Goal: Information Seeking & Learning: Check status

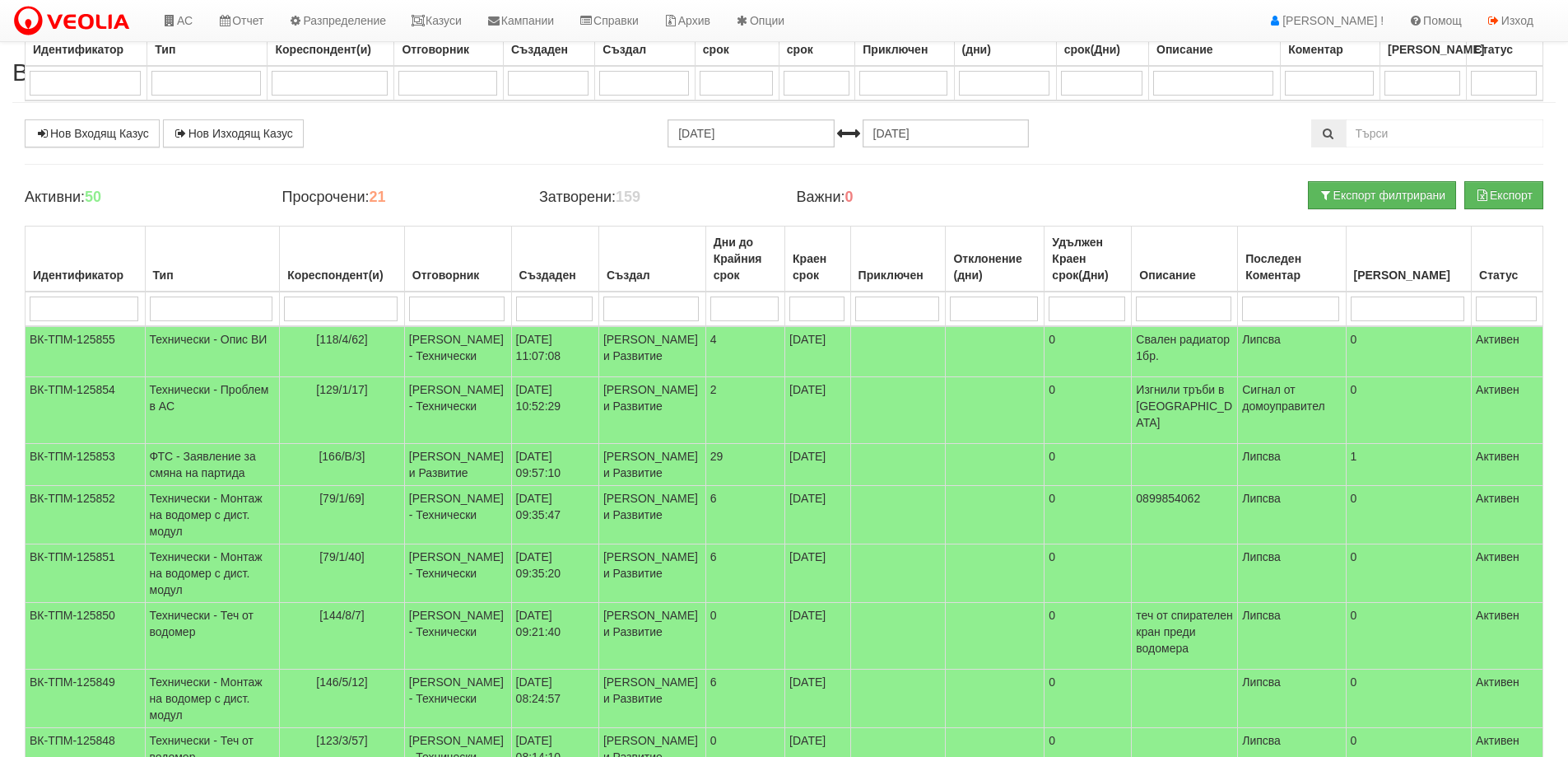
select select "40"
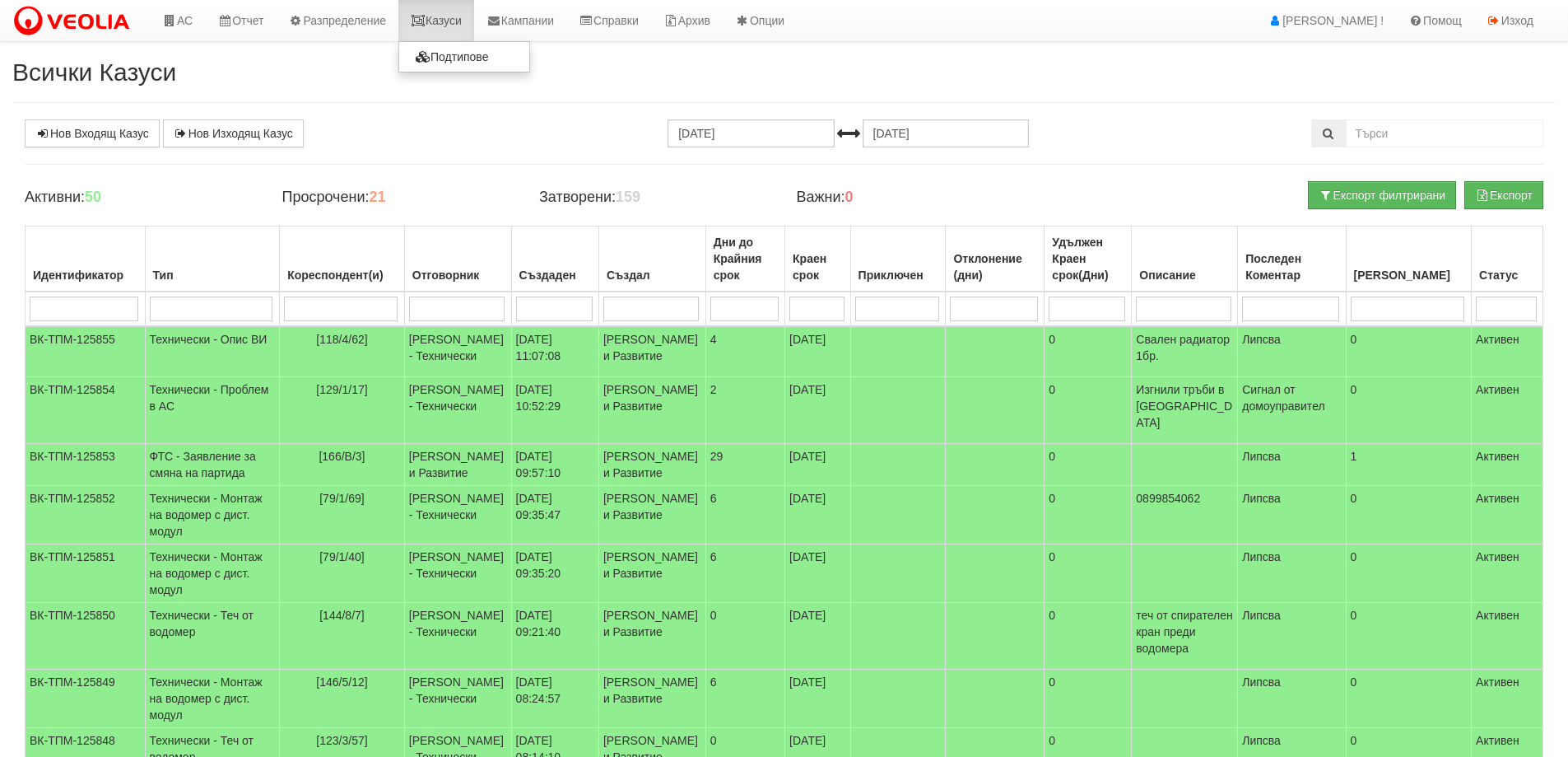
click at [442, 29] on link "Казуси" at bounding box center [436, 21] width 76 height 41
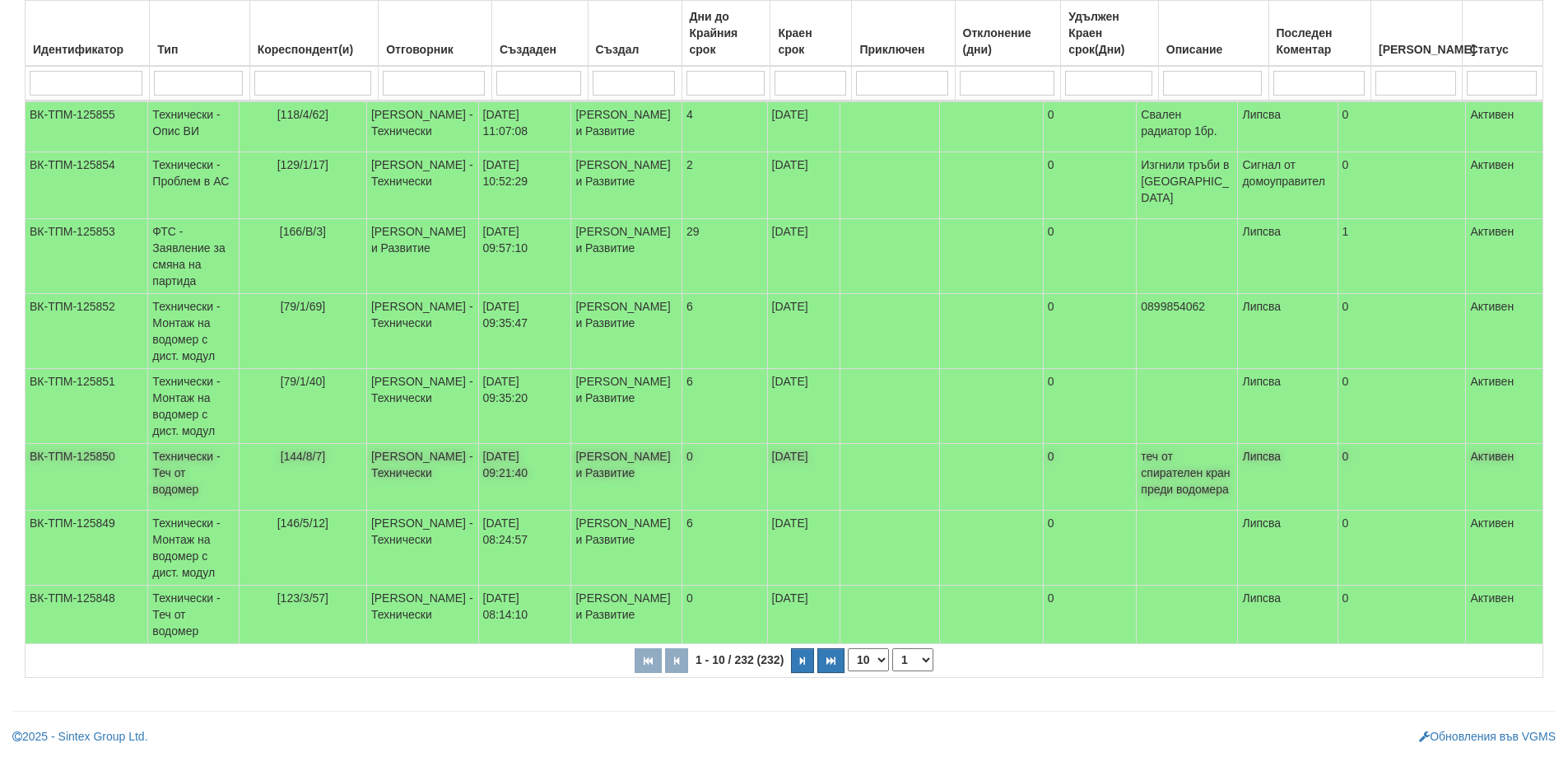
scroll to position [433, 0]
click at [887, 660] on select "10 20 30 40" at bounding box center [869, 659] width 41 height 23
select select "40"
click at [851, 671] on select "10 20 30 40" at bounding box center [869, 659] width 41 height 23
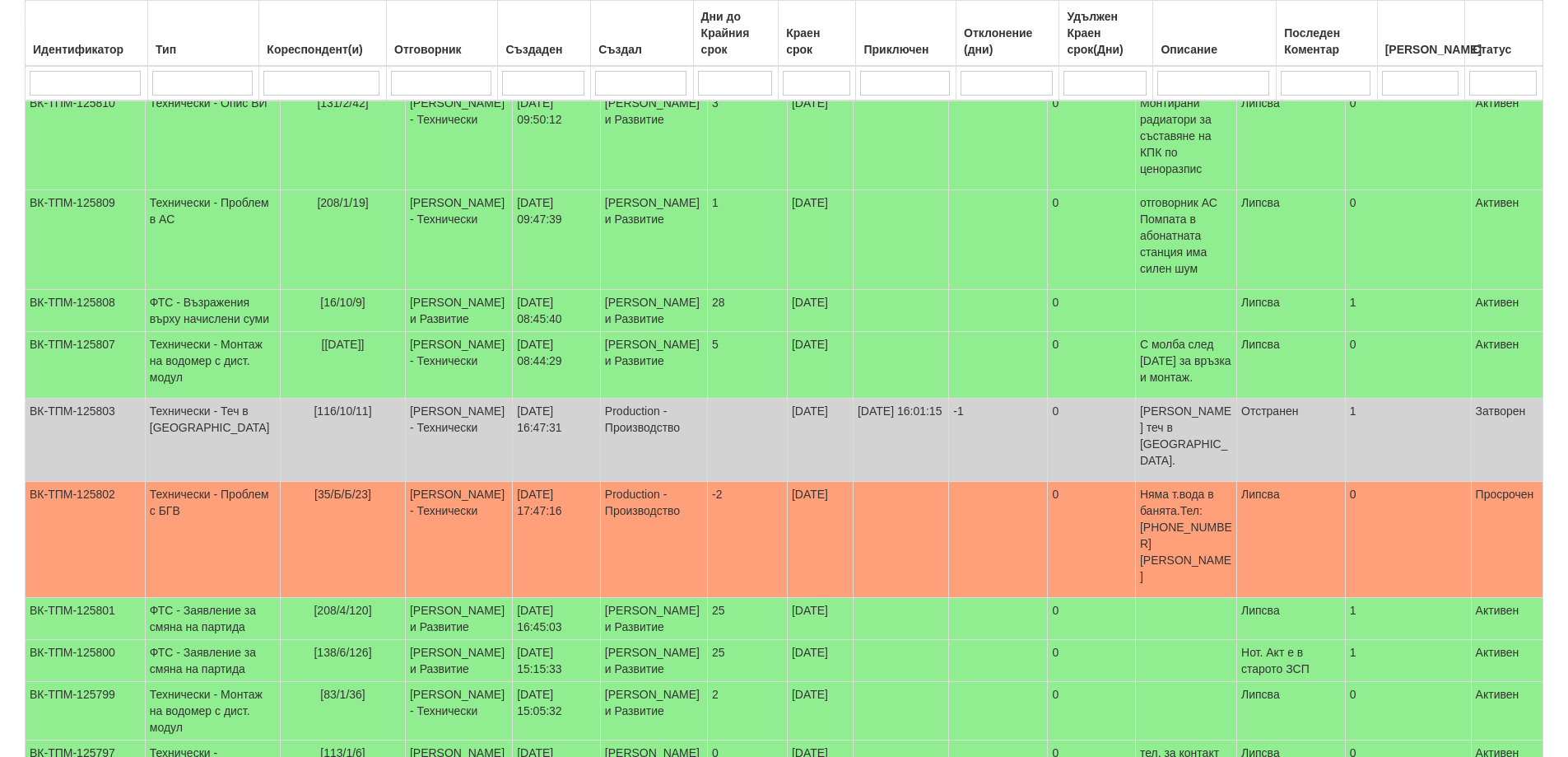
scroll to position [1997, 0]
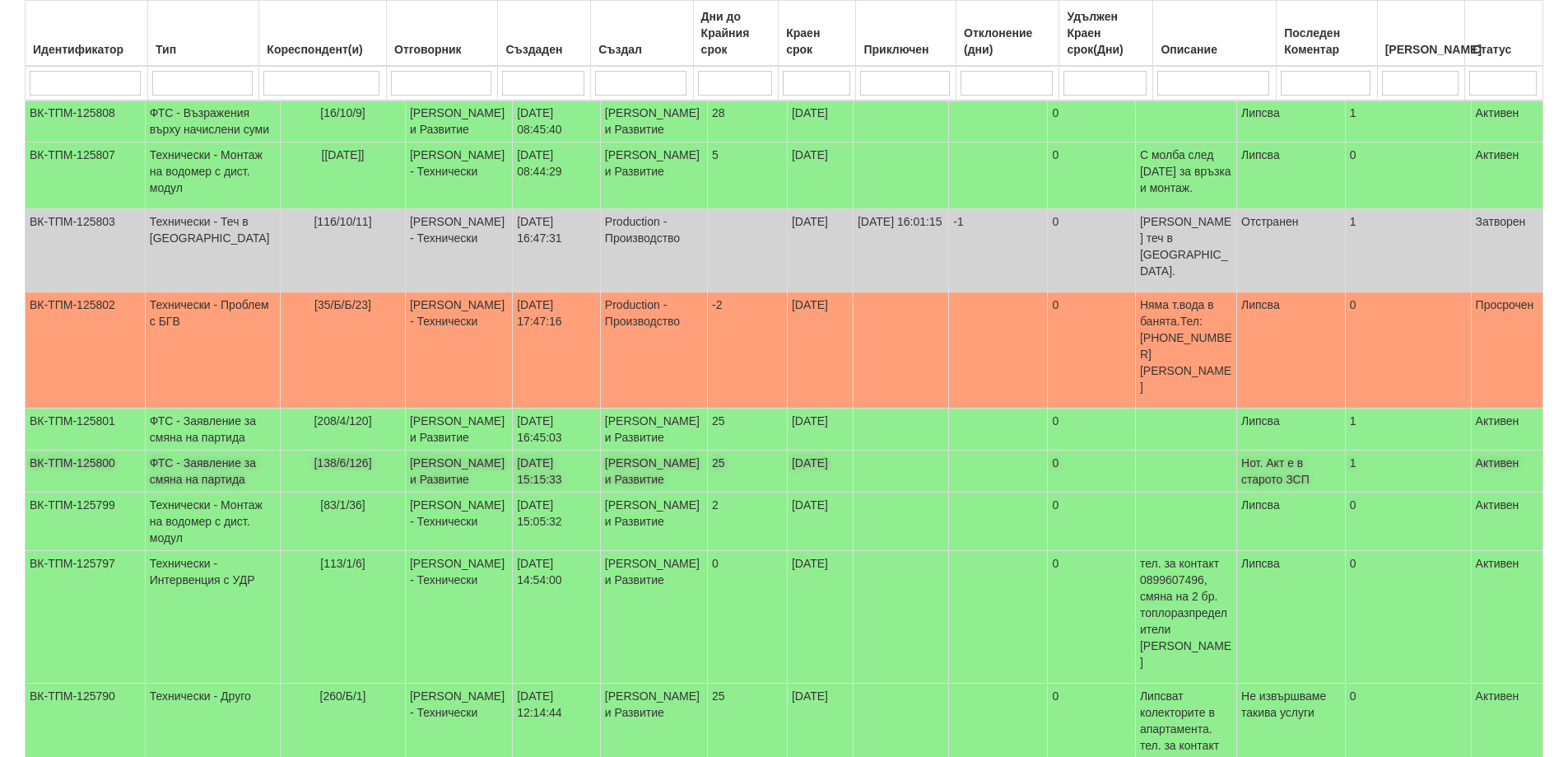
click at [216, 493] on td "ФТС - Заявление за смяна на партида" at bounding box center [212, 471] width 135 height 42
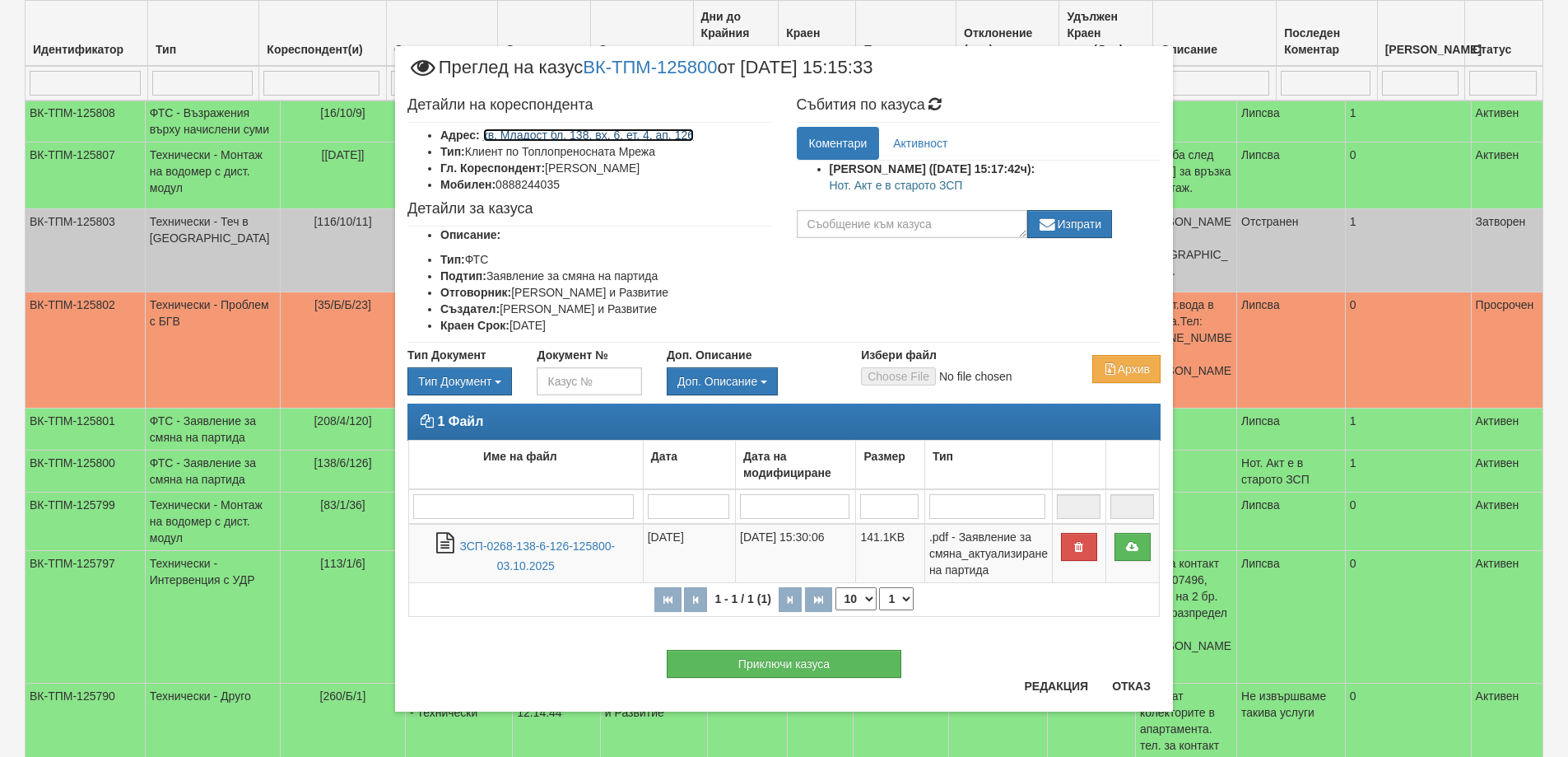
click at [627, 138] on link "кв. Младост бл. 138, вх. 6, ет. 4, ап. 126" at bounding box center [589, 134] width 211 height 13
click at [553, 134] on link "кв. Младост бл. 138, вх. 6, ет. 4, ап. 126" at bounding box center [589, 134] width 211 height 13
click at [1133, 692] on button "Отказ" at bounding box center [1131, 685] width 58 height 26
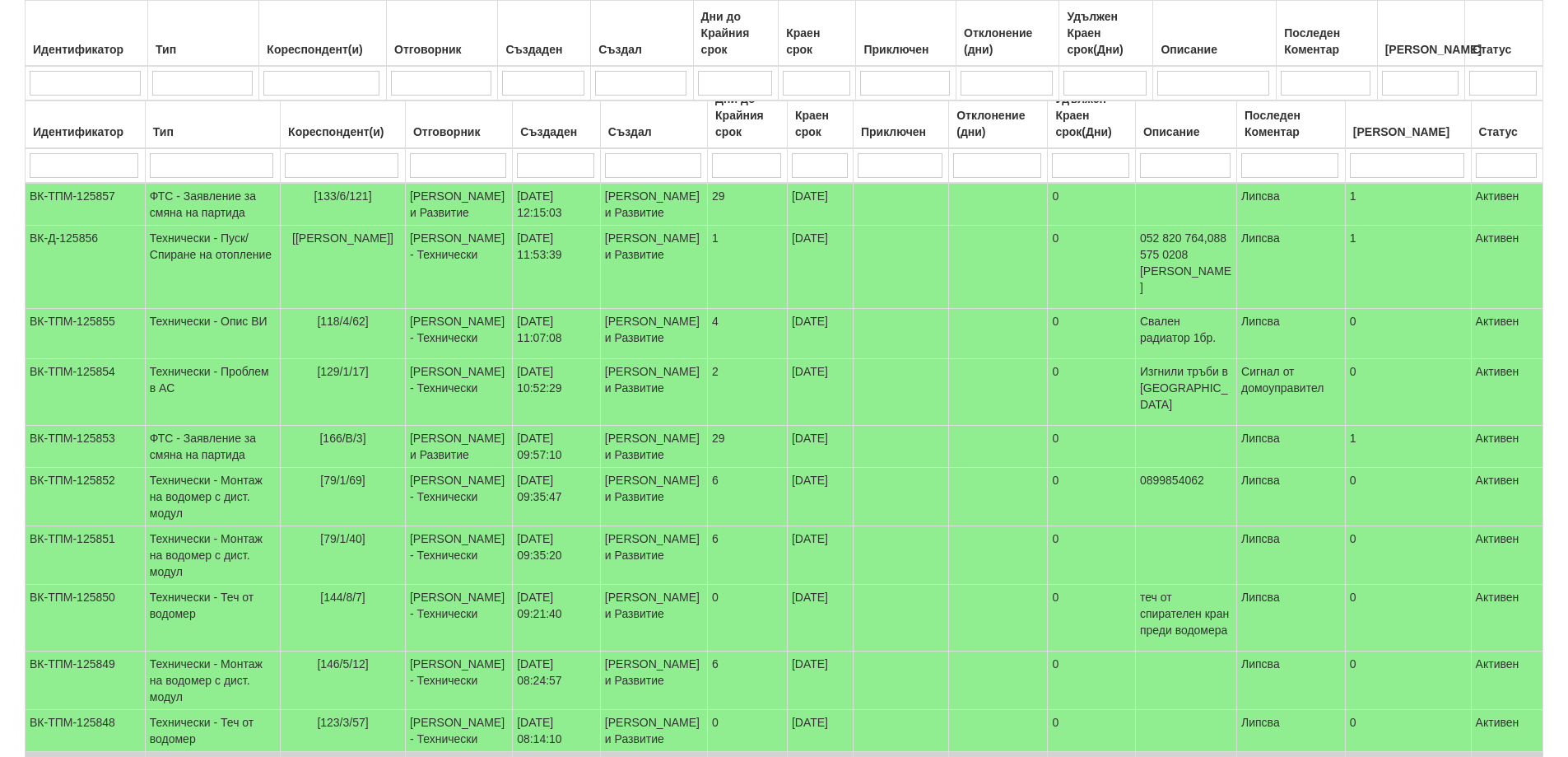
scroll to position [0, 0]
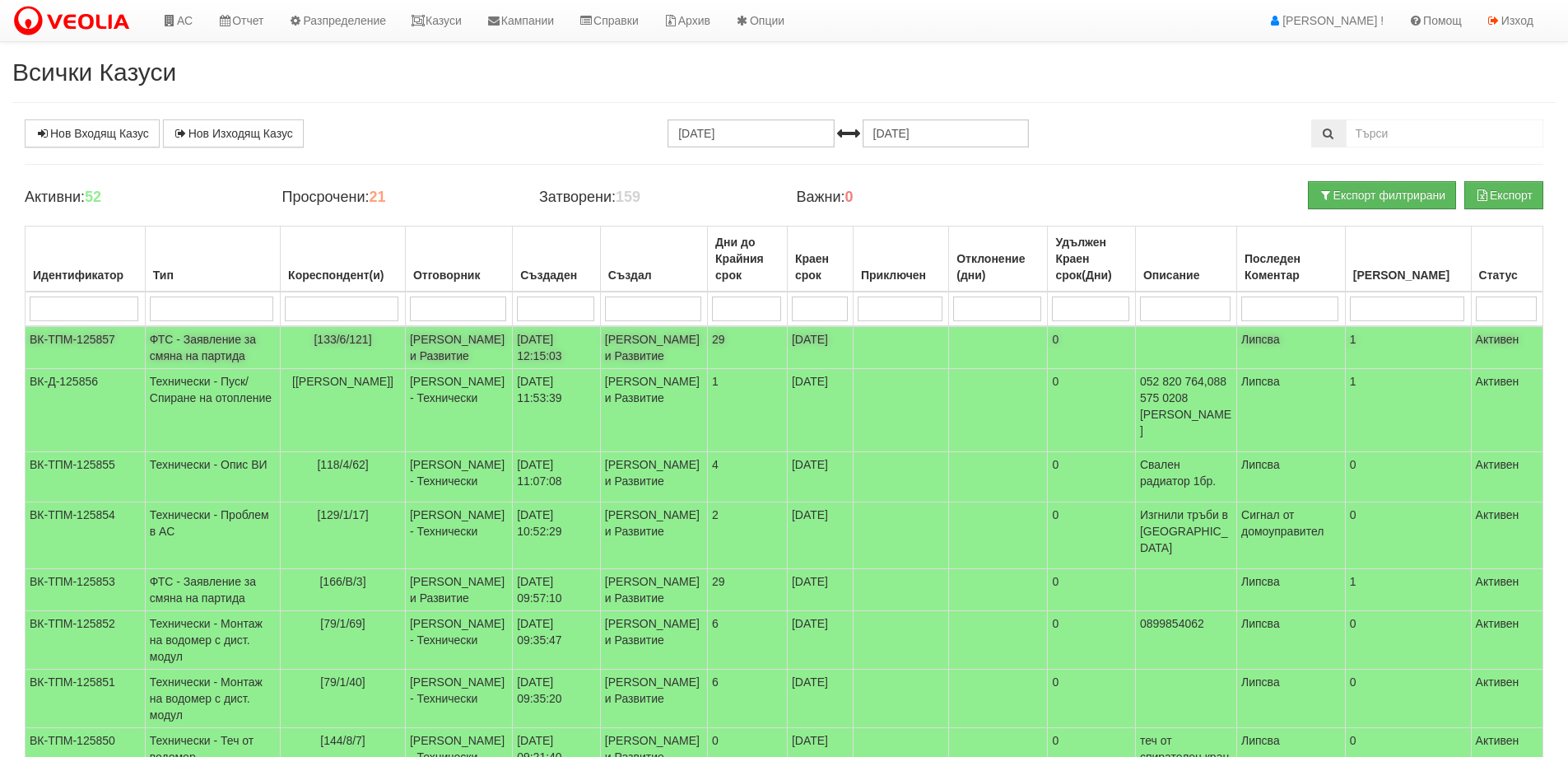
click at [217, 352] on td "ФТС - Заявление за смяна на партида" at bounding box center [212, 348] width 135 height 43
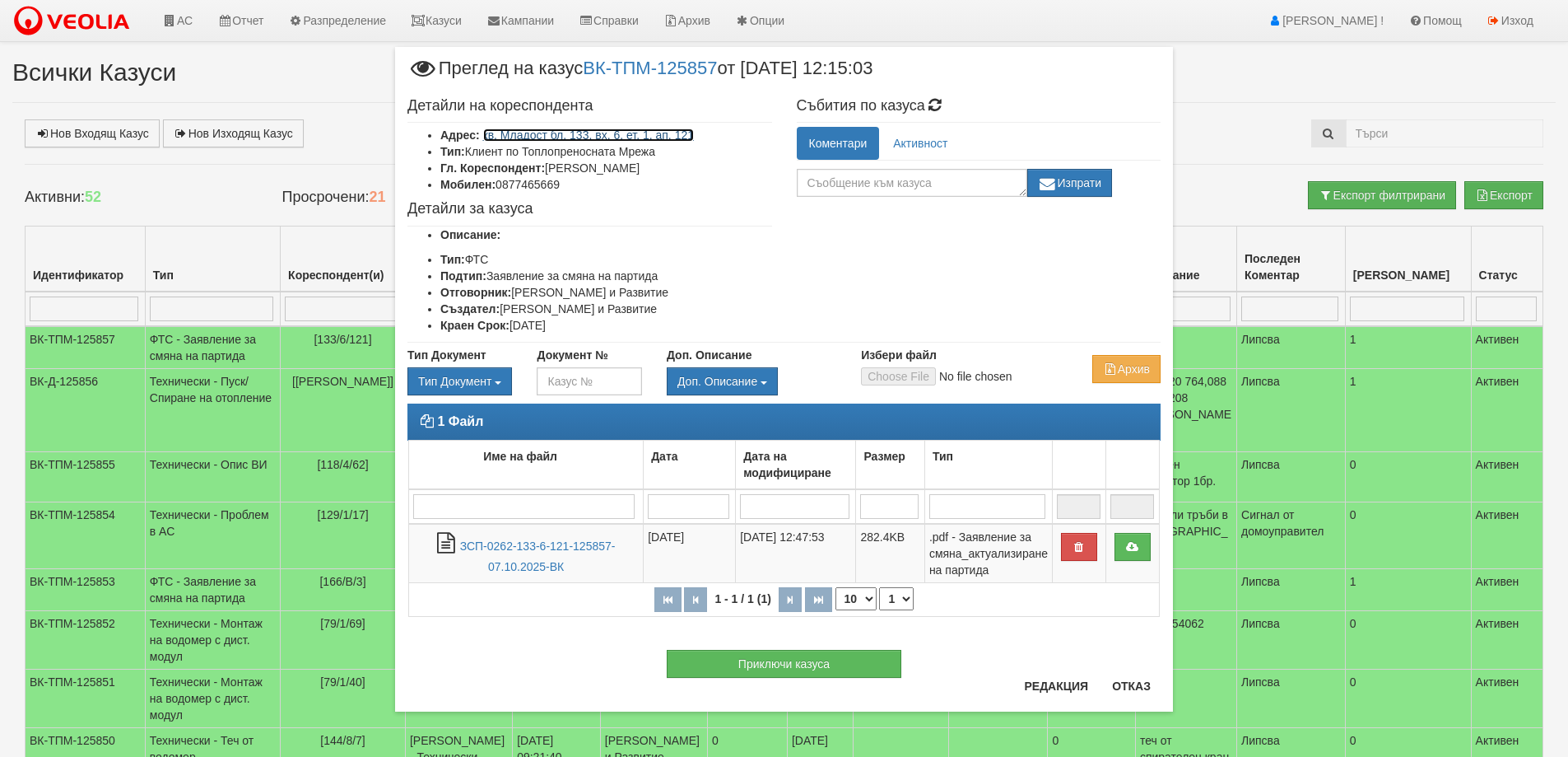
click at [608, 138] on link "кв. Младост бл. 133, вх. 6, ет. 1, ап. 121" at bounding box center [589, 134] width 211 height 13
click at [1127, 690] on button "Отказ" at bounding box center [1131, 685] width 58 height 26
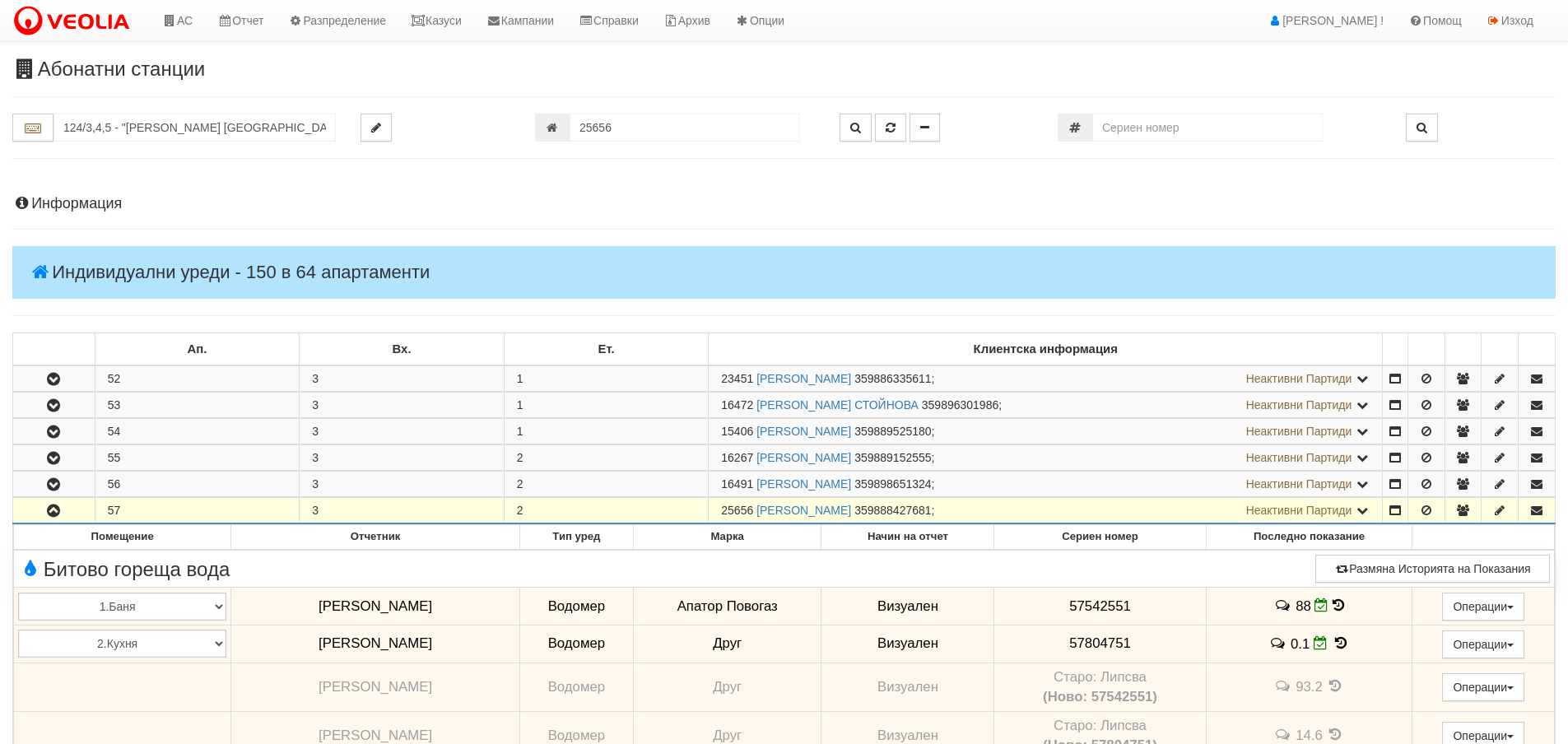
scroll to position [374, 0]
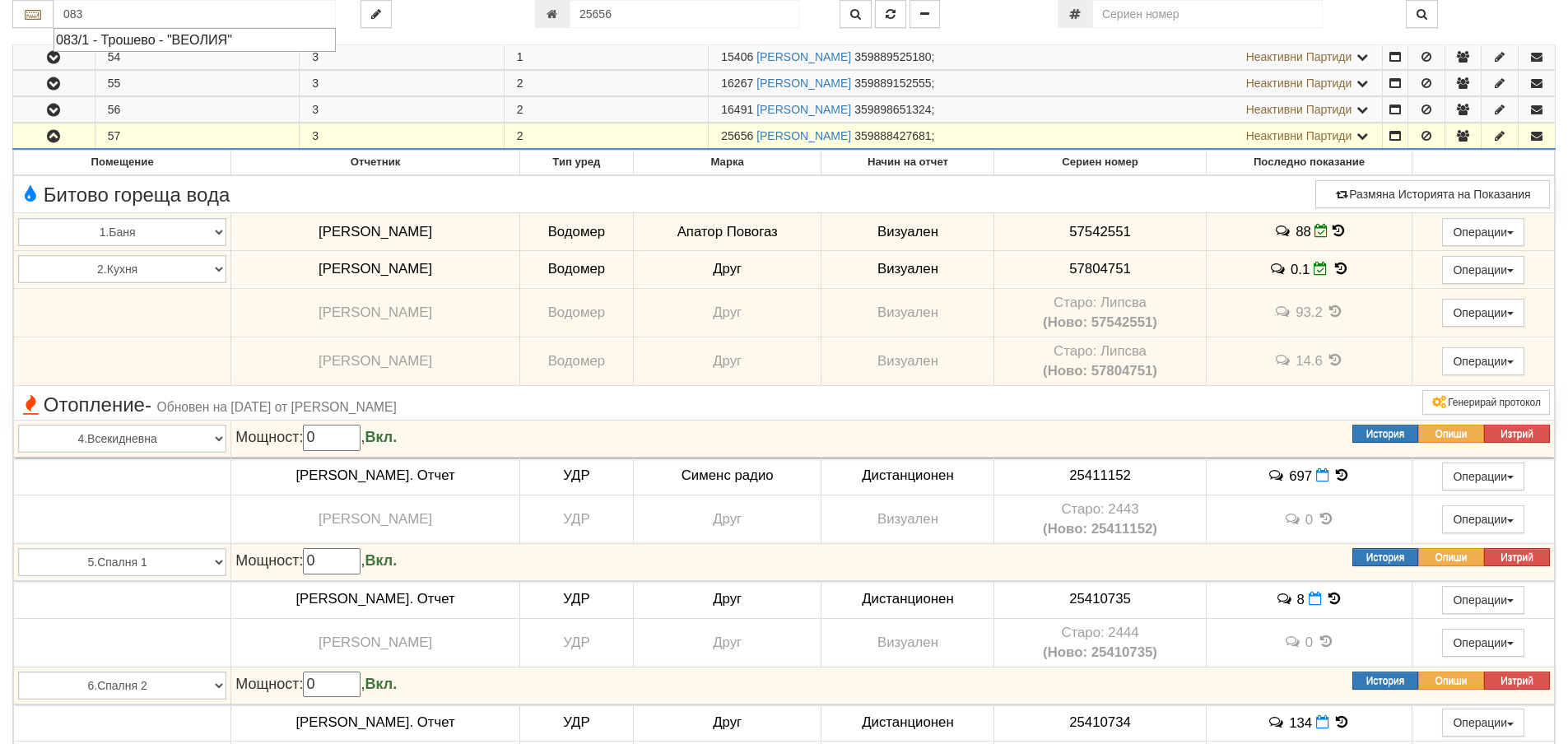
click at [101, 40] on div "083/1 - Трошево - "ВЕОЛИЯ"" at bounding box center [195, 39] width 278 height 19
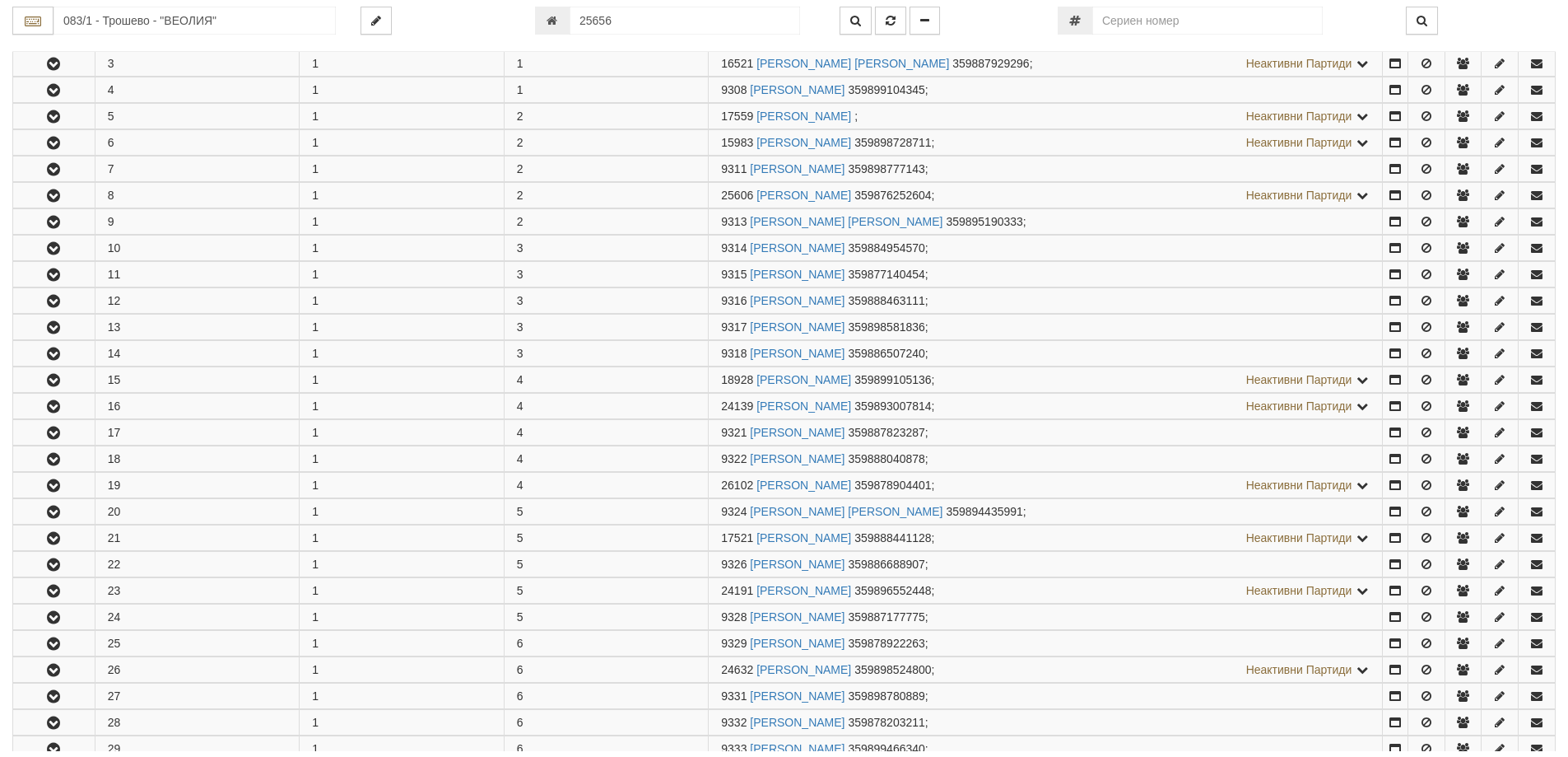
scroll to position [0, 0]
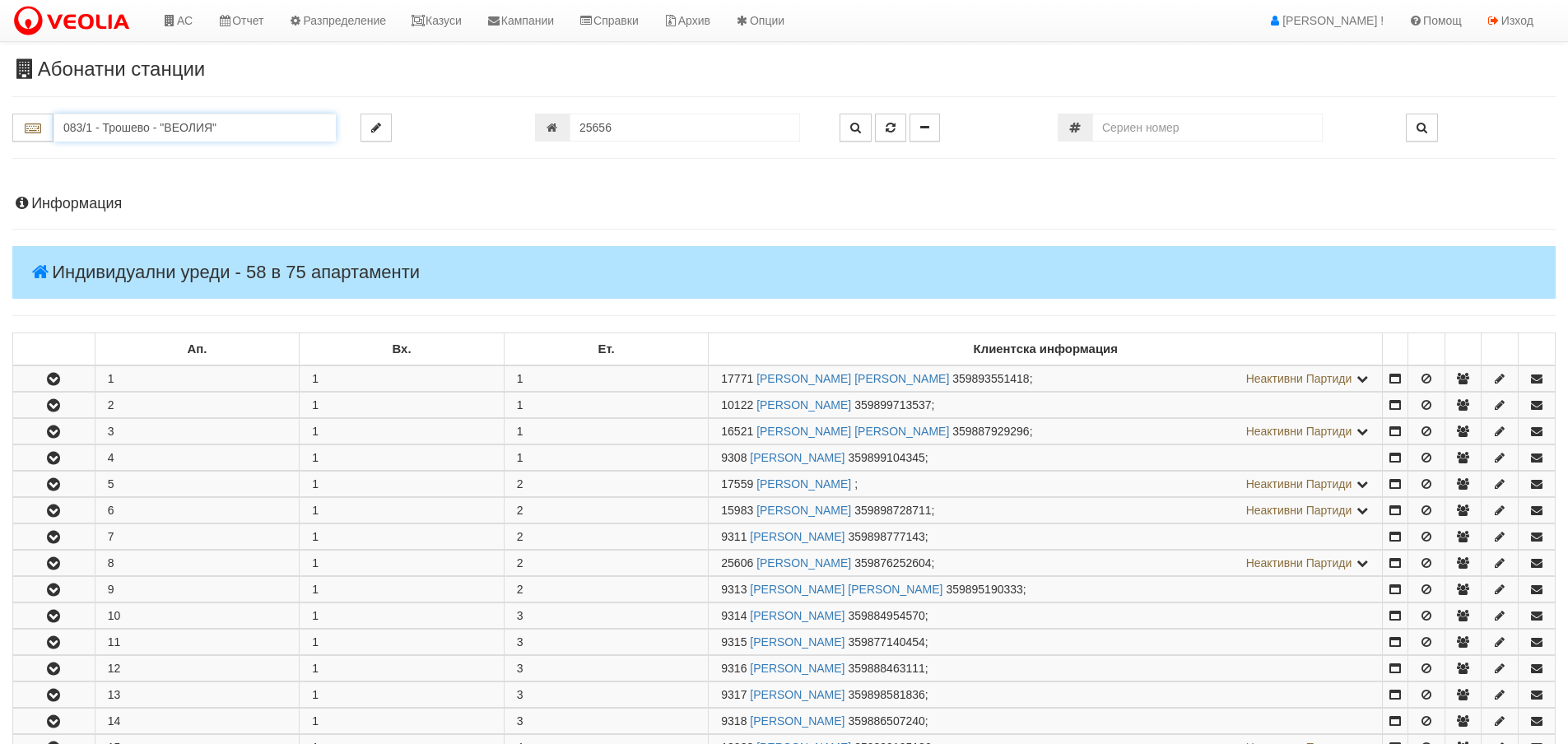
click at [75, 131] on input "083/1 - Трошево - "ВЕОЛИЯ"" at bounding box center [194, 127] width 282 height 28
click at [116, 184] on div "112/5,6 - Младост - "ВЕОЛИЯ"" at bounding box center [195, 191] width 278 height 19
type input "112/5,6 - Младост - "ВЕОЛИЯ""
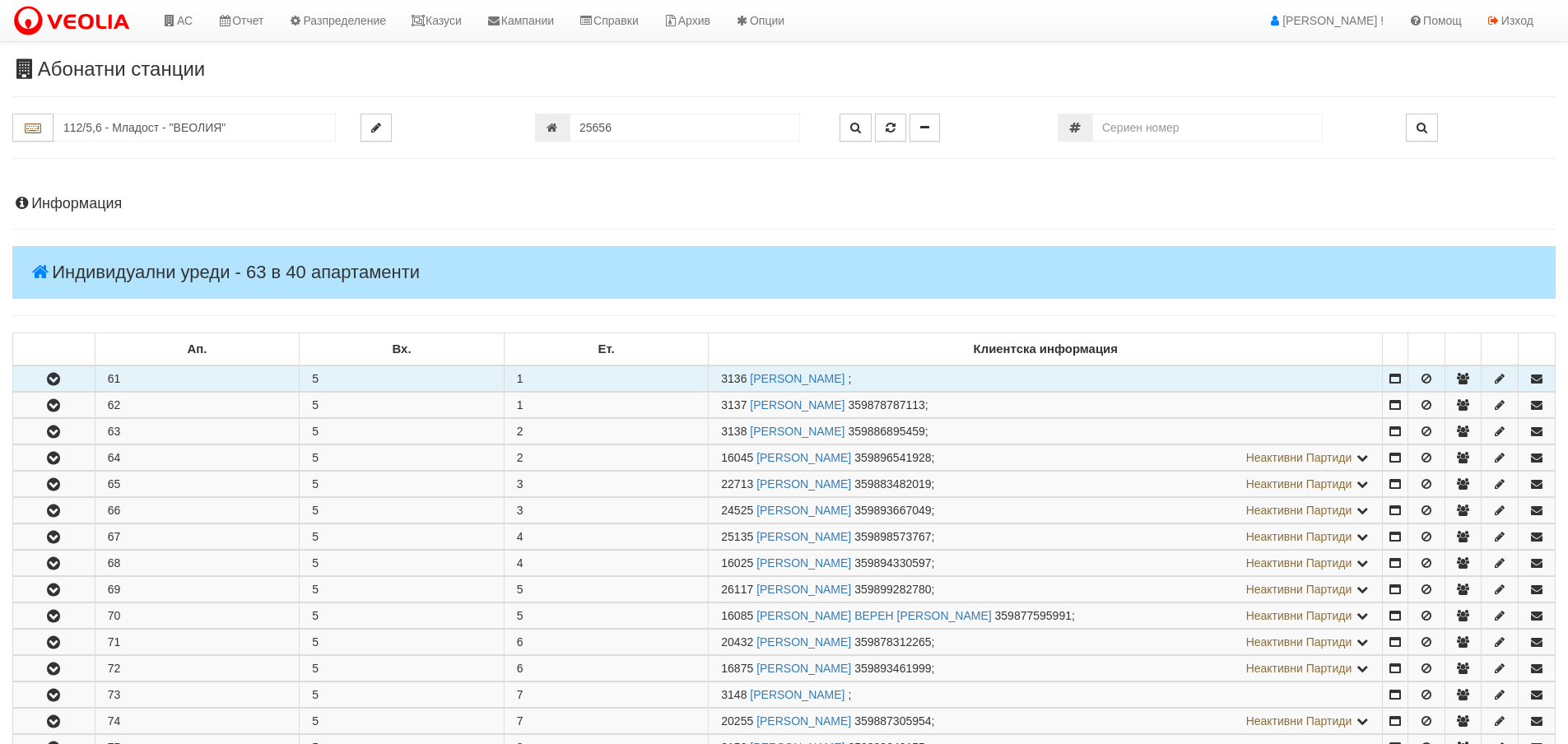
click at [66, 385] on button "button" at bounding box center [54, 379] width 81 height 25
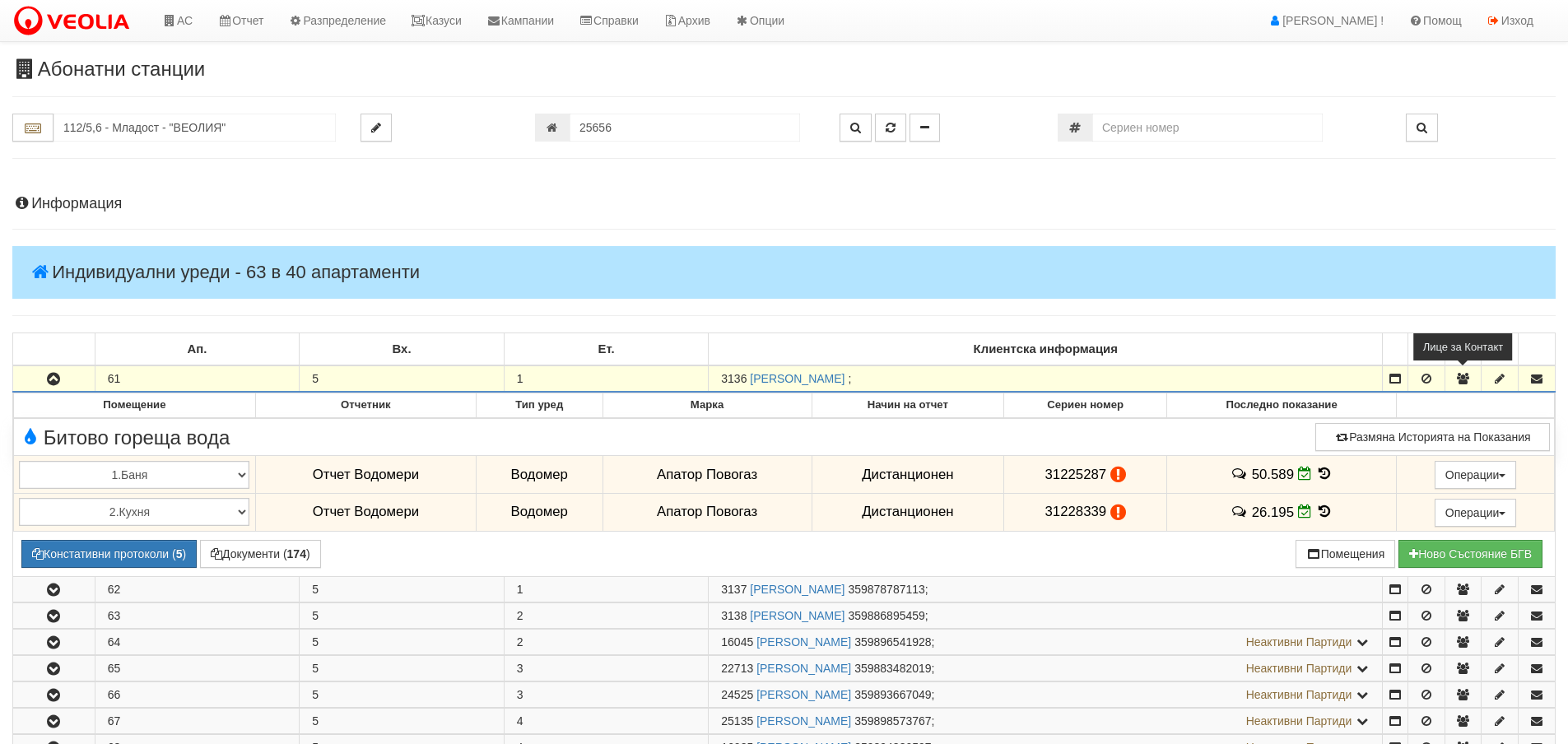
click at [1468, 373] on icon "button" at bounding box center [1462, 378] width 15 height 12
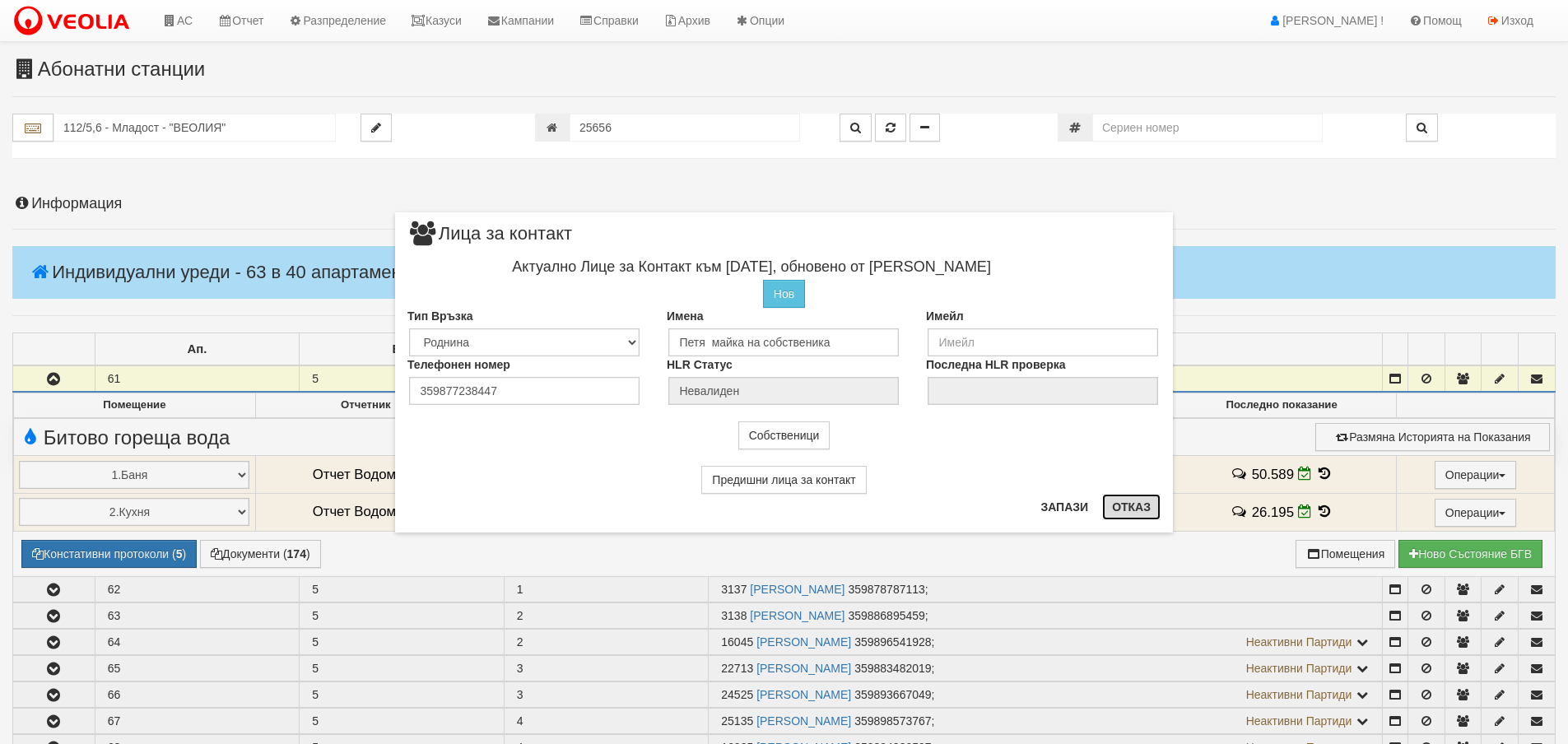
click at [1139, 504] on button "Отказ" at bounding box center [1131, 507] width 58 height 26
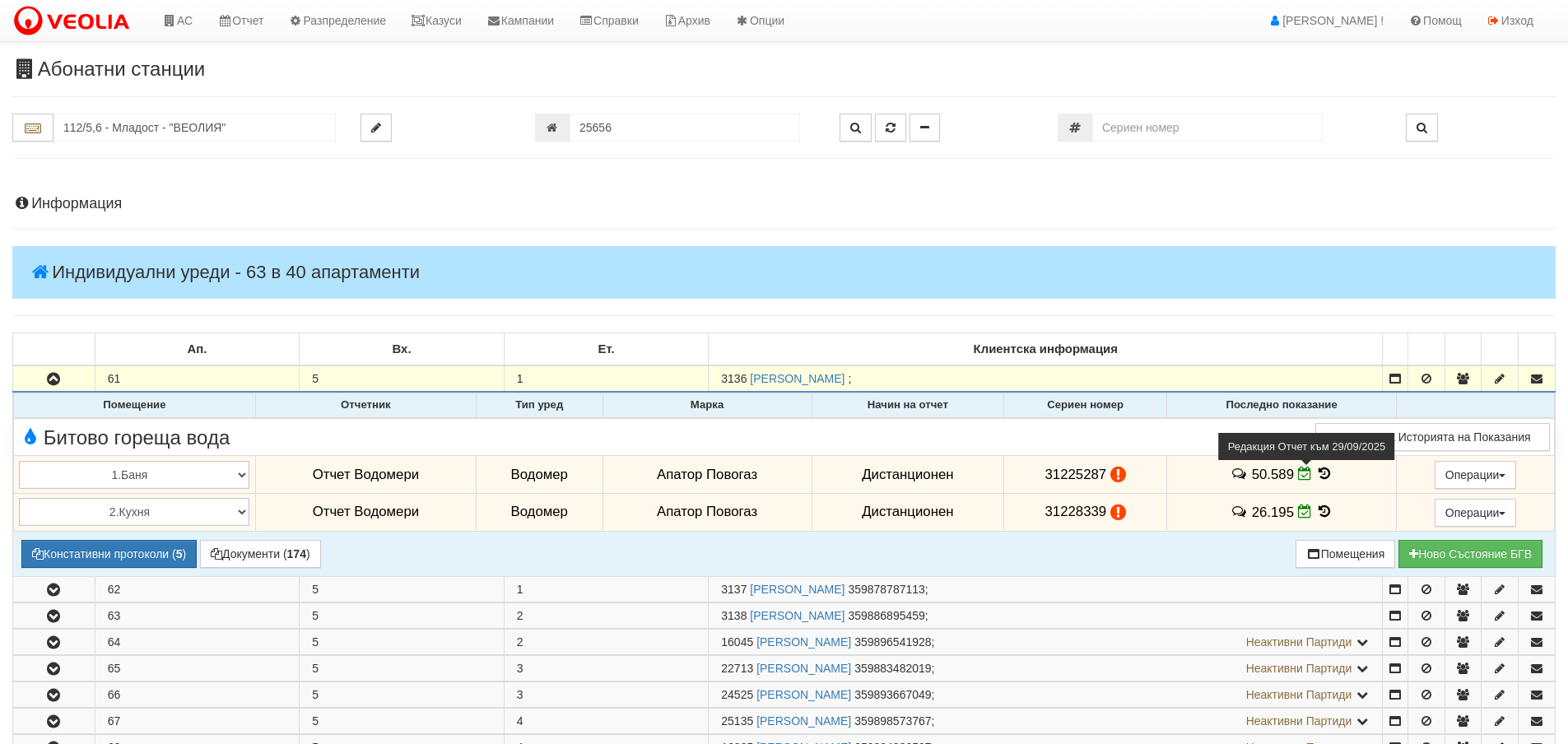
click at [1299, 475] on icon at bounding box center [1306, 474] width 14 height 14
select select "8ac75930-9bfd-e511-80be-8d5a1dced85a"
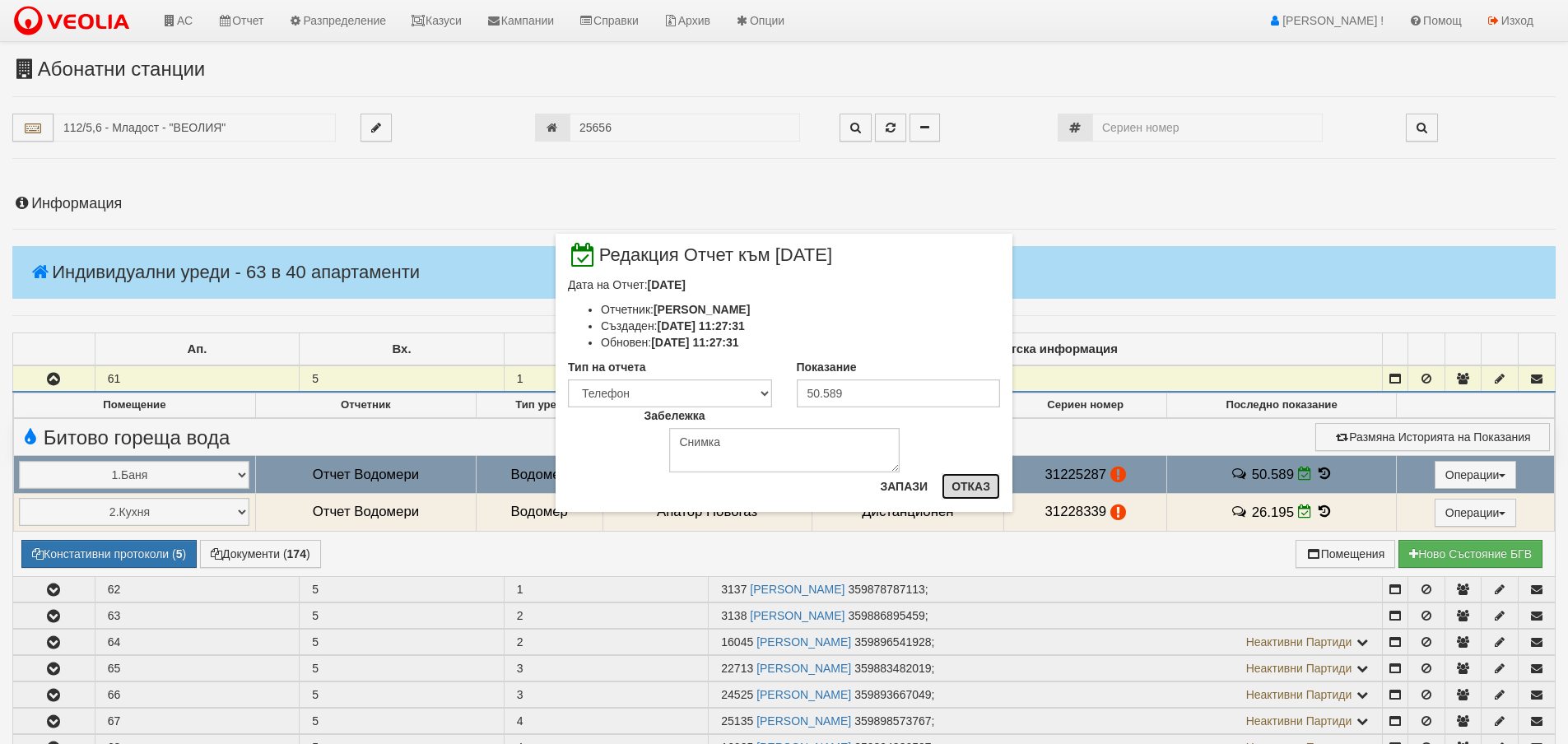
click at [979, 487] on button "Отказ" at bounding box center [971, 486] width 58 height 26
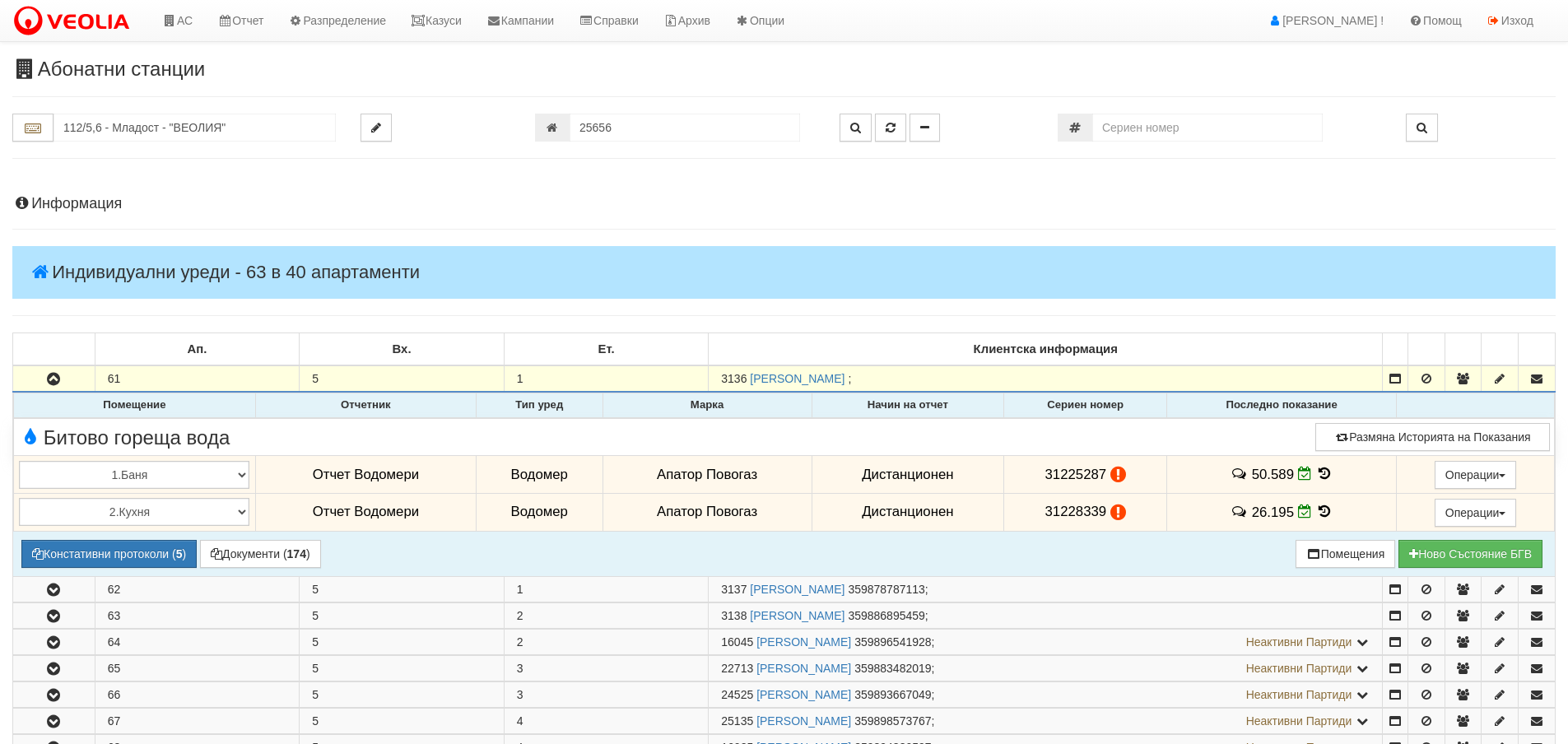
click at [1320, 474] on icon at bounding box center [1324, 474] width 18 height 14
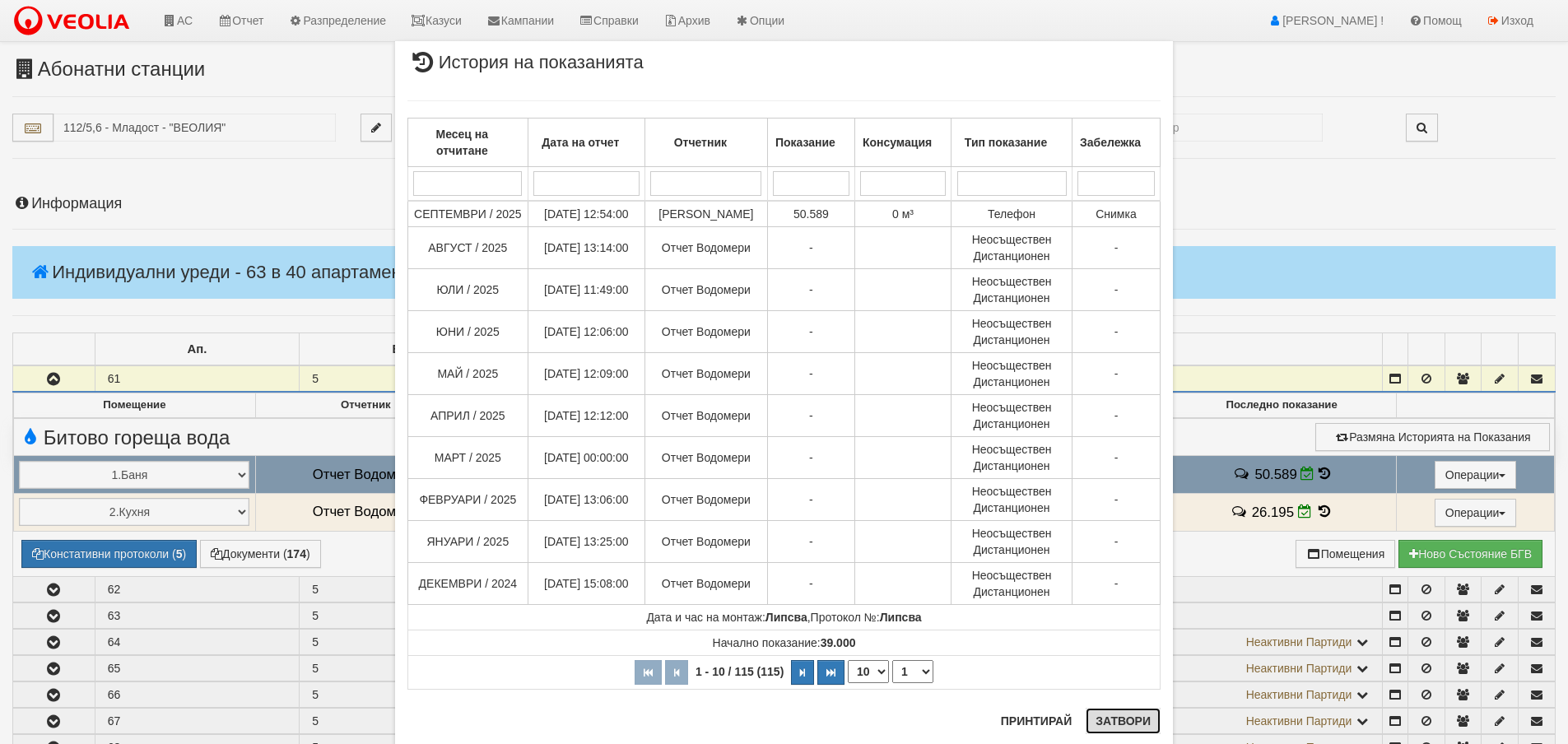
click at [1117, 727] on button "Затвори" at bounding box center [1123, 721] width 75 height 26
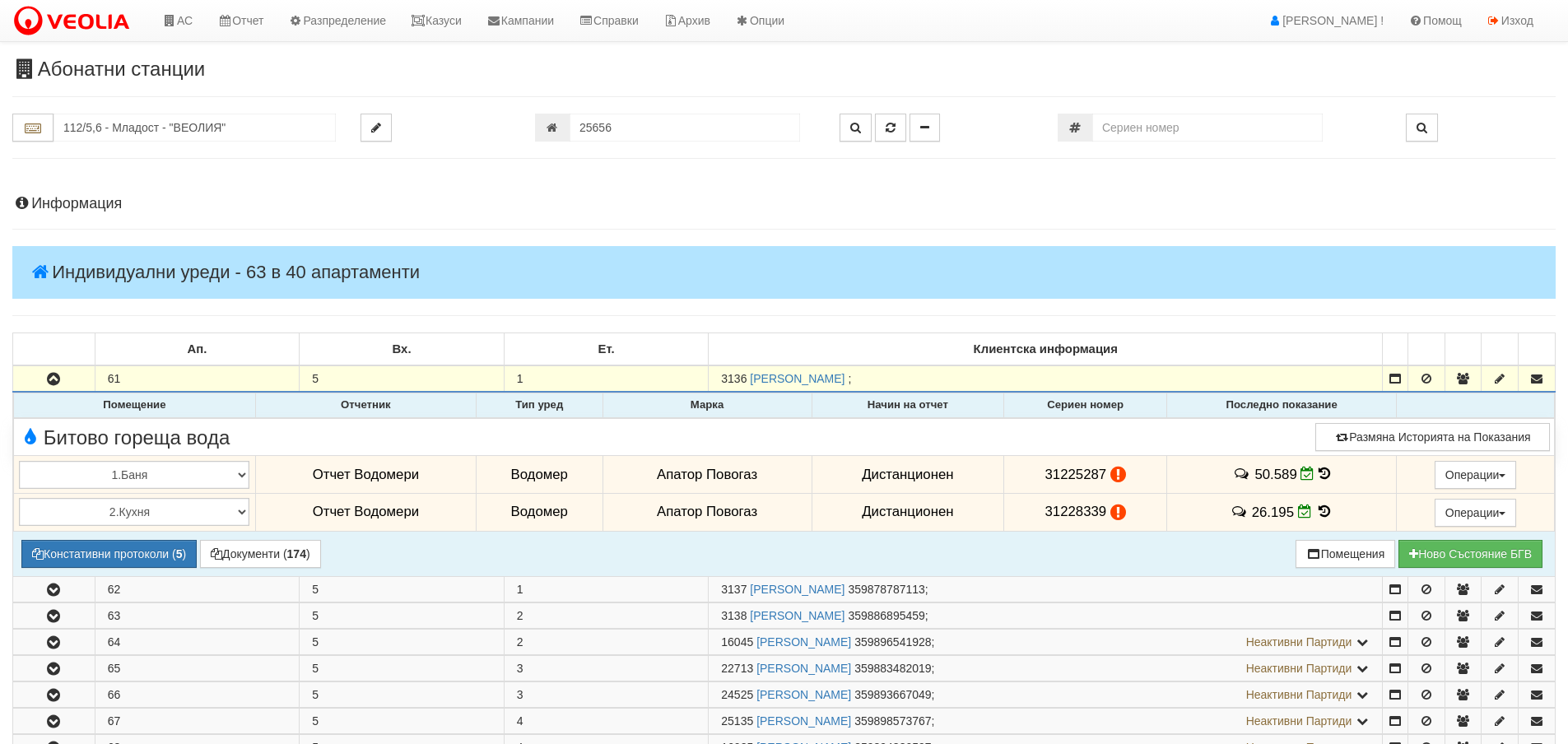
click at [1321, 507] on icon at bounding box center [1324, 511] width 18 height 14
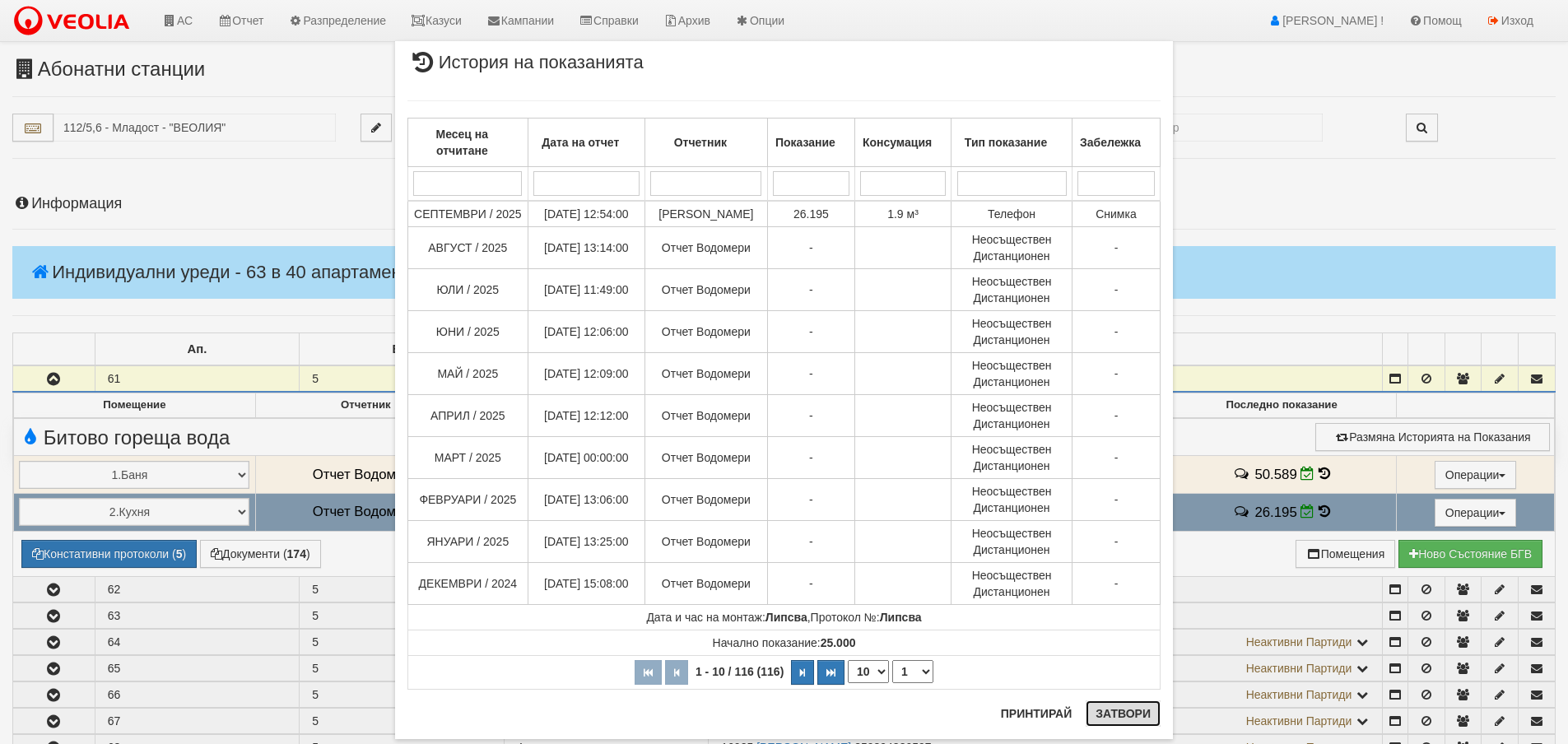
click at [1140, 707] on button "Затвори" at bounding box center [1123, 713] width 75 height 26
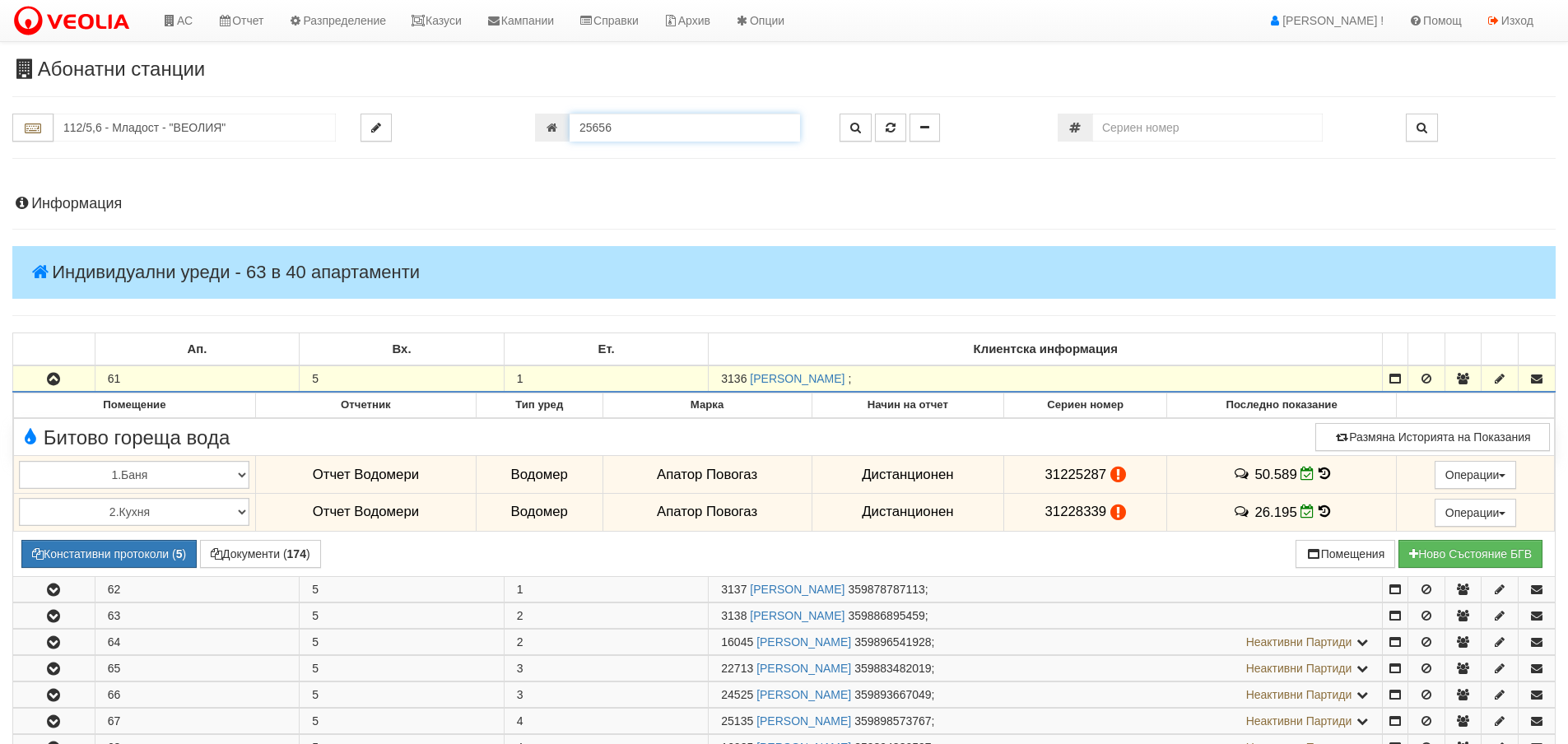
drag, startPoint x: 612, startPoint y: 129, endPoint x: 546, endPoint y: 129, distance: 66.0
click at [546, 129] on div "25656" at bounding box center [675, 127] width 280 height 28
type input "18997"
type input "218/4 - "ВЕОЛИЯ ЕНЕРДЖИ ВАРНА " ЕАД"
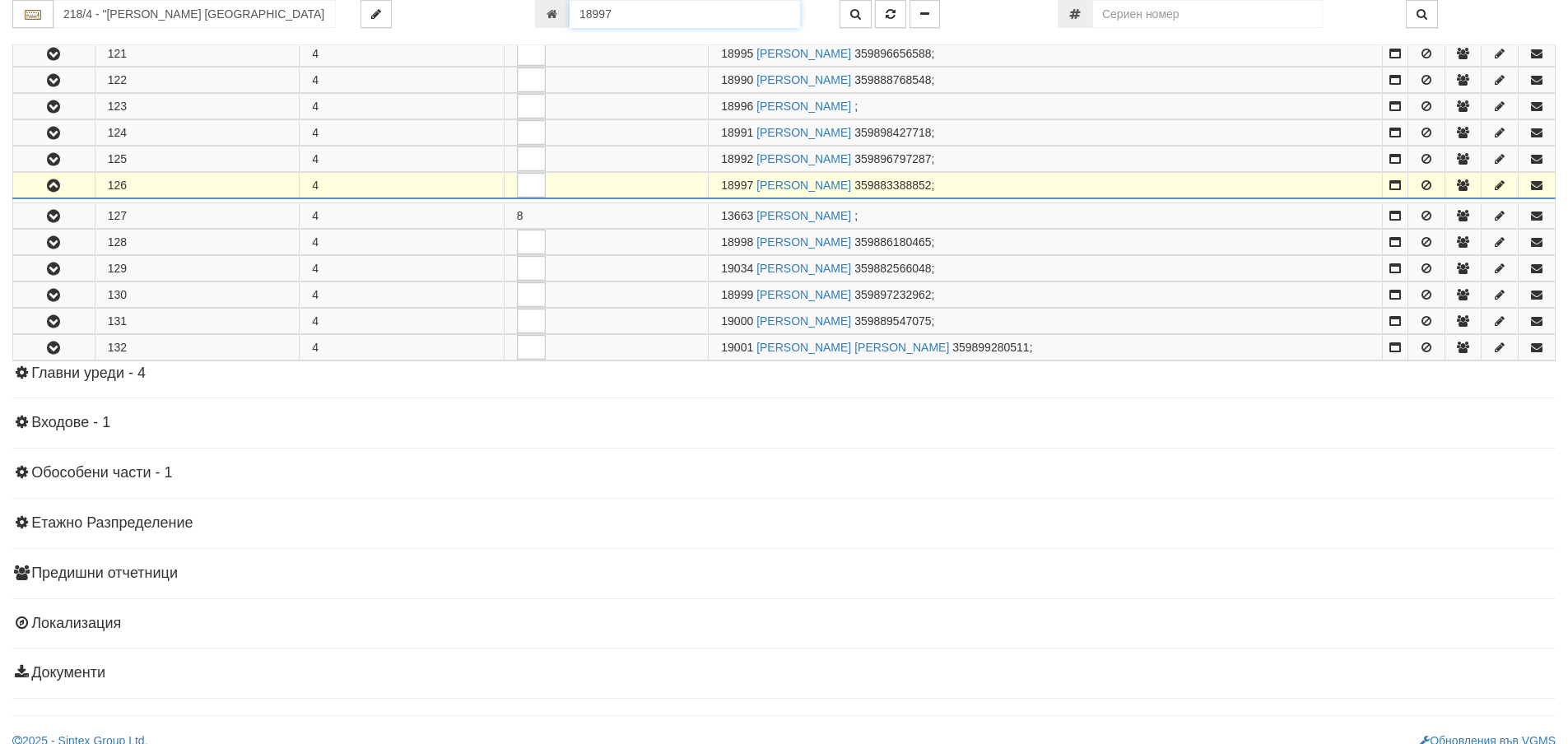
scroll to position [971, 0]
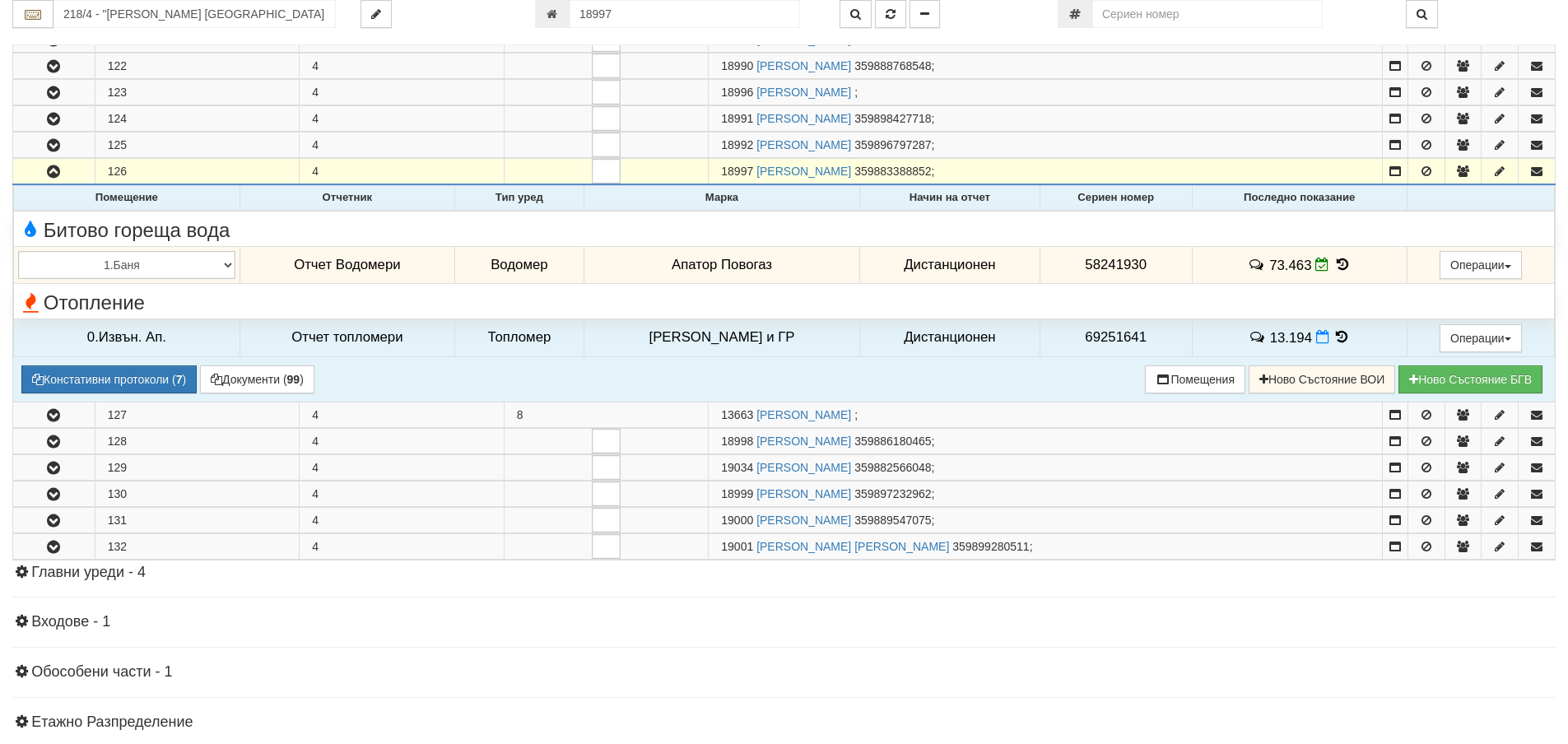
click at [1333, 264] on icon at bounding box center [1342, 265] width 18 height 14
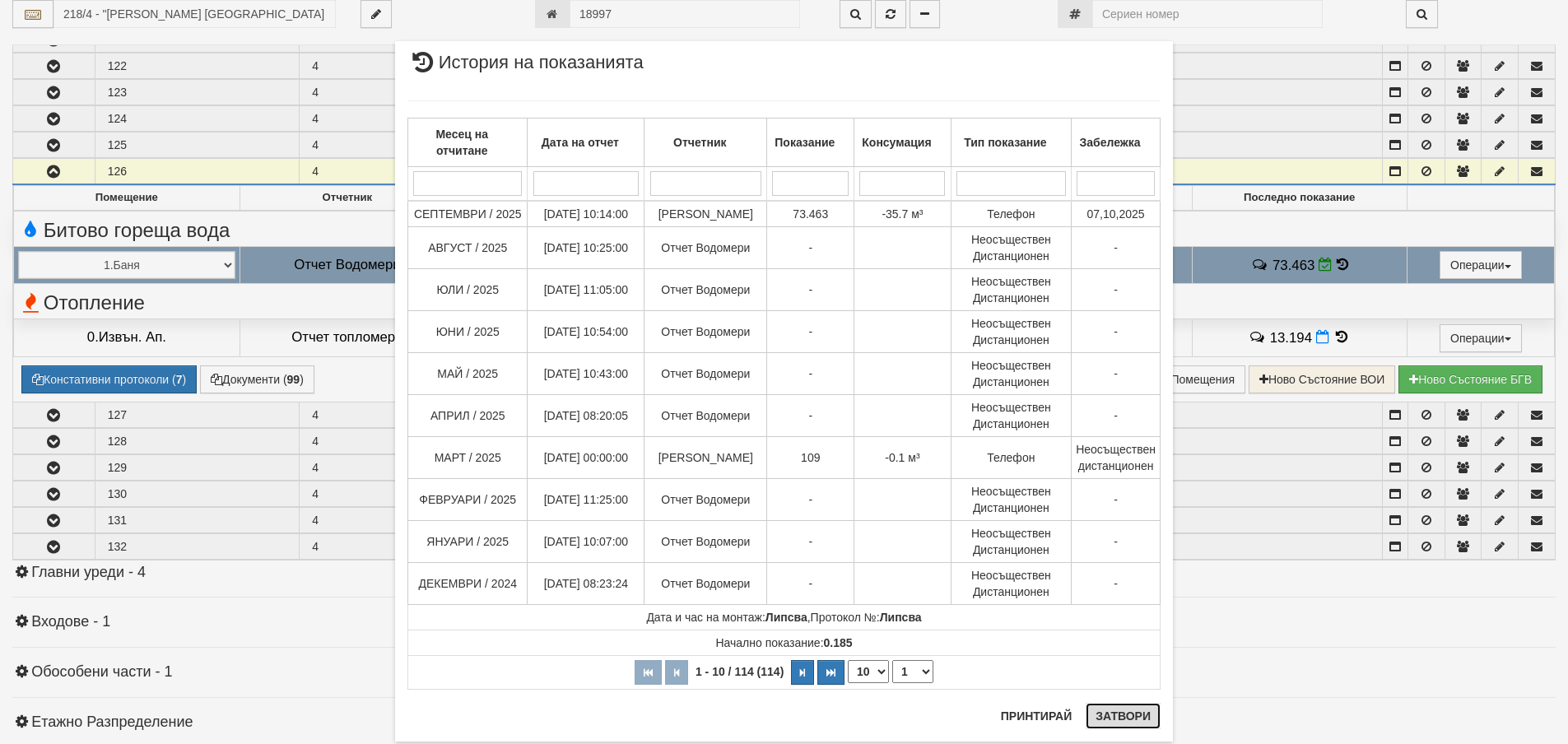
click at [1118, 716] on button "Затвори" at bounding box center [1123, 715] width 75 height 26
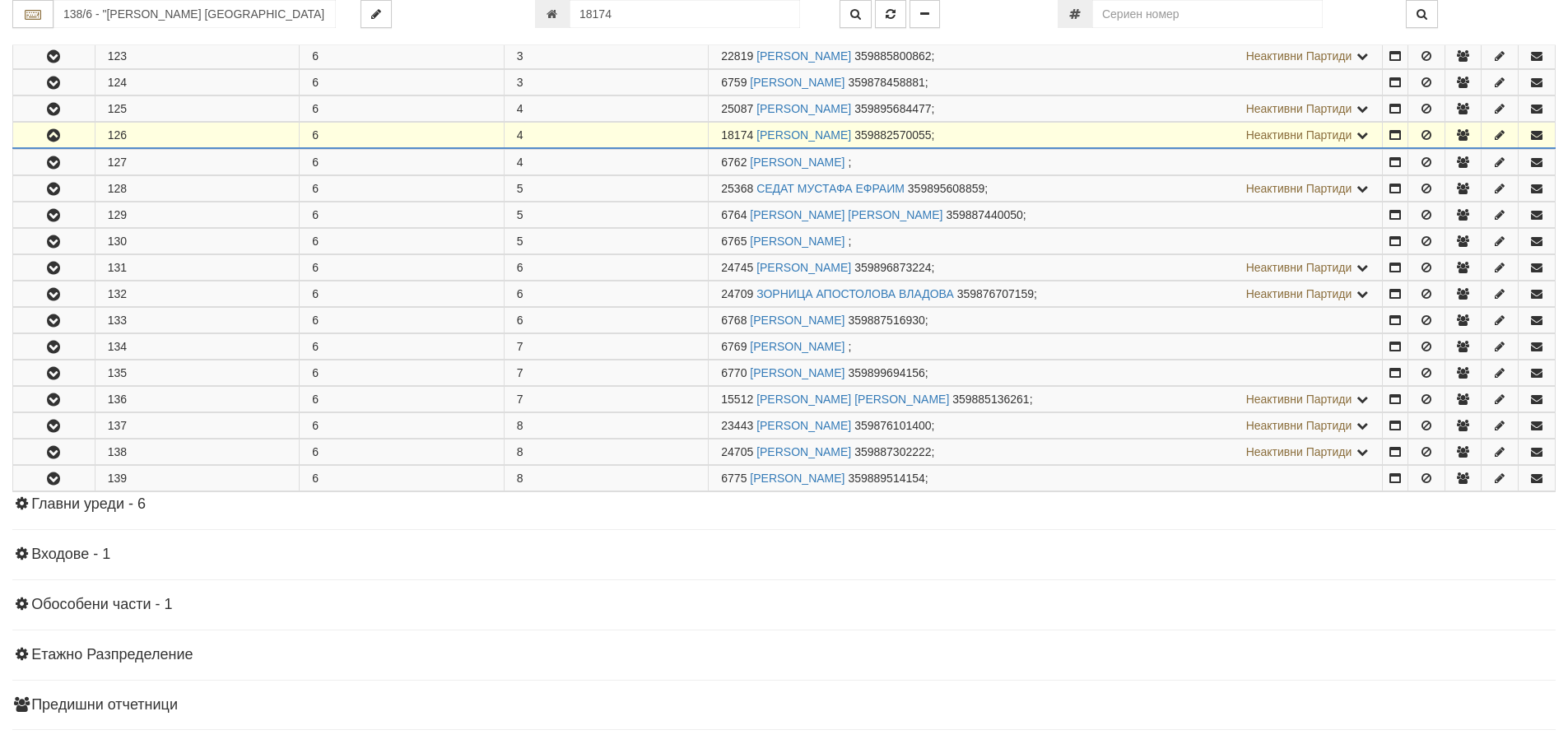
scroll to position [588, 0]
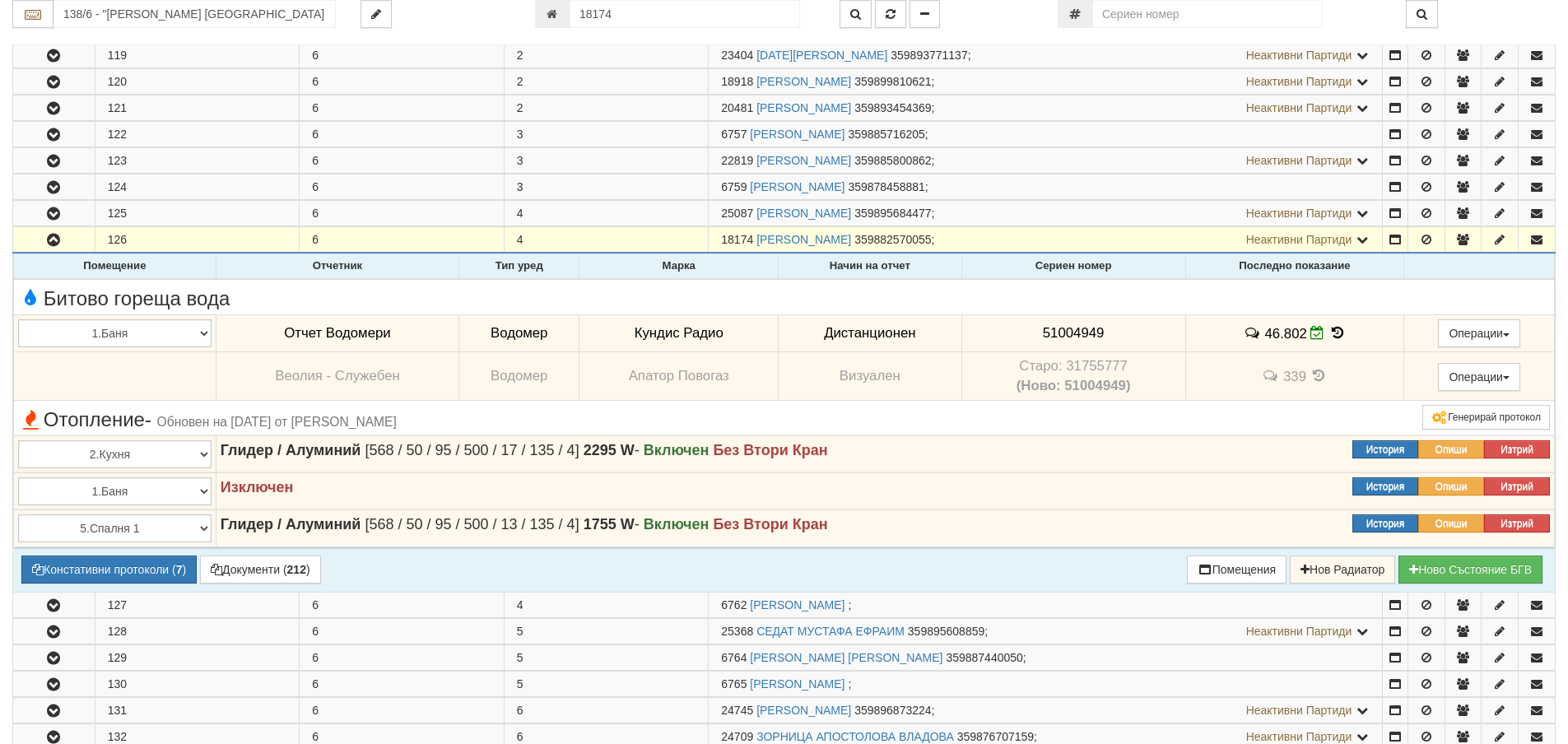
scroll to position [260, 0]
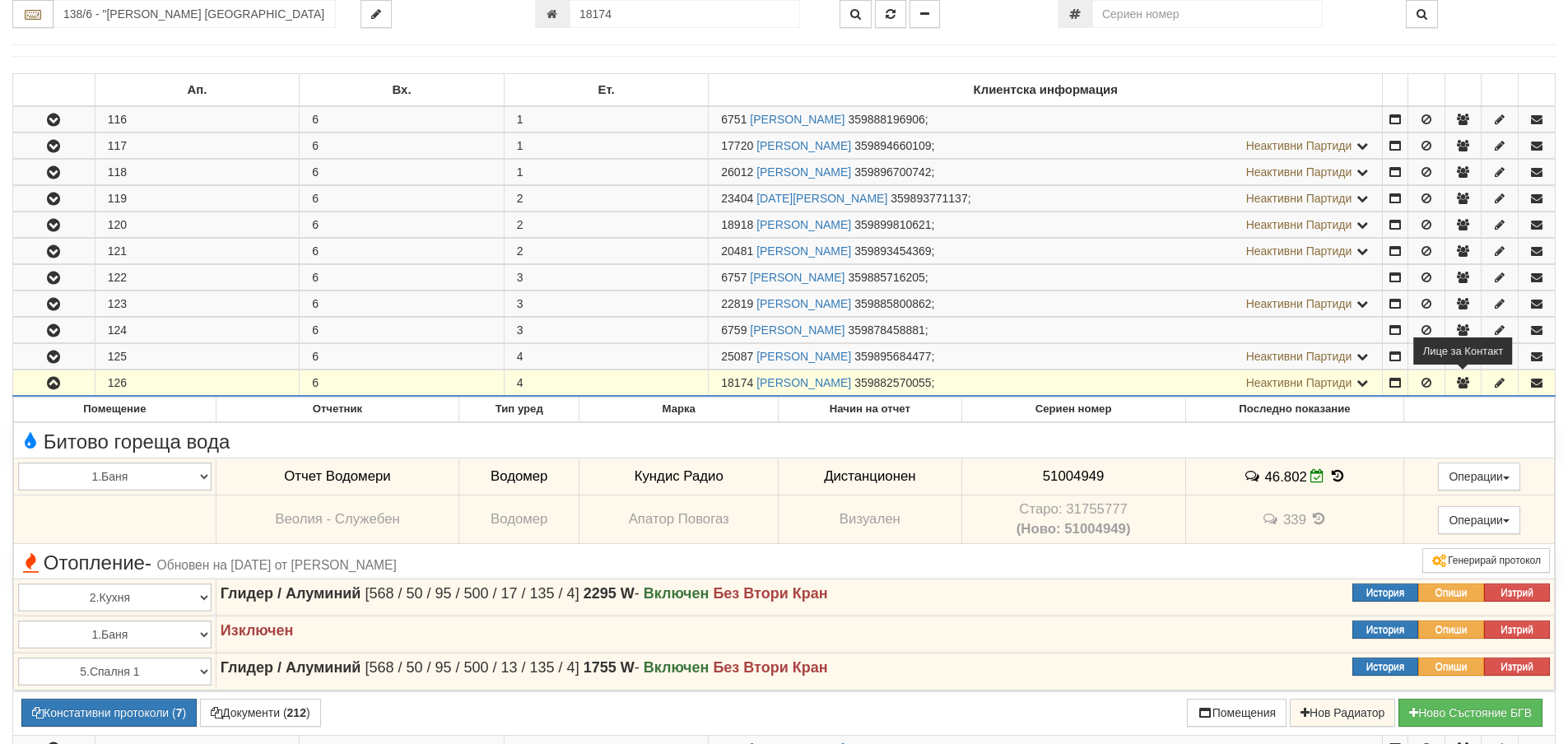
click at [1461, 379] on icon "button" at bounding box center [1462, 382] width 15 height 12
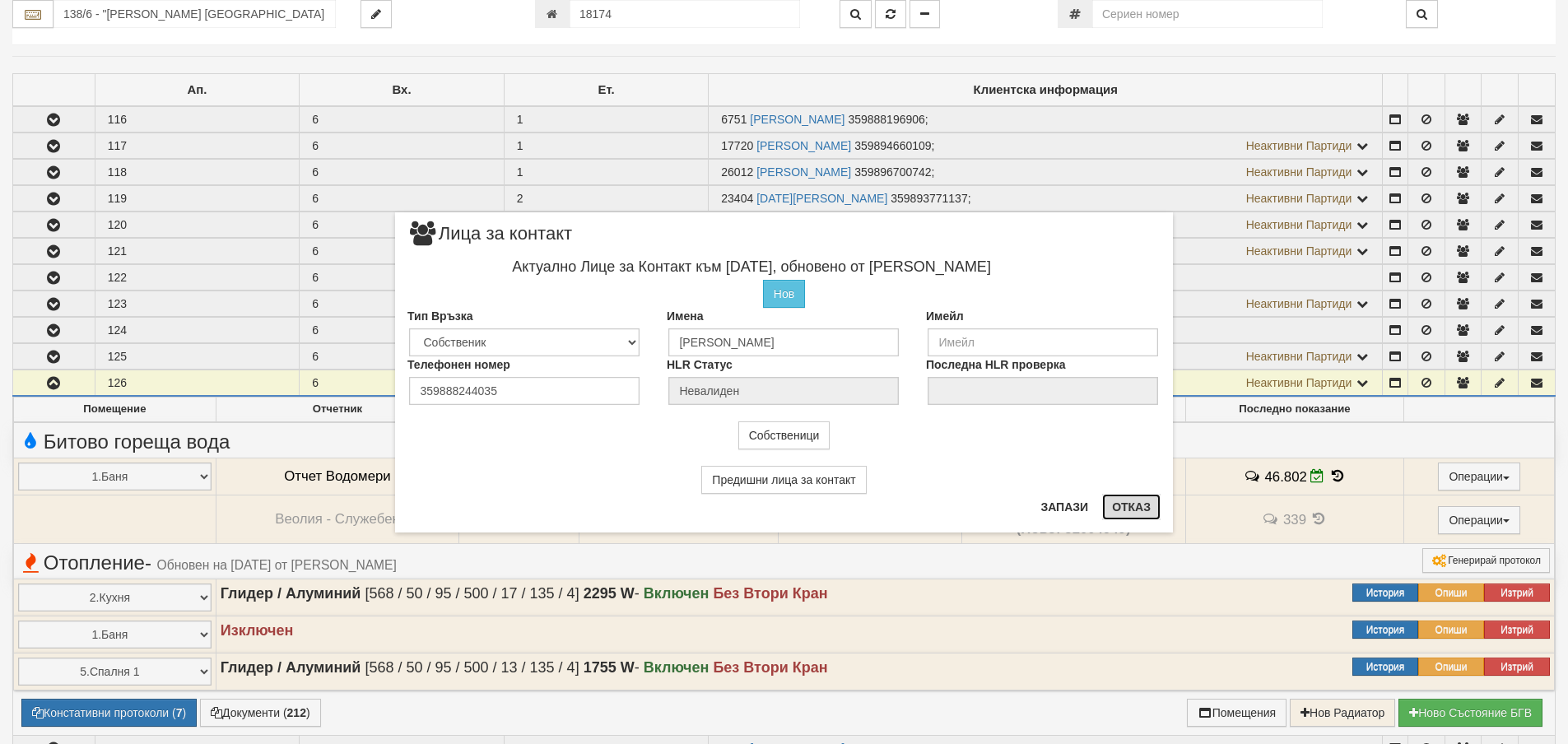
click at [1129, 510] on button "Отказ" at bounding box center [1131, 507] width 58 height 26
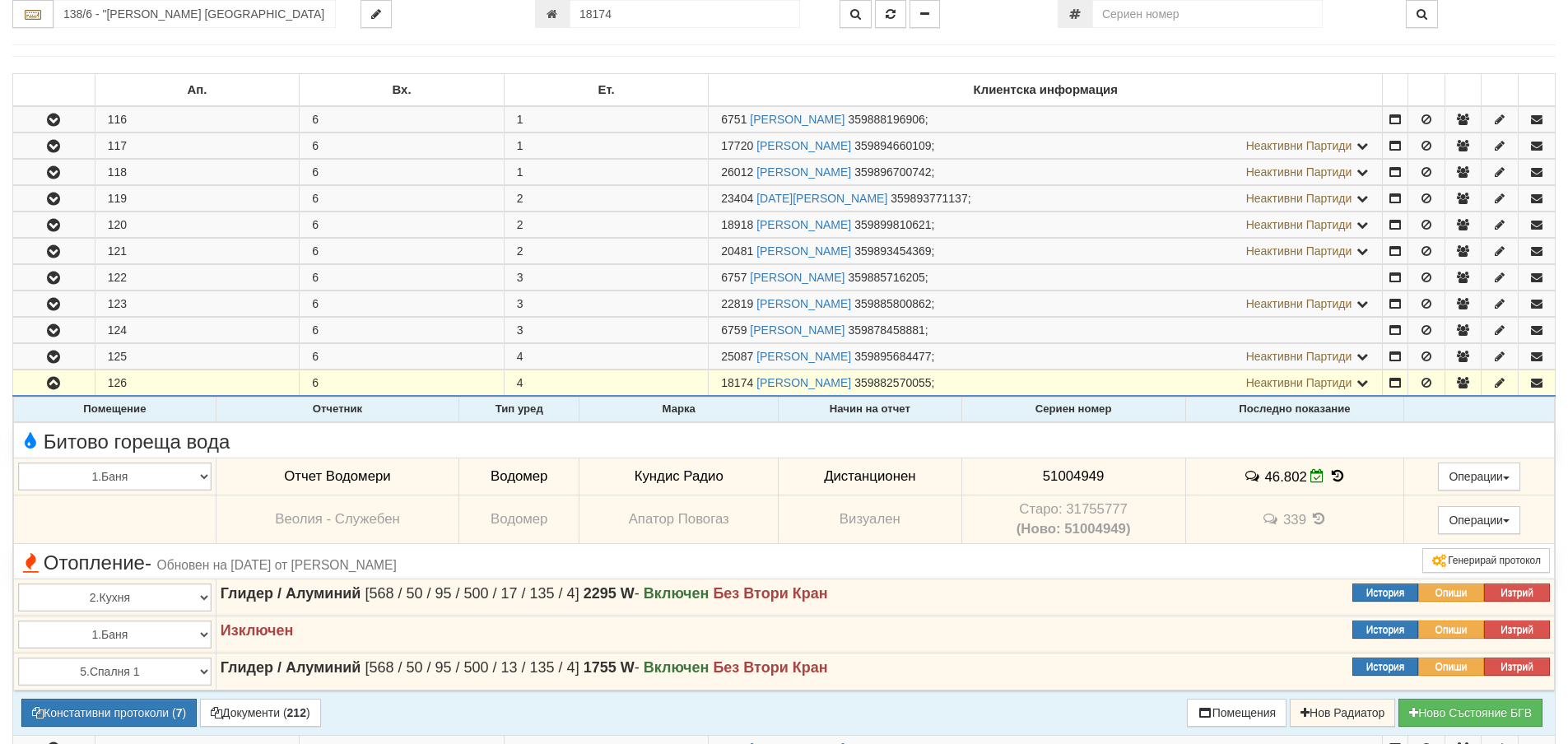
click at [1330, 471] on icon at bounding box center [1338, 476] width 18 height 14
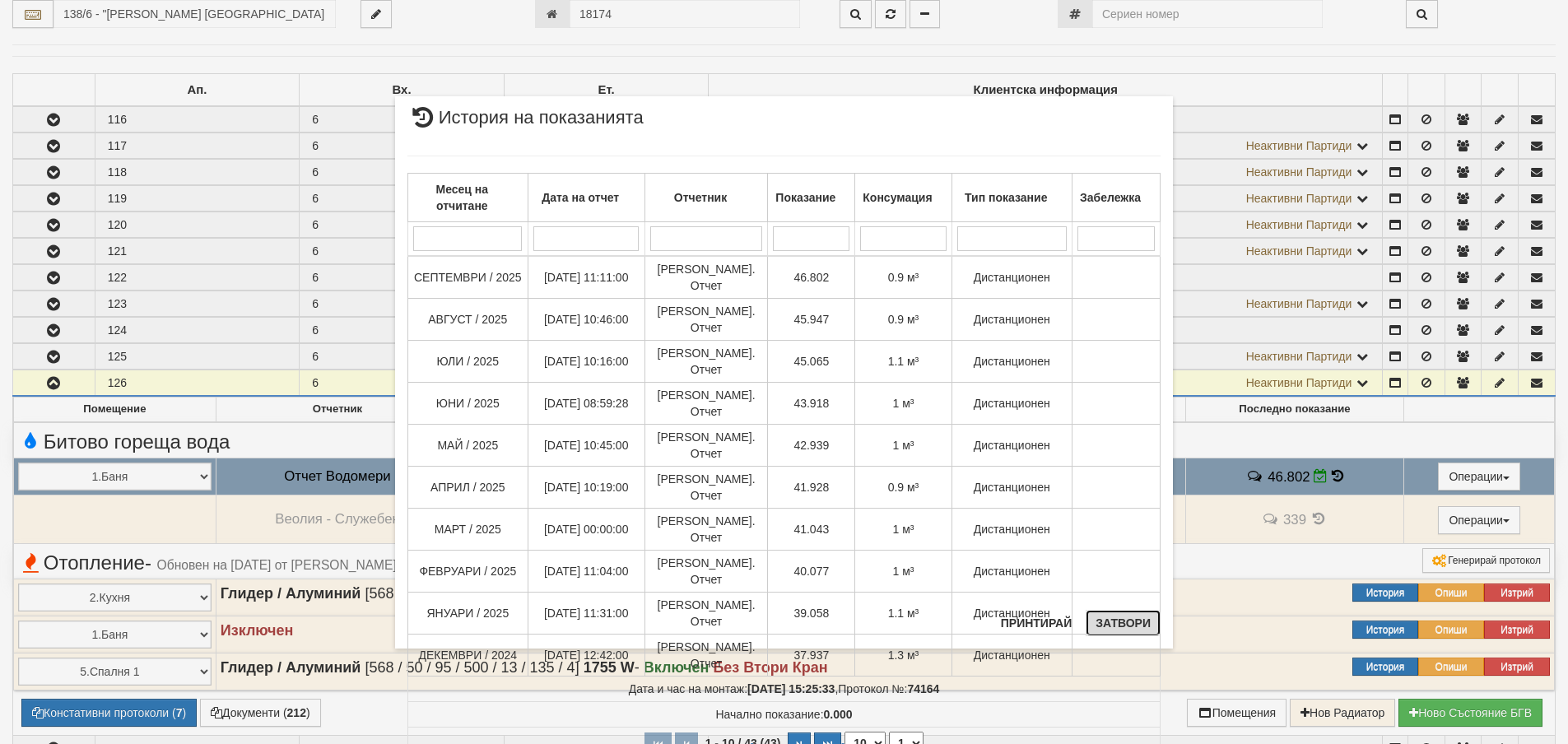
click at [1119, 621] on button "Затвори" at bounding box center [1123, 622] width 75 height 26
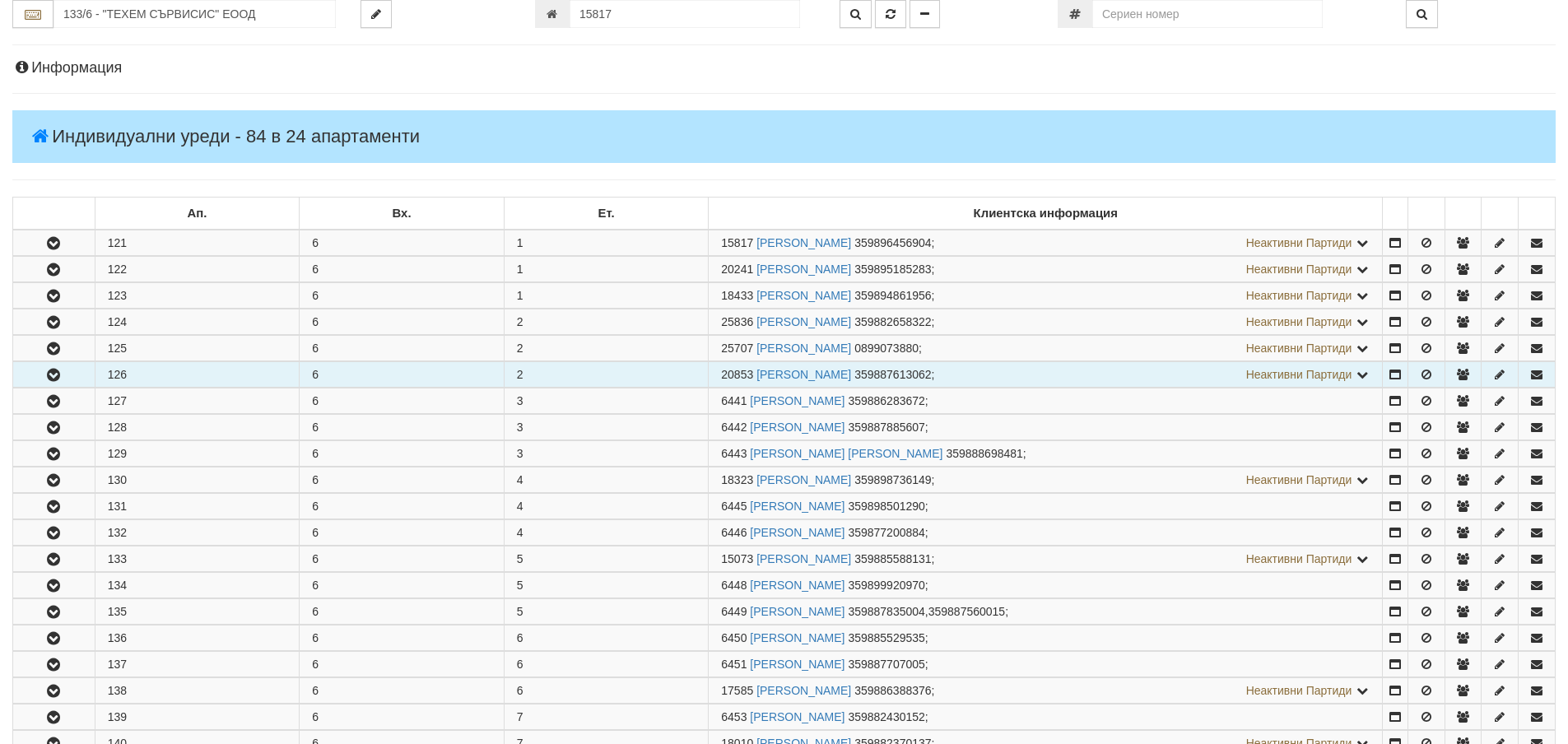
scroll to position [325, 0]
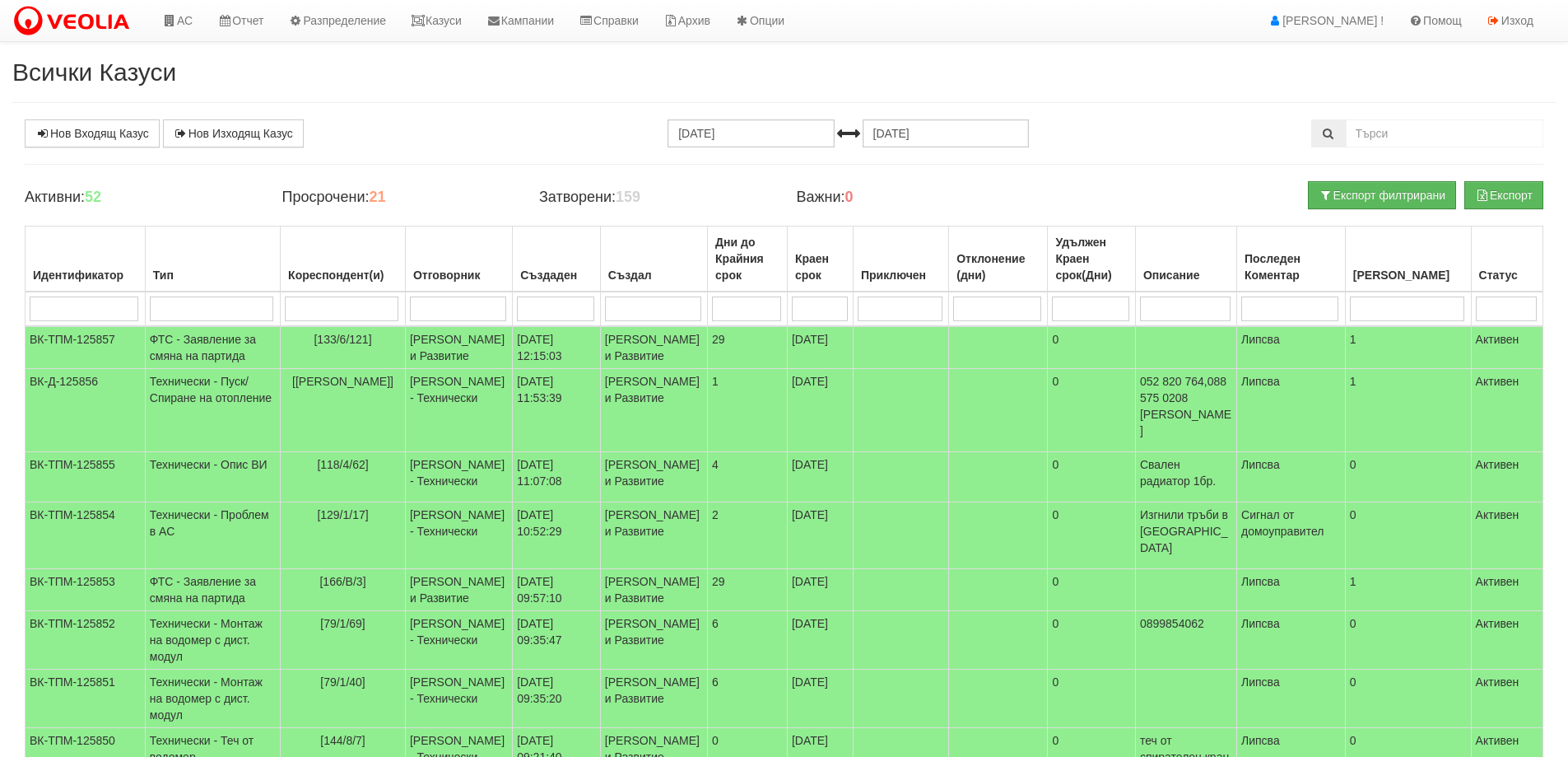
select select "40"
click at [459, 21] on link "Казуси" at bounding box center [436, 21] width 76 height 41
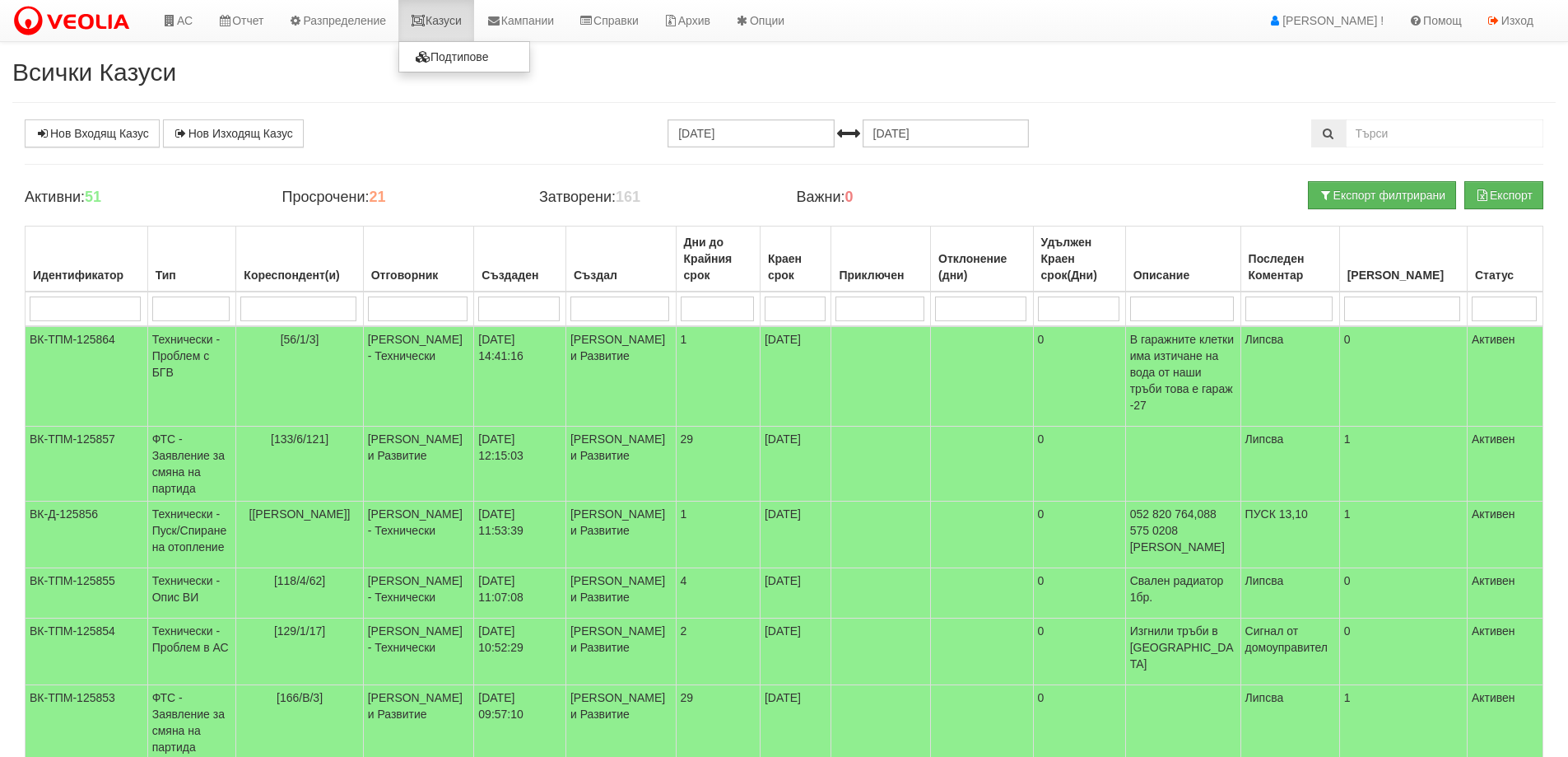
click at [458, 21] on link "Казуси" at bounding box center [436, 21] width 76 height 41
click at [435, 23] on link "Казуси" at bounding box center [436, 21] width 76 height 41
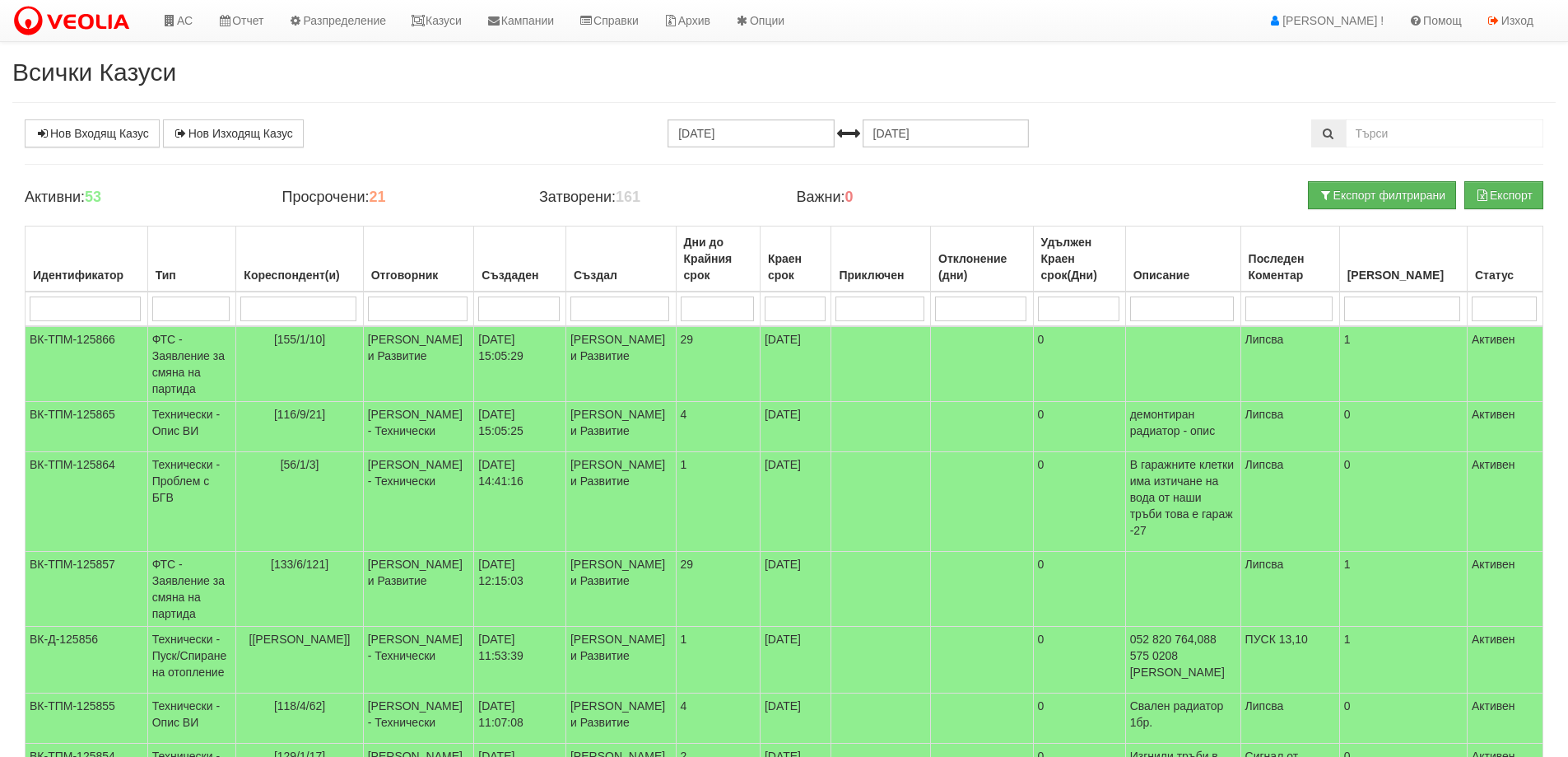
click at [459, 139] on div "Нов Входящ Казус Нов Изходящ Казус" at bounding box center [270, 133] width 515 height 28
click at [444, 23] on link "Казуси" at bounding box center [436, 21] width 76 height 41
click at [464, 25] on link "Казуси" at bounding box center [436, 21] width 76 height 41
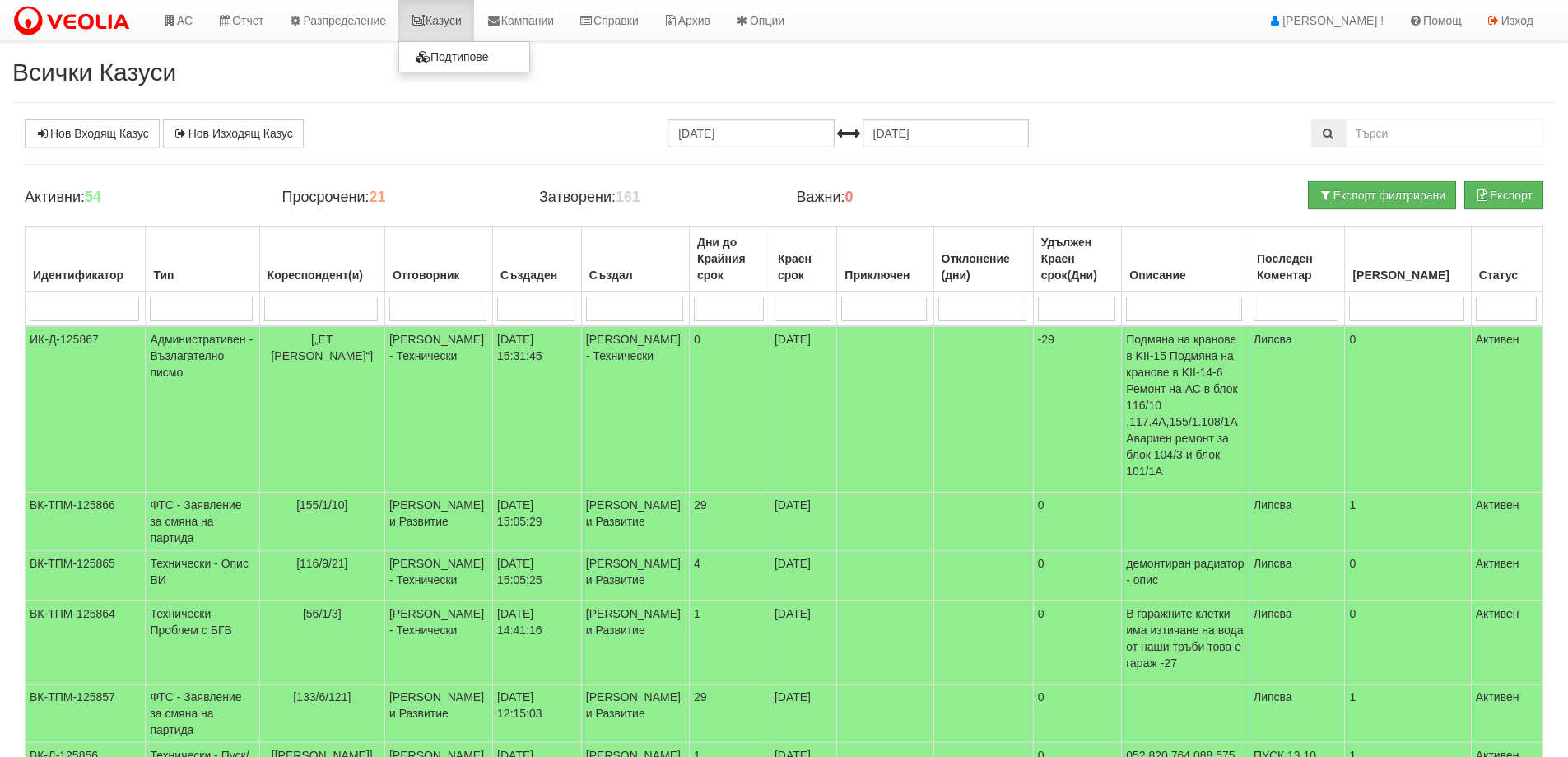
click at [453, 22] on link "Казуси" at bounding box center [436, 21] width 76 height 41
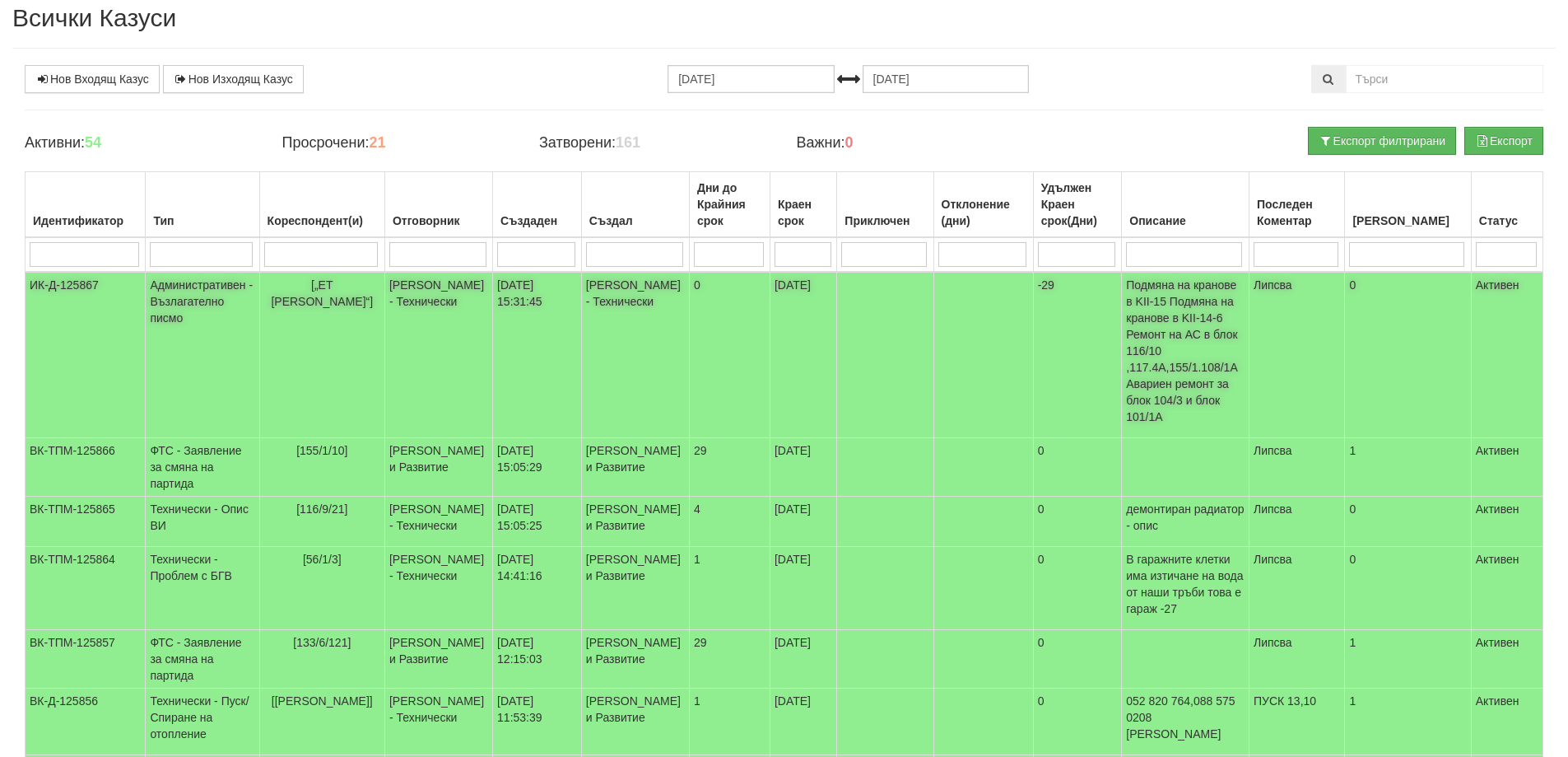
scroll to position [82, 0]
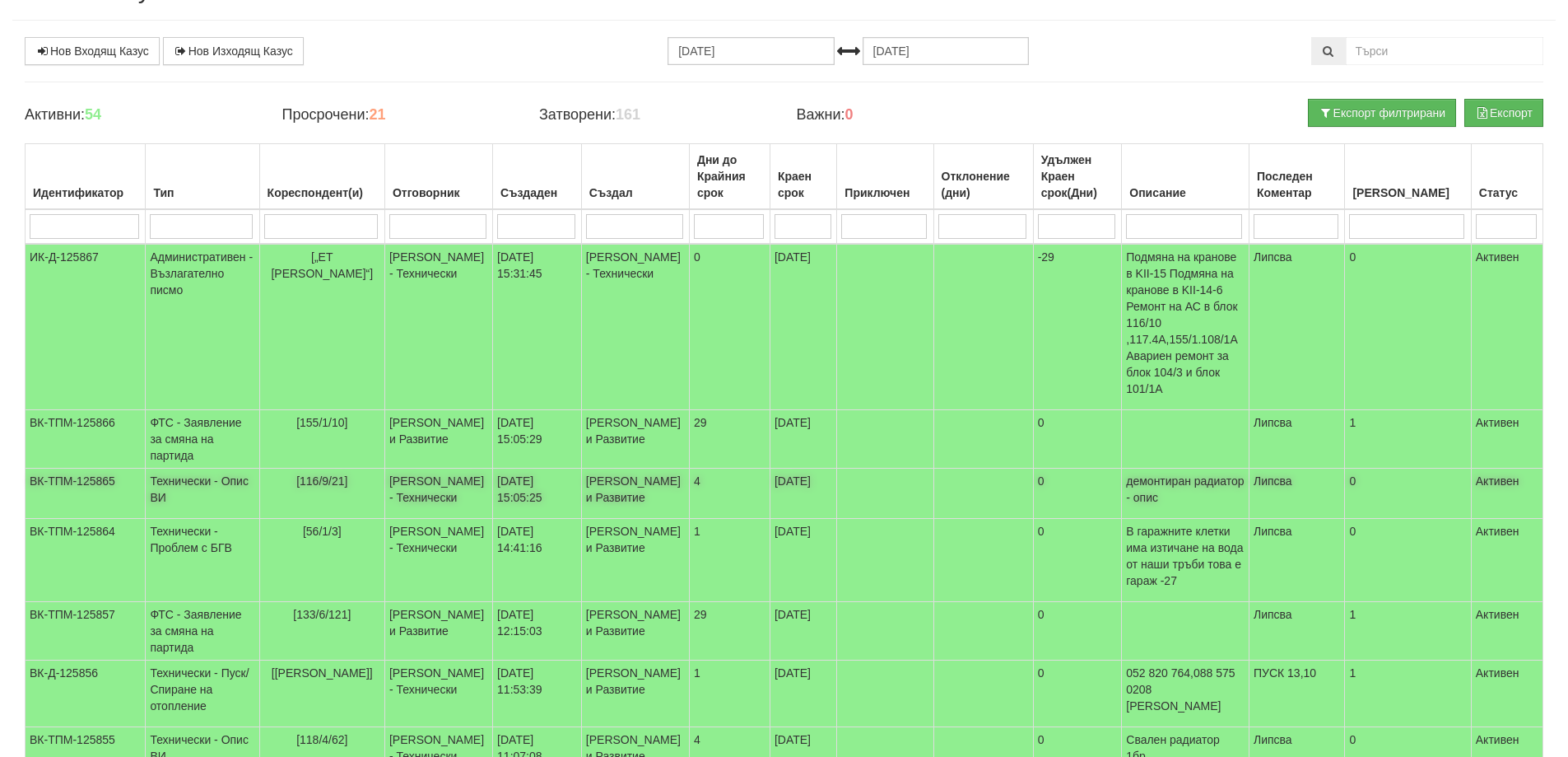
click at [195, 469] on td "Технически - Опис ВИ" at bounding box center [202, 494] width 114 height 50
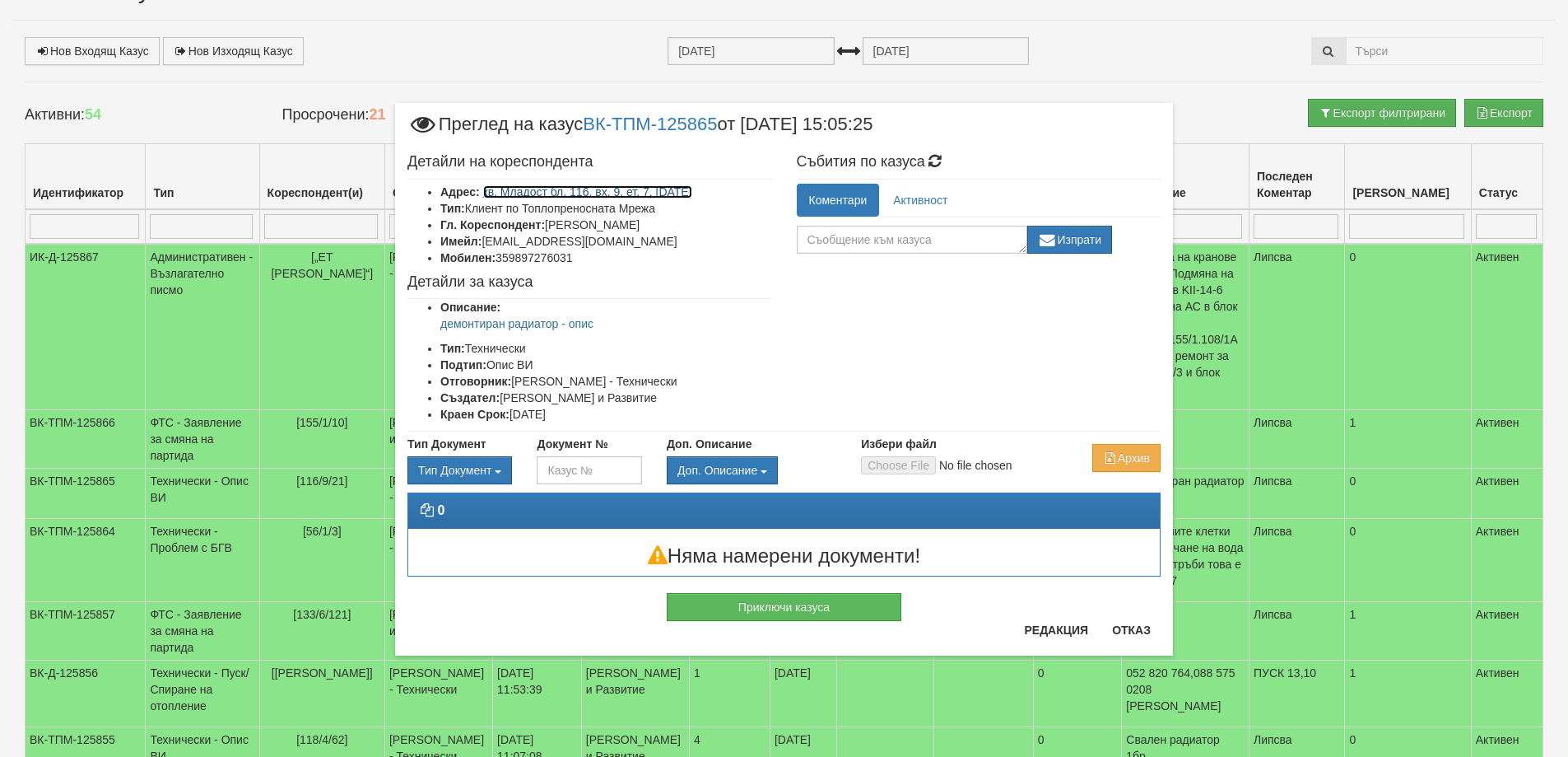
click at [629, 192] on link "кв. Младост бл. 116, вх. 9, ет. 7, [DATE]" at bounding box center [587, 192] width 209 height 13
click at [1141, 627] on button "Отказ" at bounding box center [1131, 630] width 58 height 26
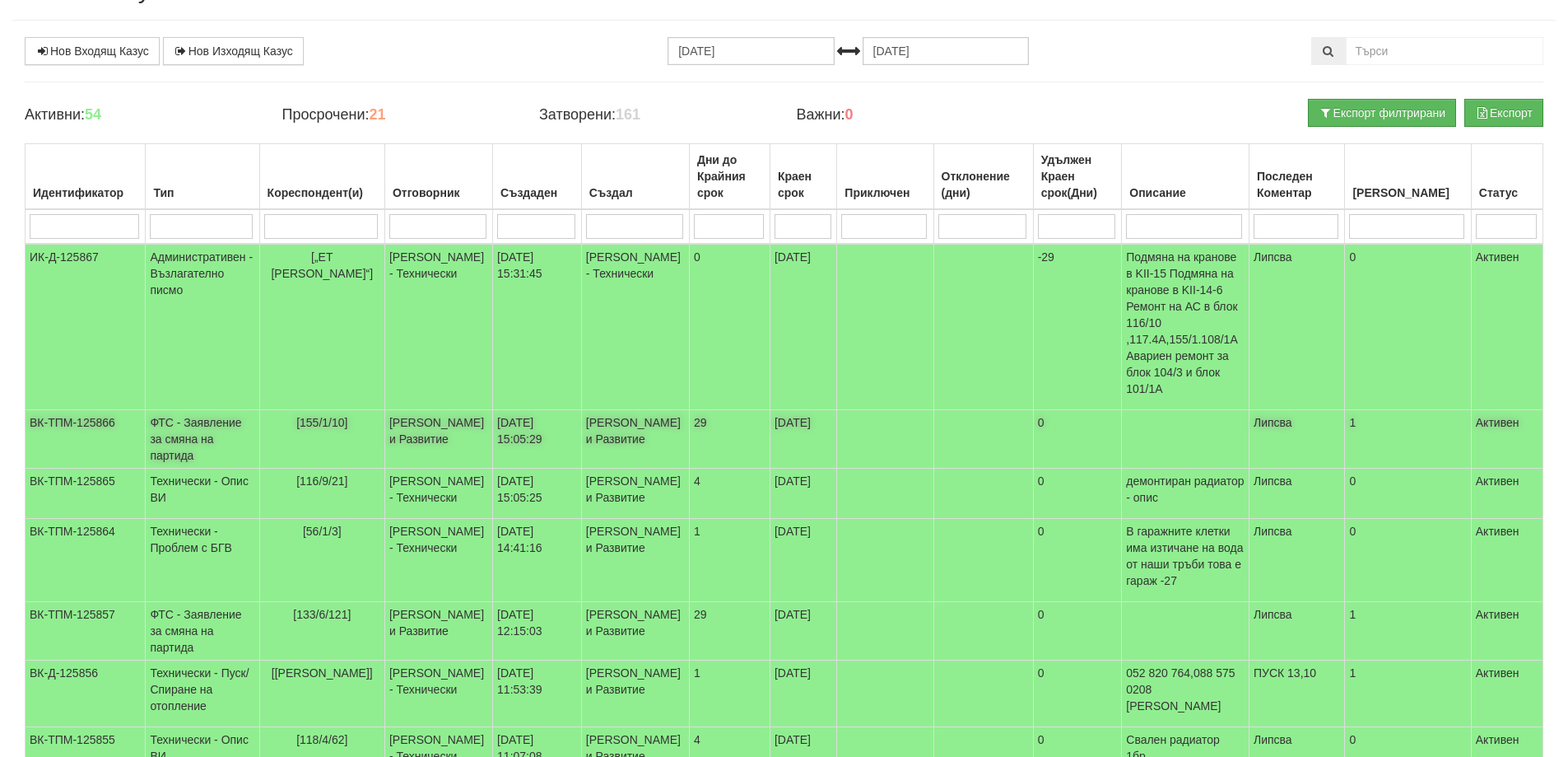
click at [90, 417] on td "ВК-ТПМ-125866" at bounding box center [85, 439] width 120 height 58
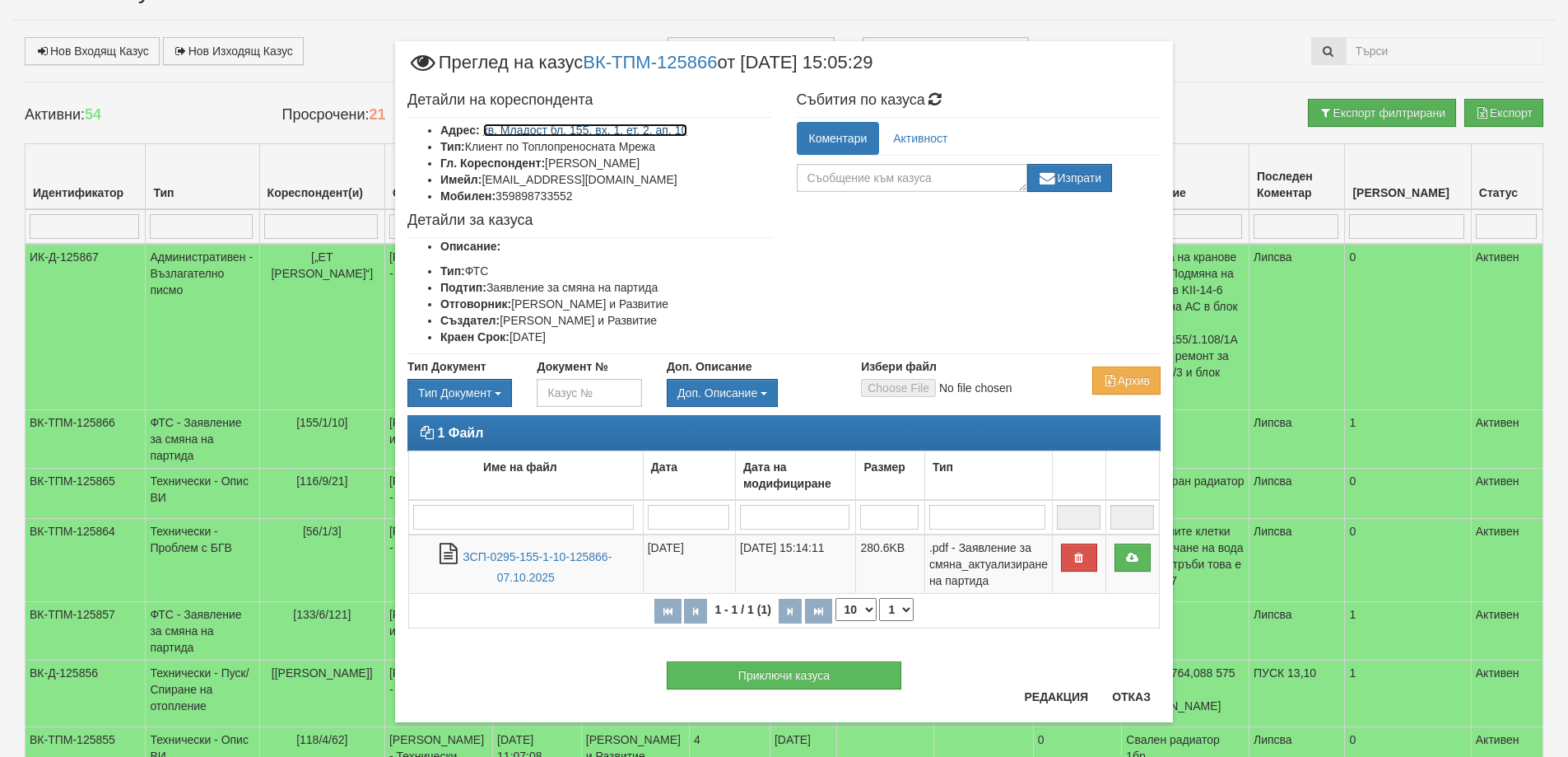
click at [662, 125] on link "кв. Младост бл. 155, вх. 1, ет. 2, ап. 10" at bounding box center [586, 130] width 205 height 13
click at [1127, 699] on button "Отказ" at bounding box center [1131, 696] width 58 height 26
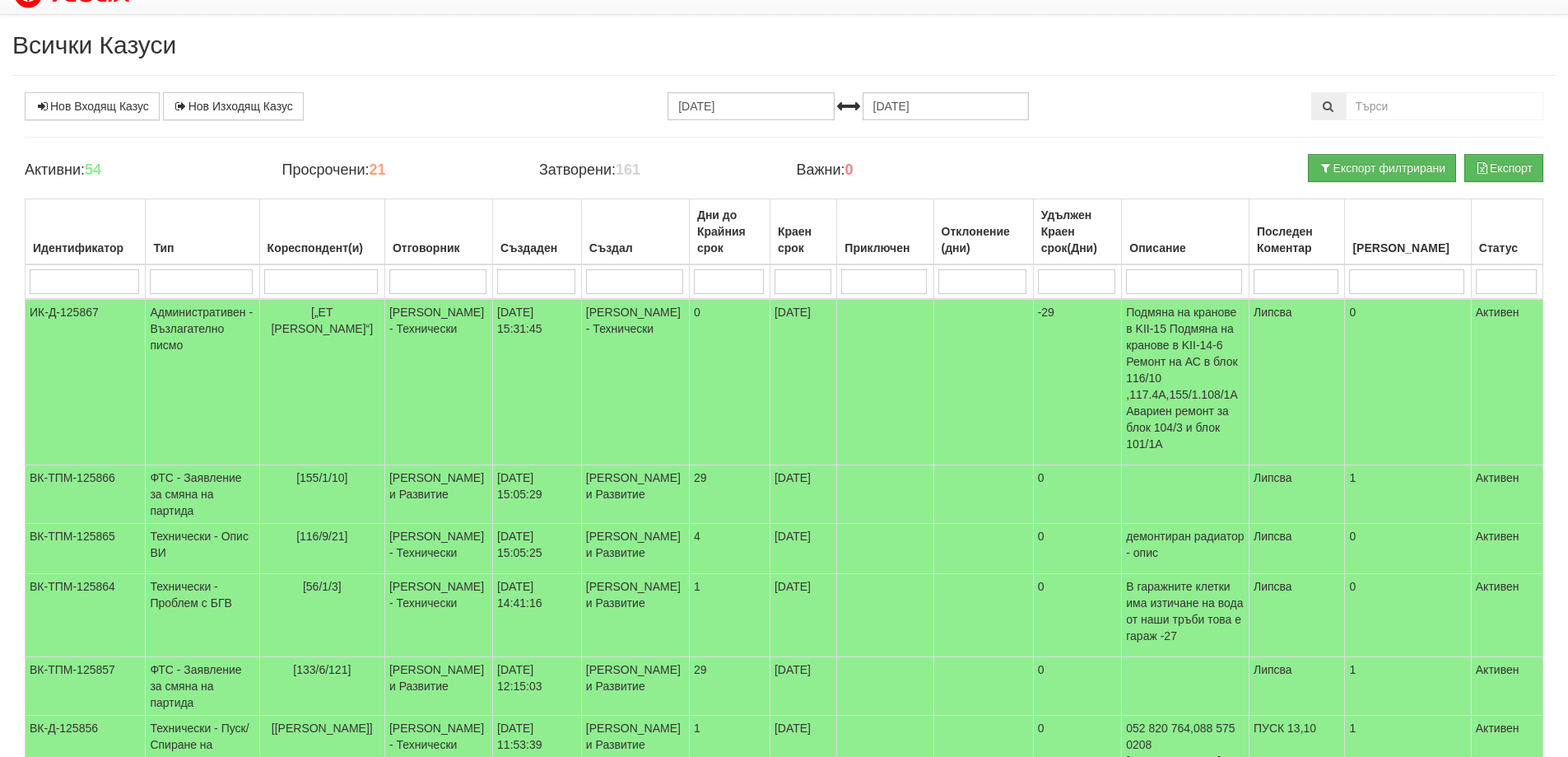
scroll to position [0, 0]
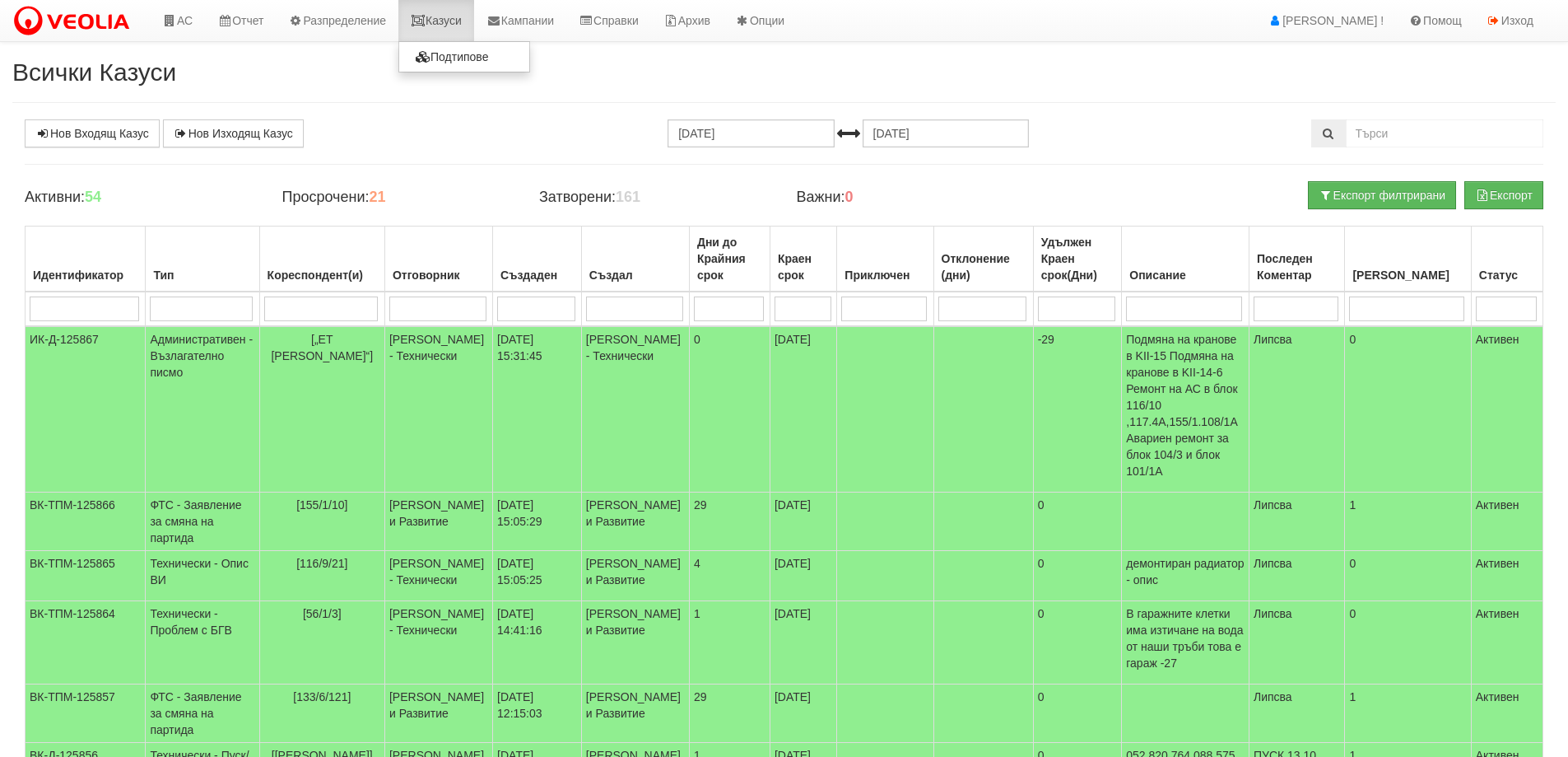
click at [445, 20] on link "Казуси" at bounding box center [436, 21] width 76 height 41
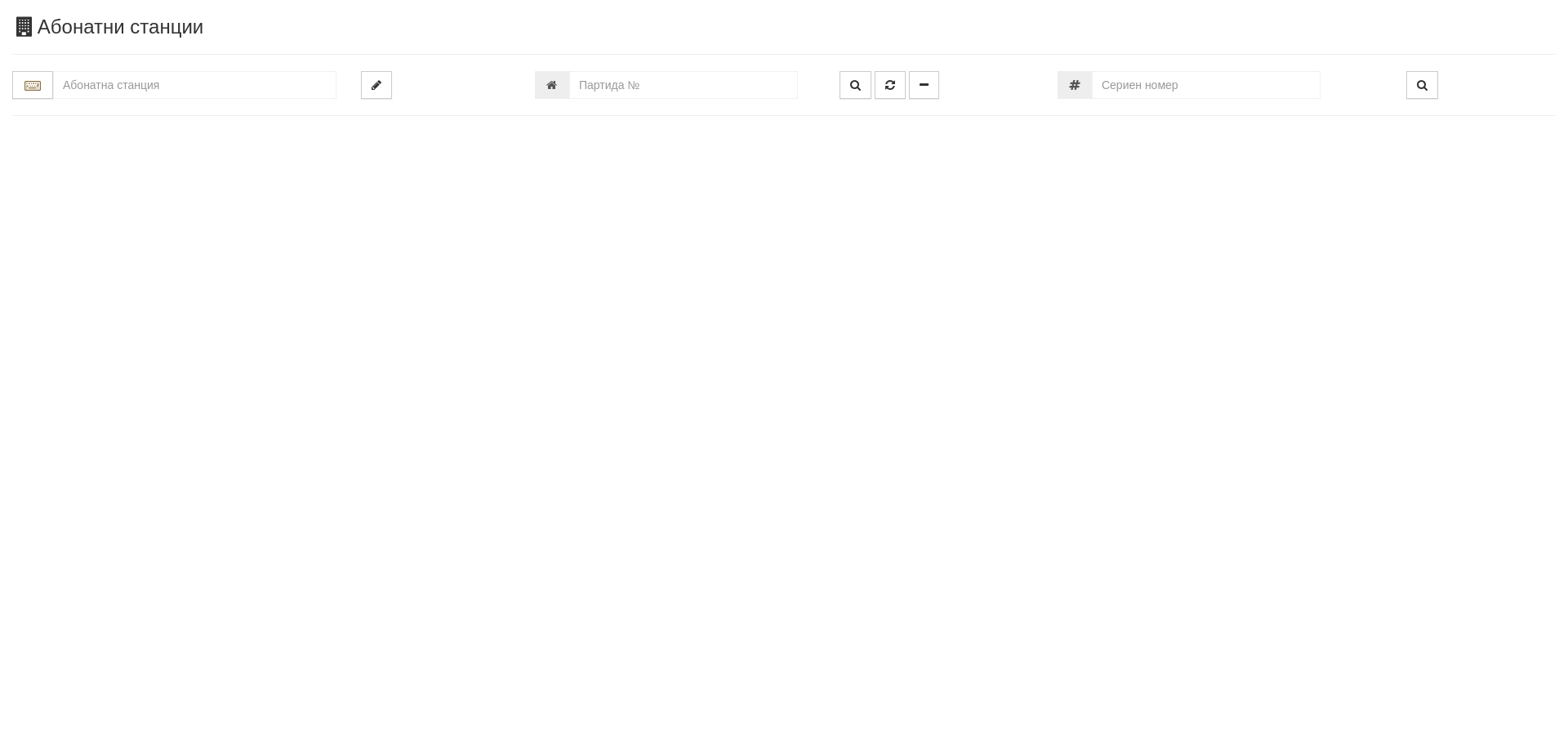
type input "23947"
type input "116/9 - "ВЕОЛИЯ ЕНЕРДЖИ ВАРНА " ЕАД"
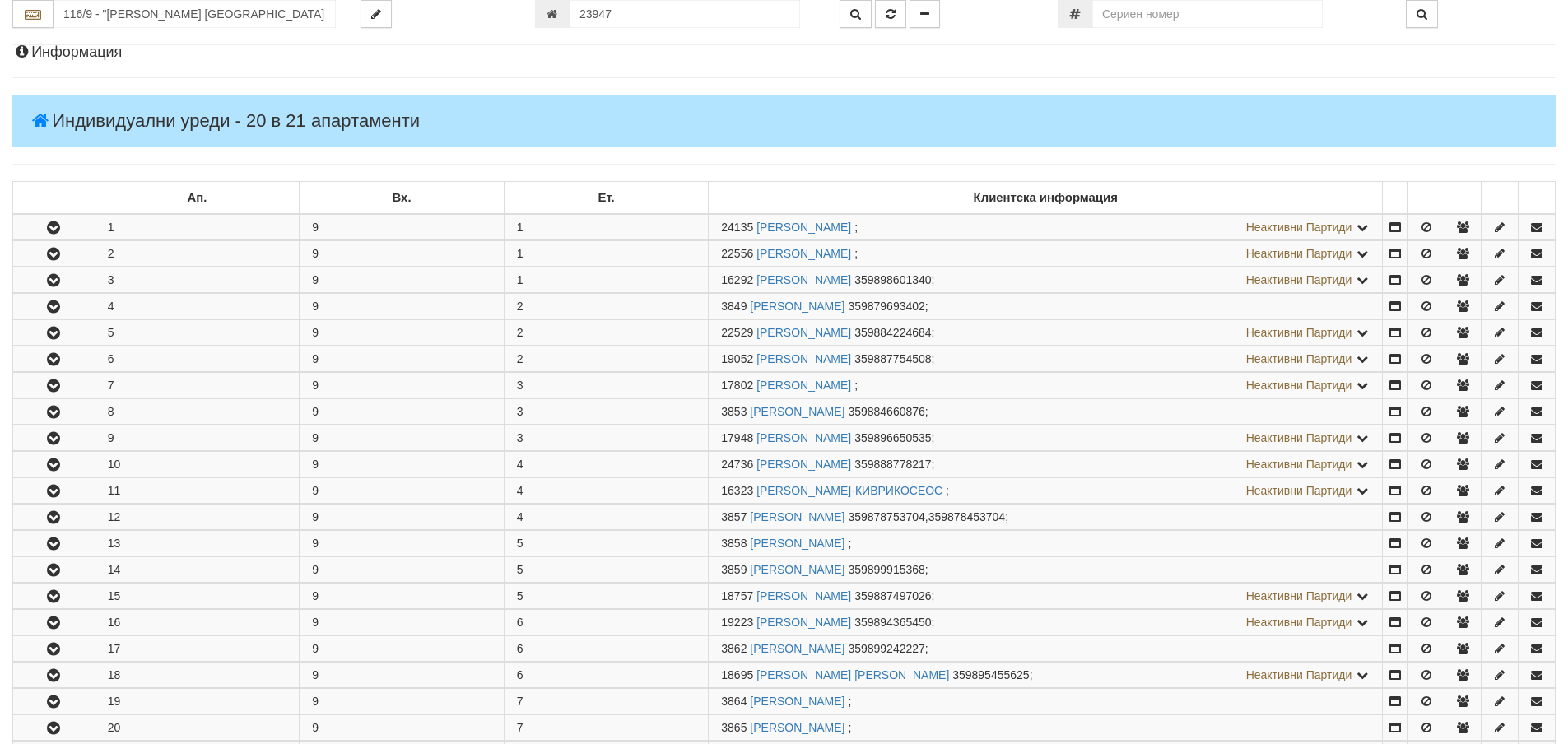
scroll to position [576, 0]
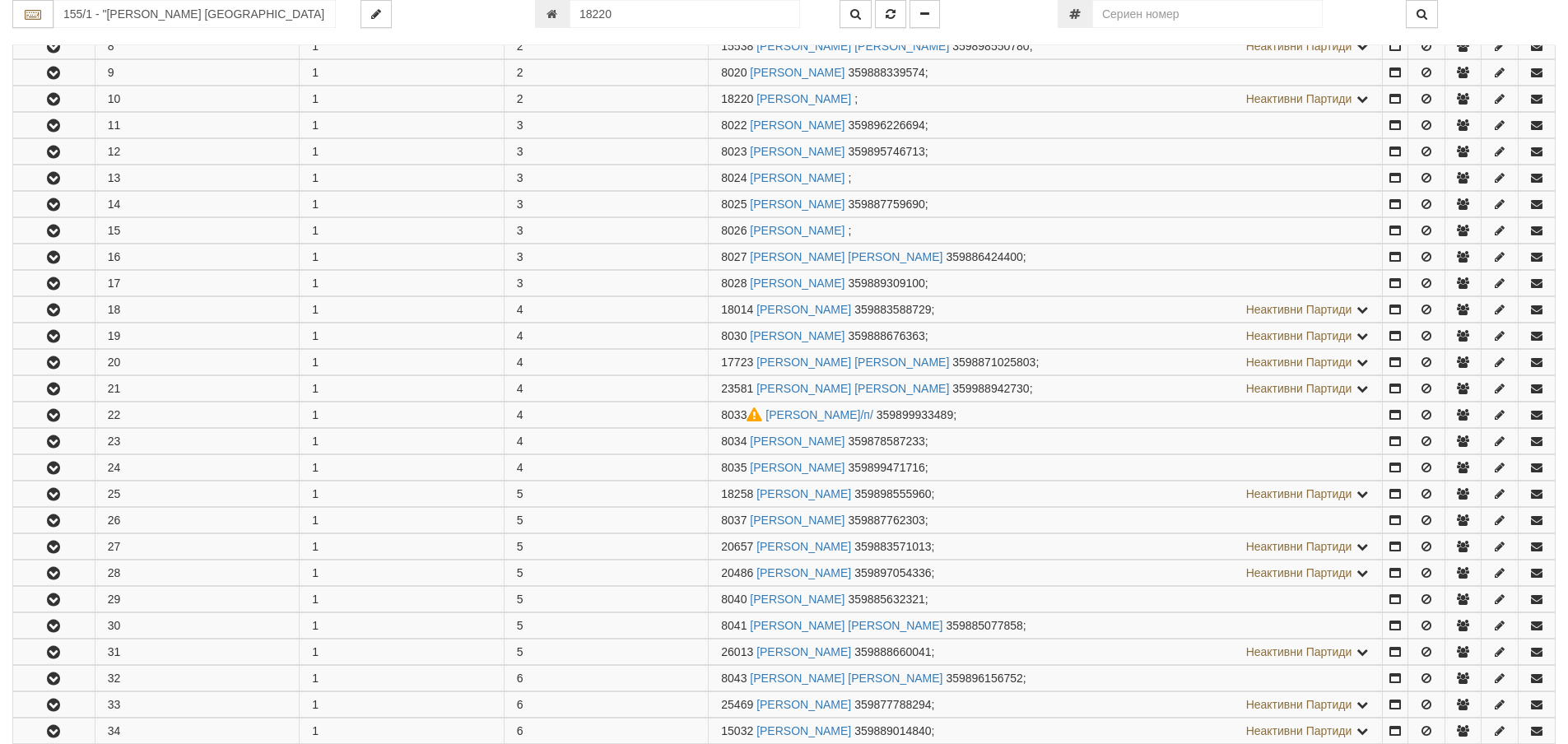
scroll to position [562, 0]
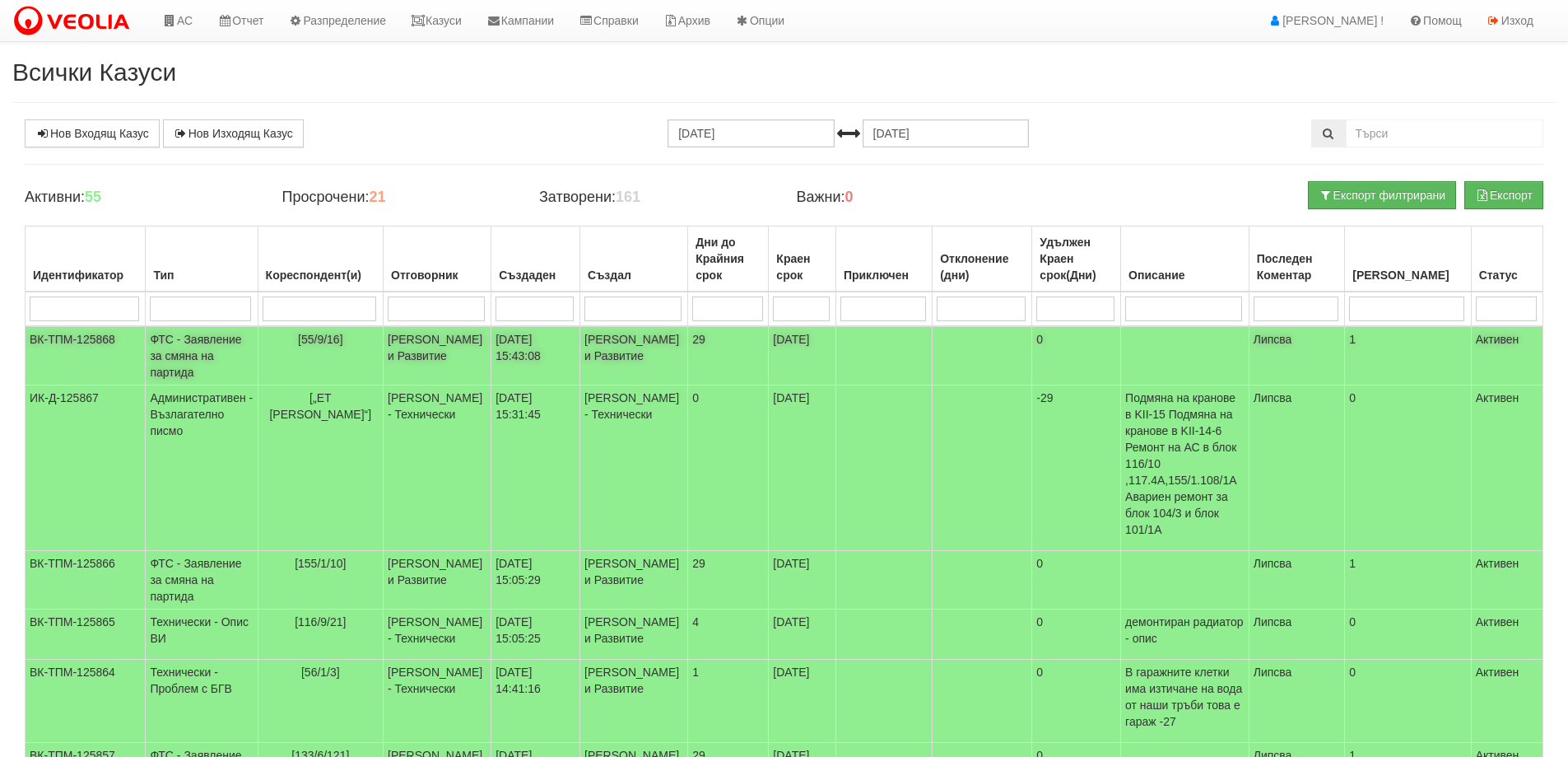
click at [210, 367] on td "ФТС - Заявление за смяна на партида" at bounding box center [201, 356] width 112 height 59
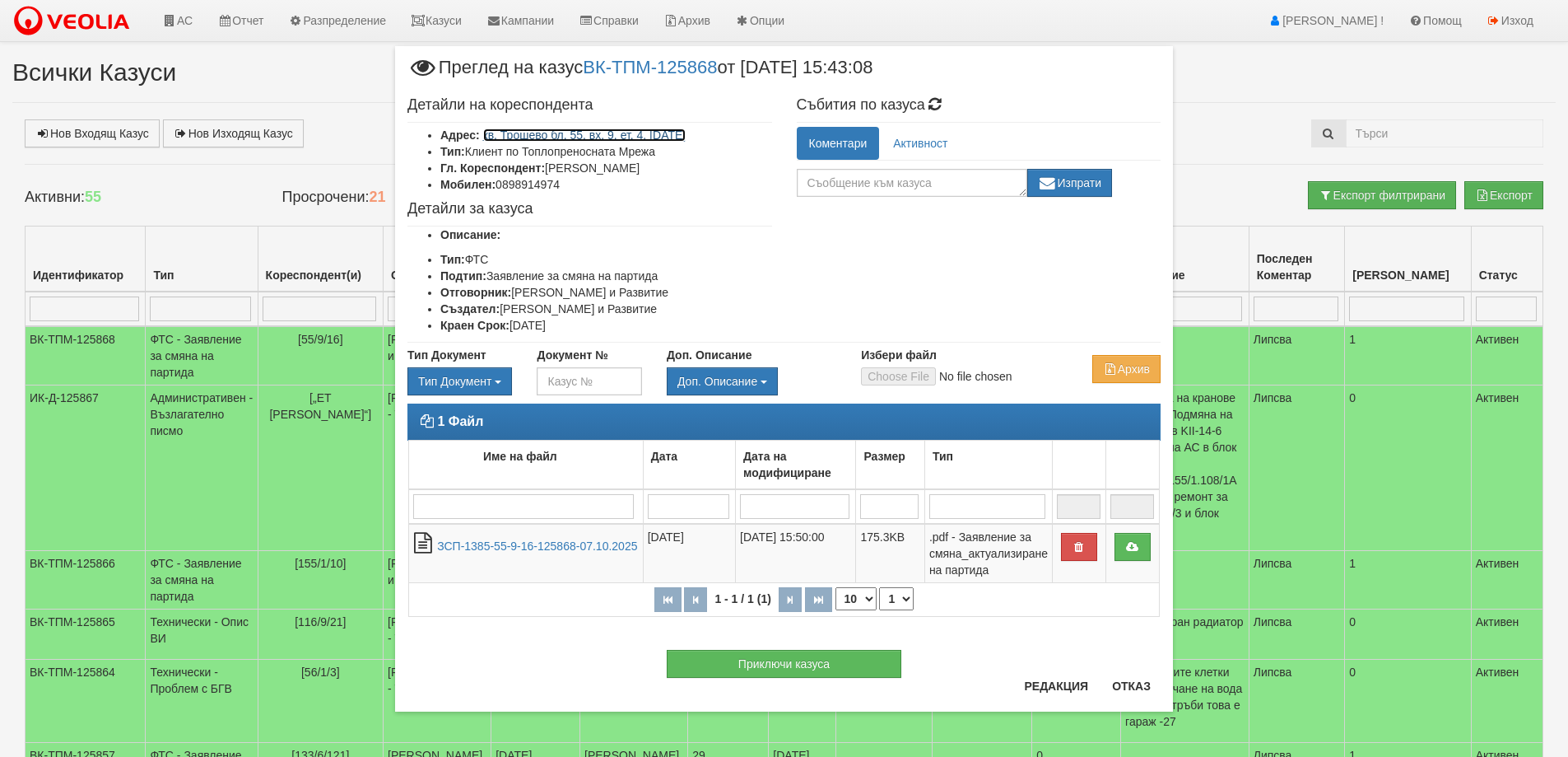
click at [618, 139] on link "кв. Трошево бл. 55, вх. 9, ет. 4, [DATE]" at bounding box center [585, 134] width 203 height 13
click at [1127, 689] on button "Отказ" at bounding box center [1131, 685] width 58 height 26
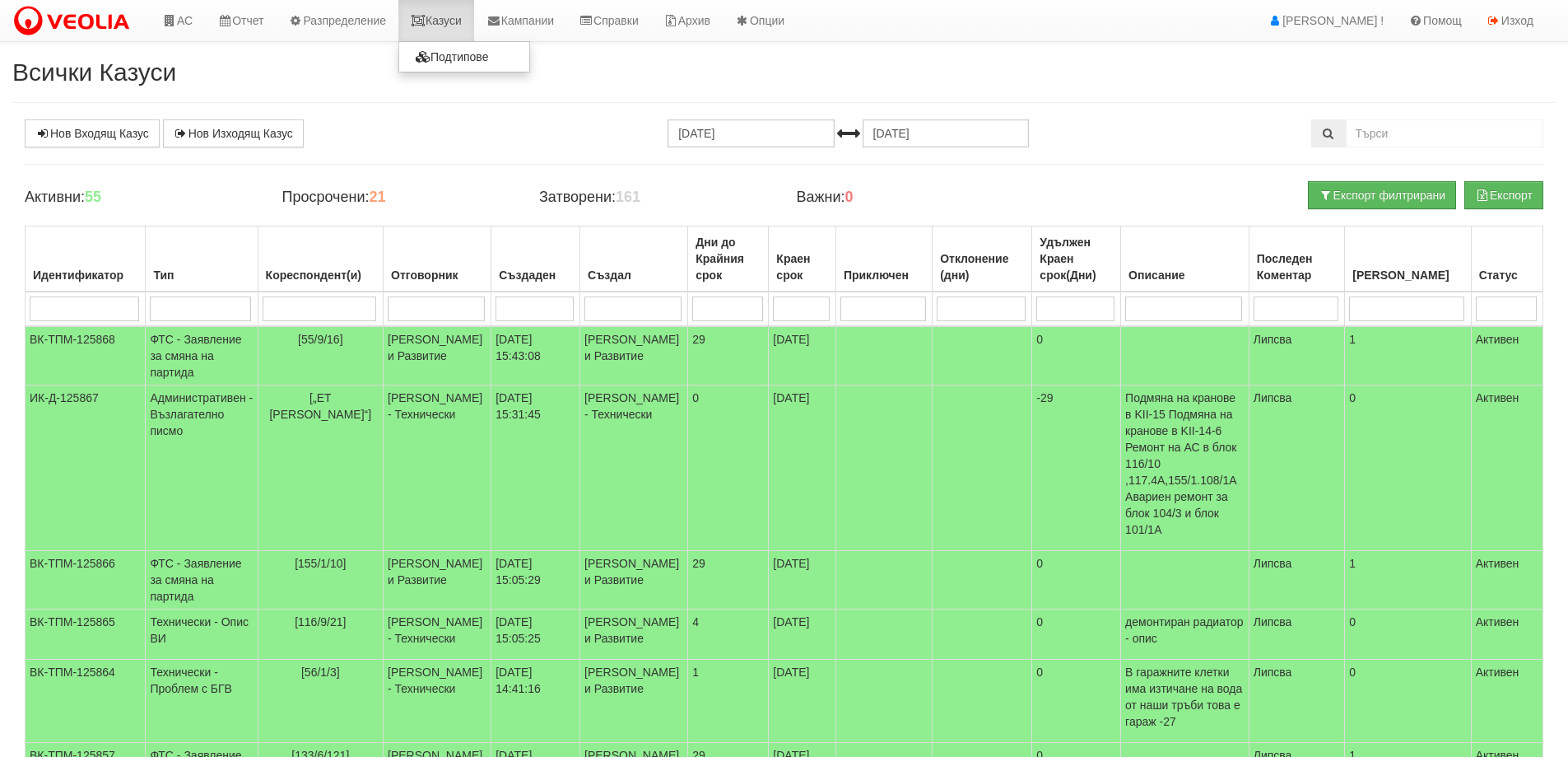
click at [456, 15] on link "Казуси" at bounding box center [436, 21] width 76 height 41
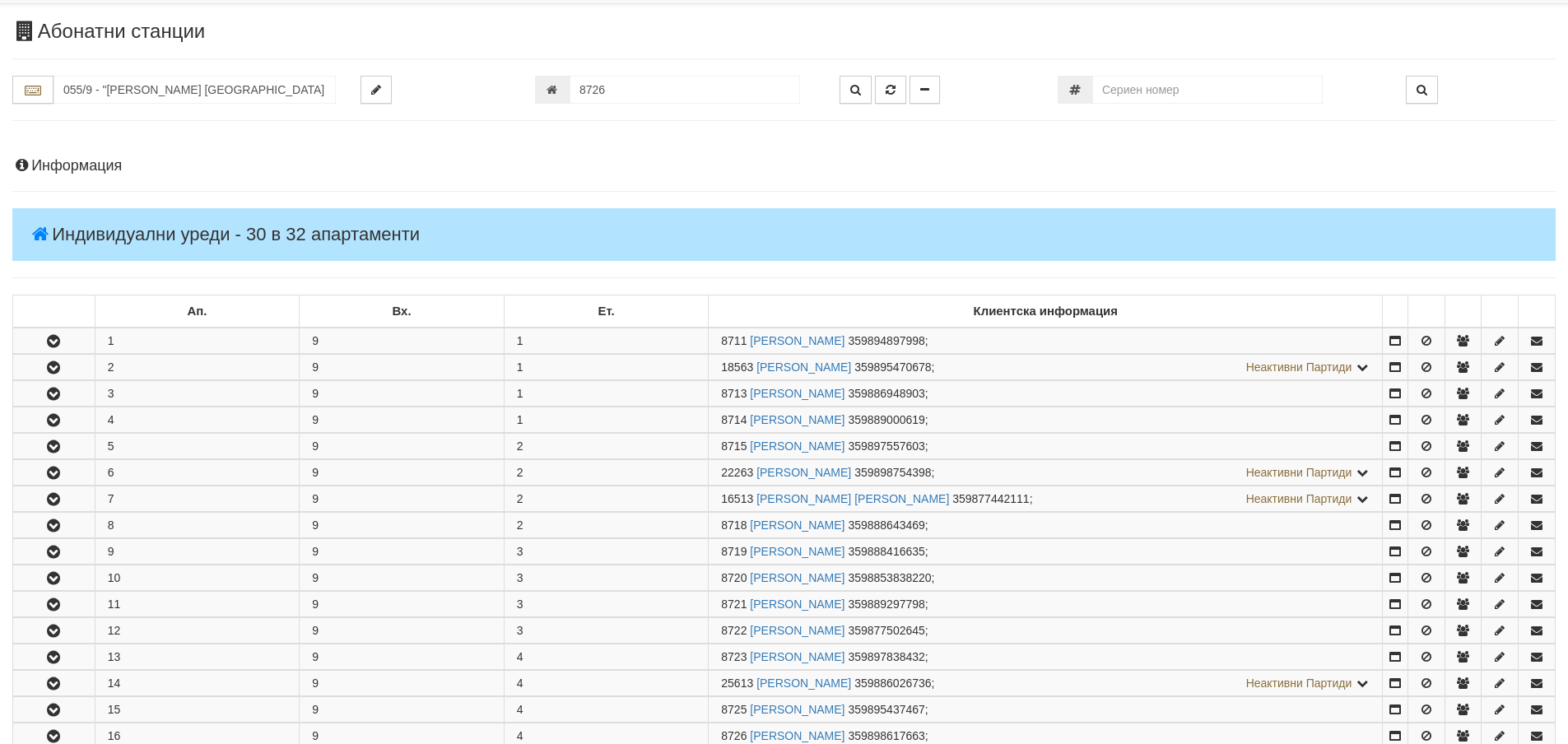
scroll to position [720, 0]
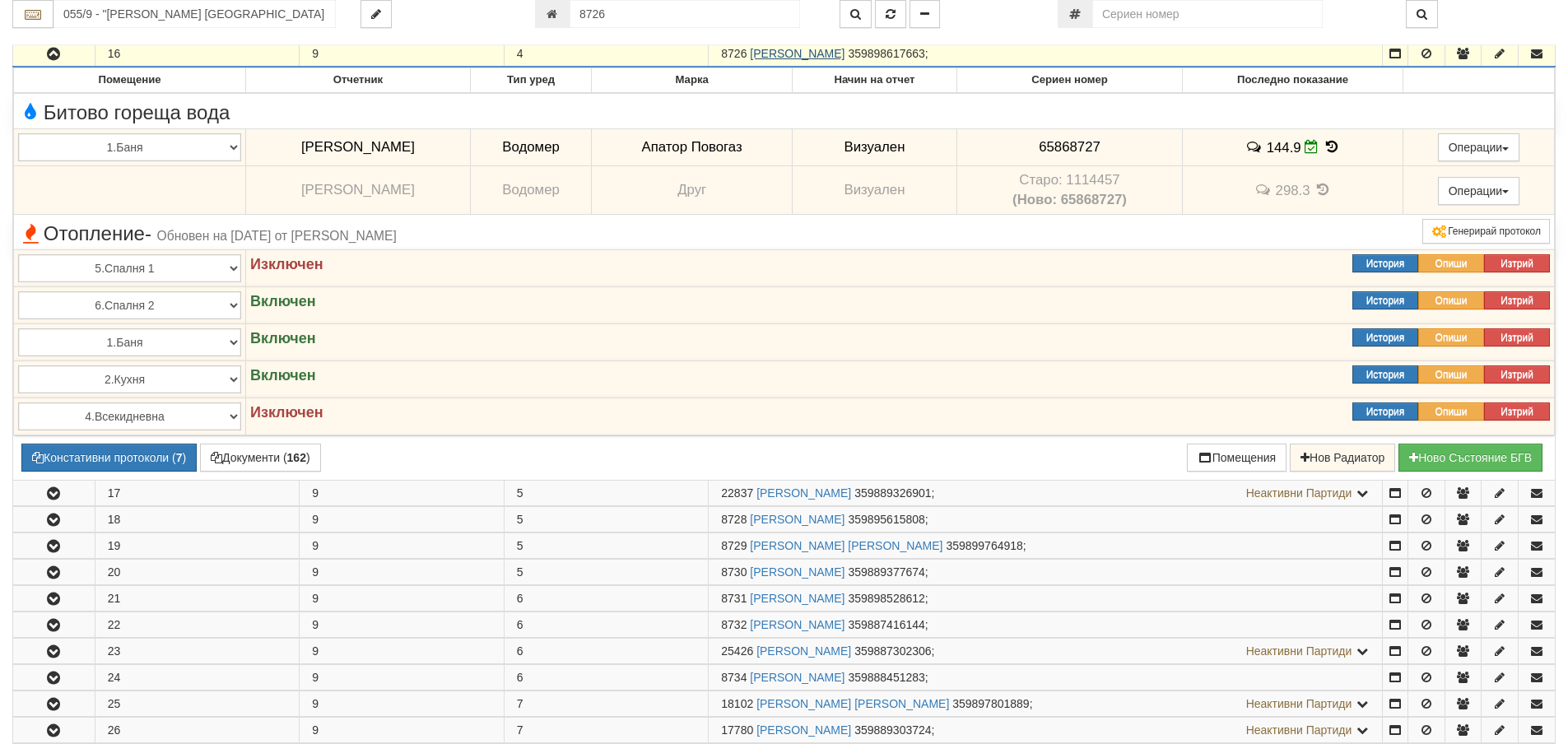
click at [798, 54] on link "[PERSON_NAME]" at bounding box center [797, 53] width 95 height 13
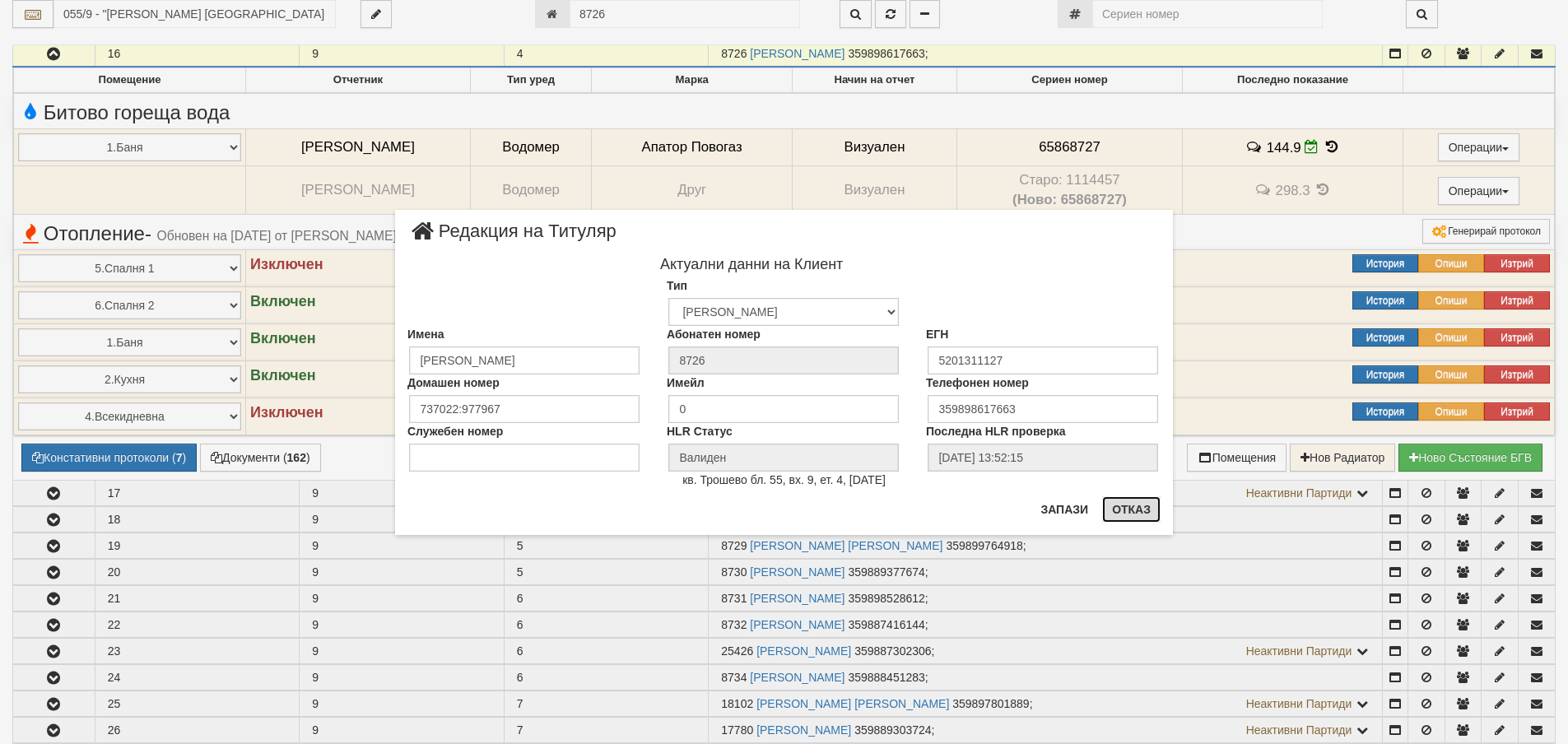
click at [1130, 514] on button "Отказ" at bounding box center [1131, 509] width 58 height 26
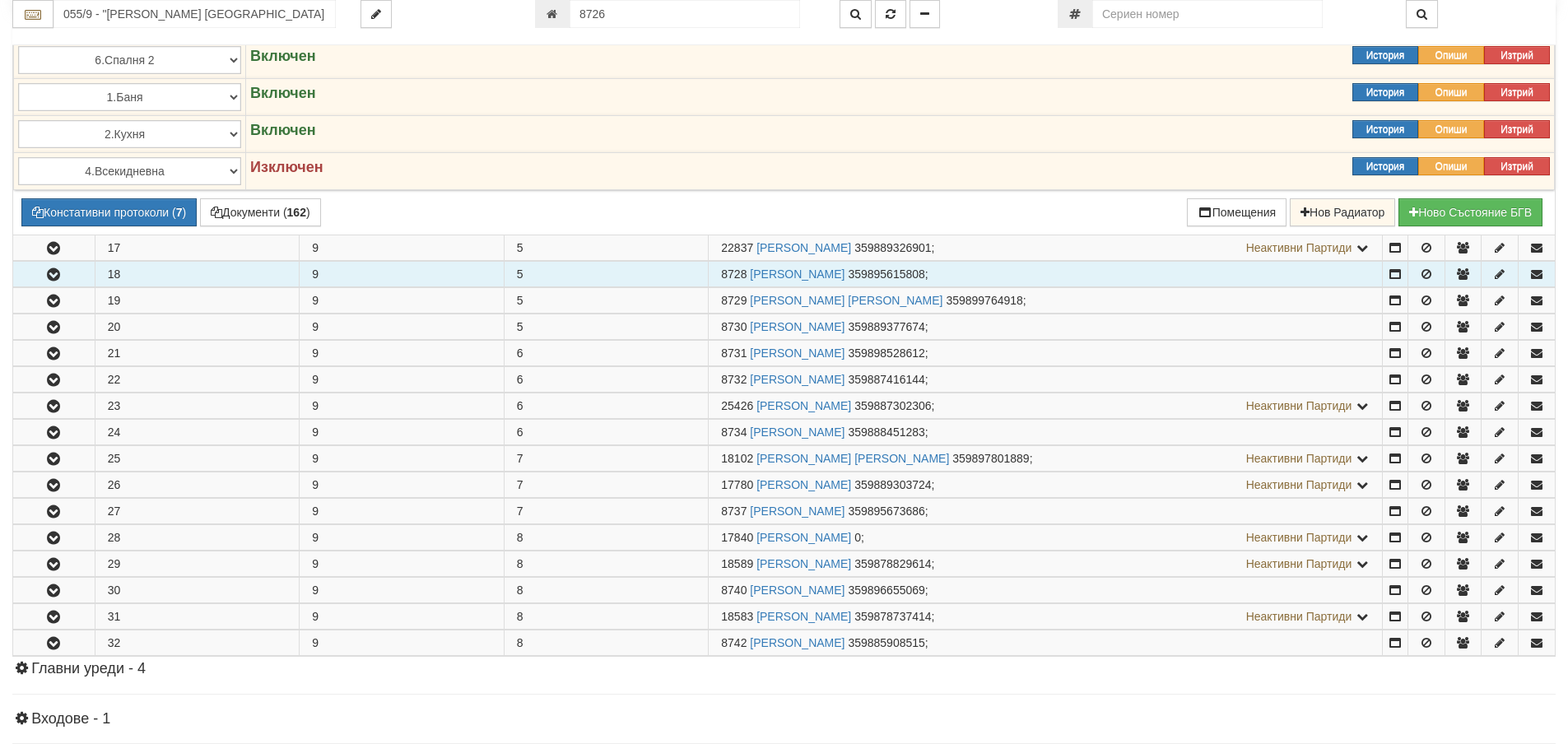
scroll to position [967, 0]
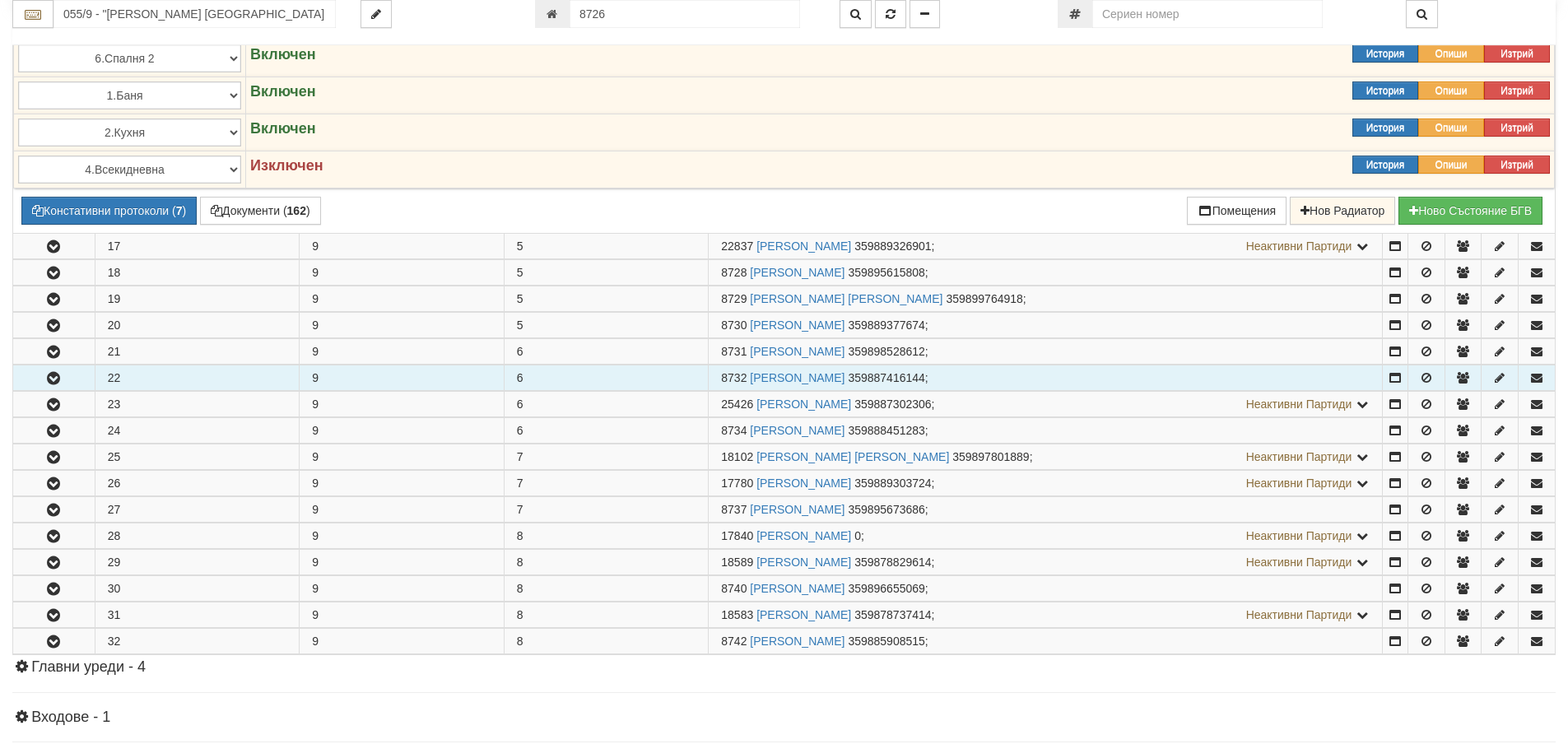
click at [56, 381] on icon "button" at bounding box center [54, 378] width 20 height 12
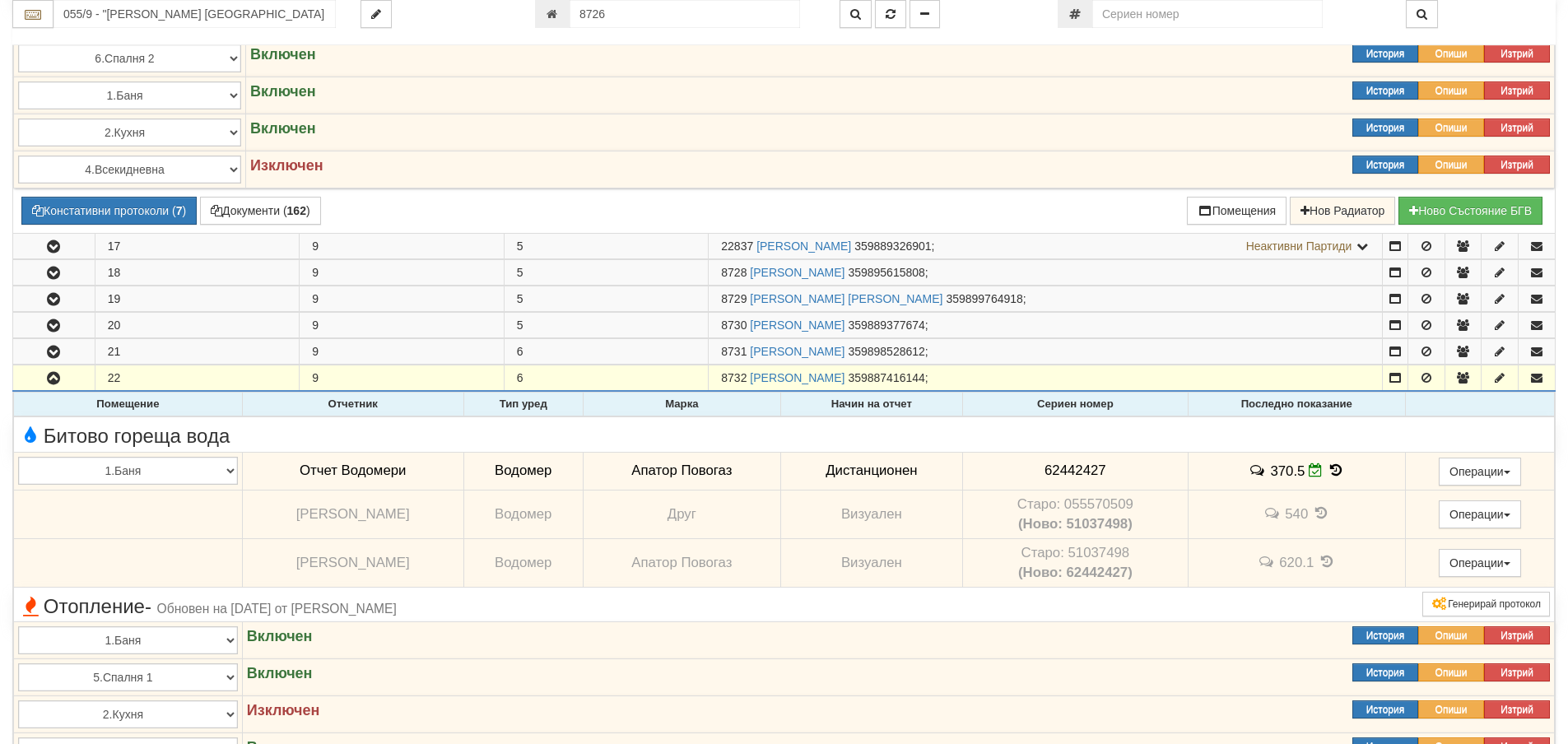
click at [1327, 468] on icon at bounding box center [1336, 471] width 18 height 14
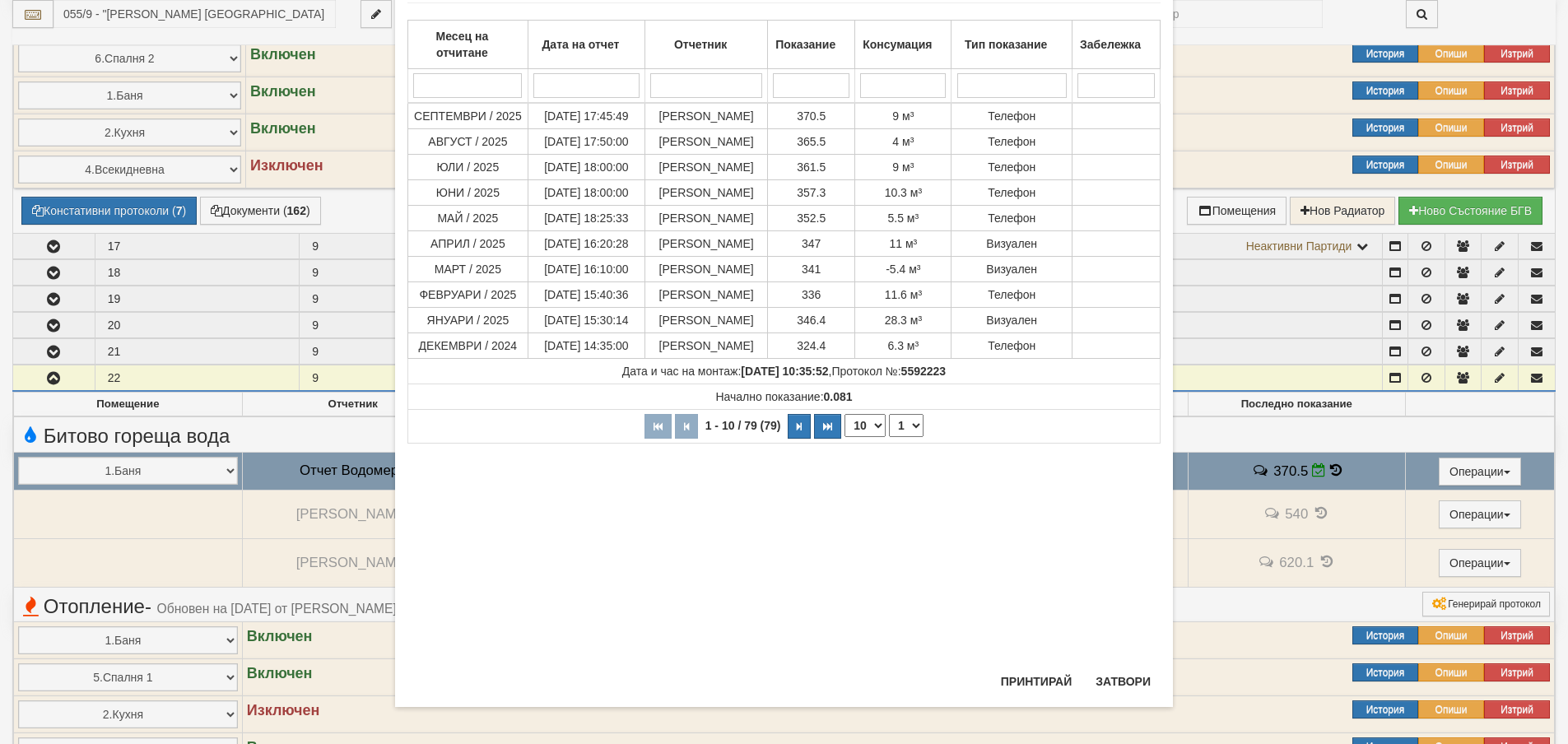
scroll to position [102, 0]
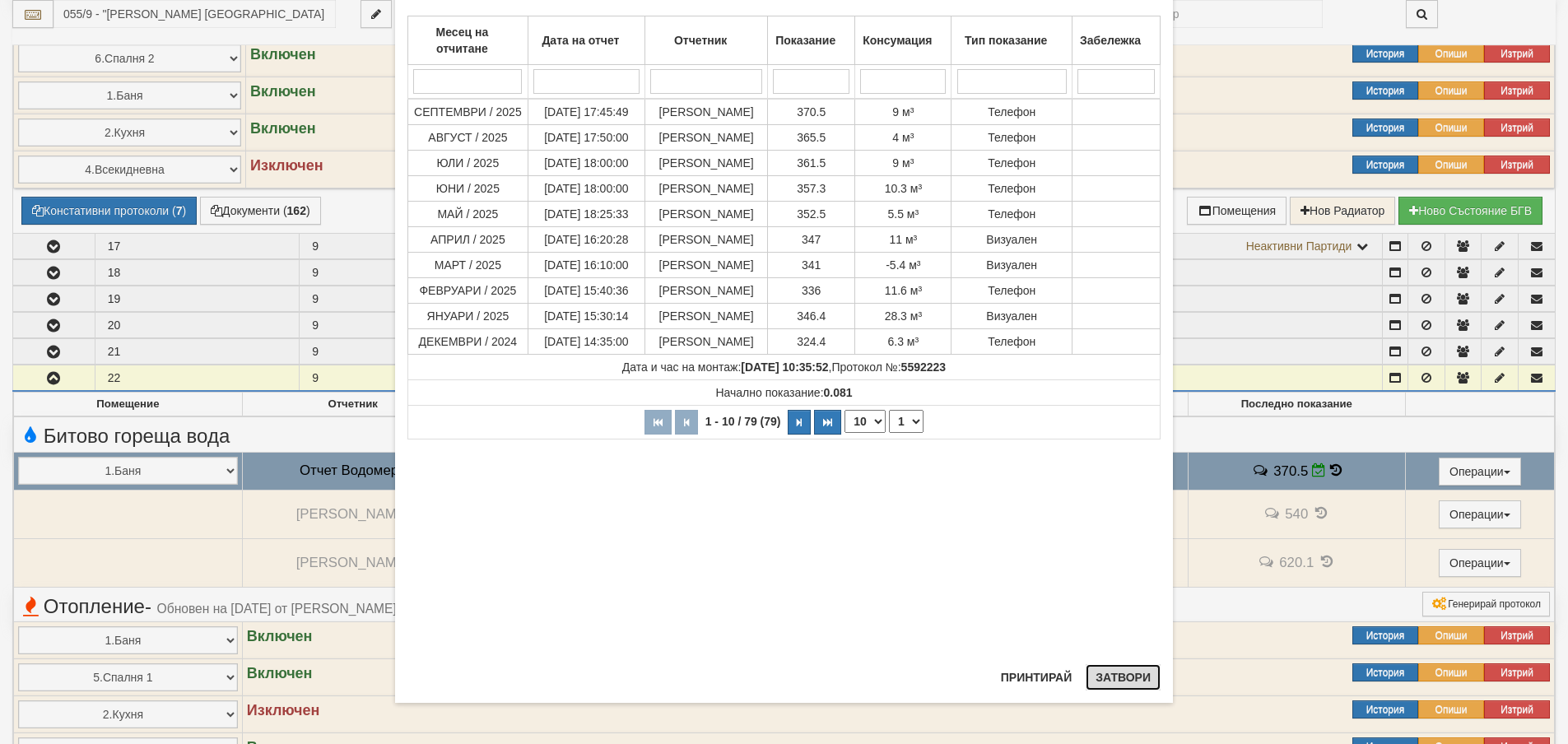
click at [1121, 675] on button "Затвори" at bounding box center [1123, 677] width 75 height 26
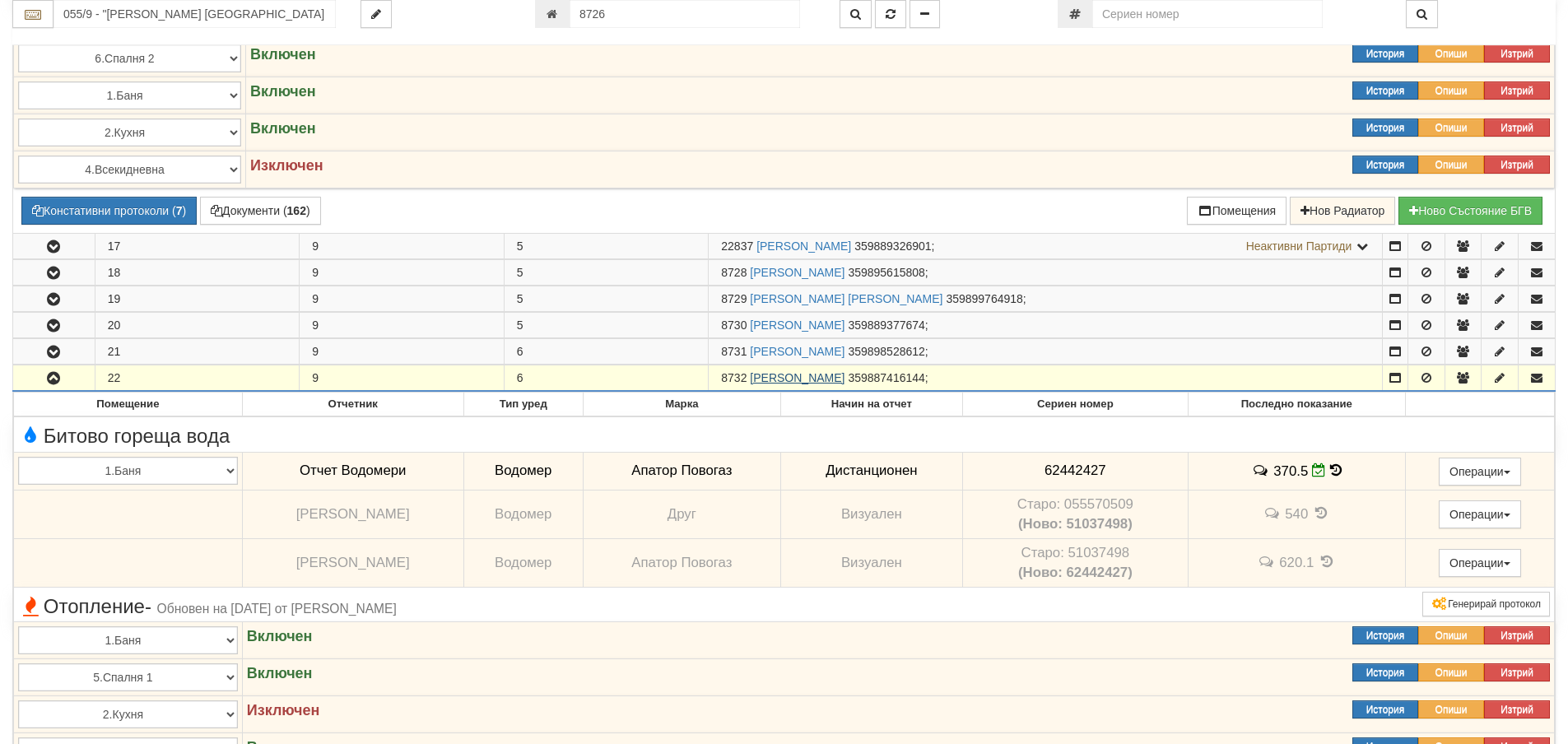
click at [842, 376] on link "[PERSON_NAME]" at bounding box center [797, 378] width 95 height 13
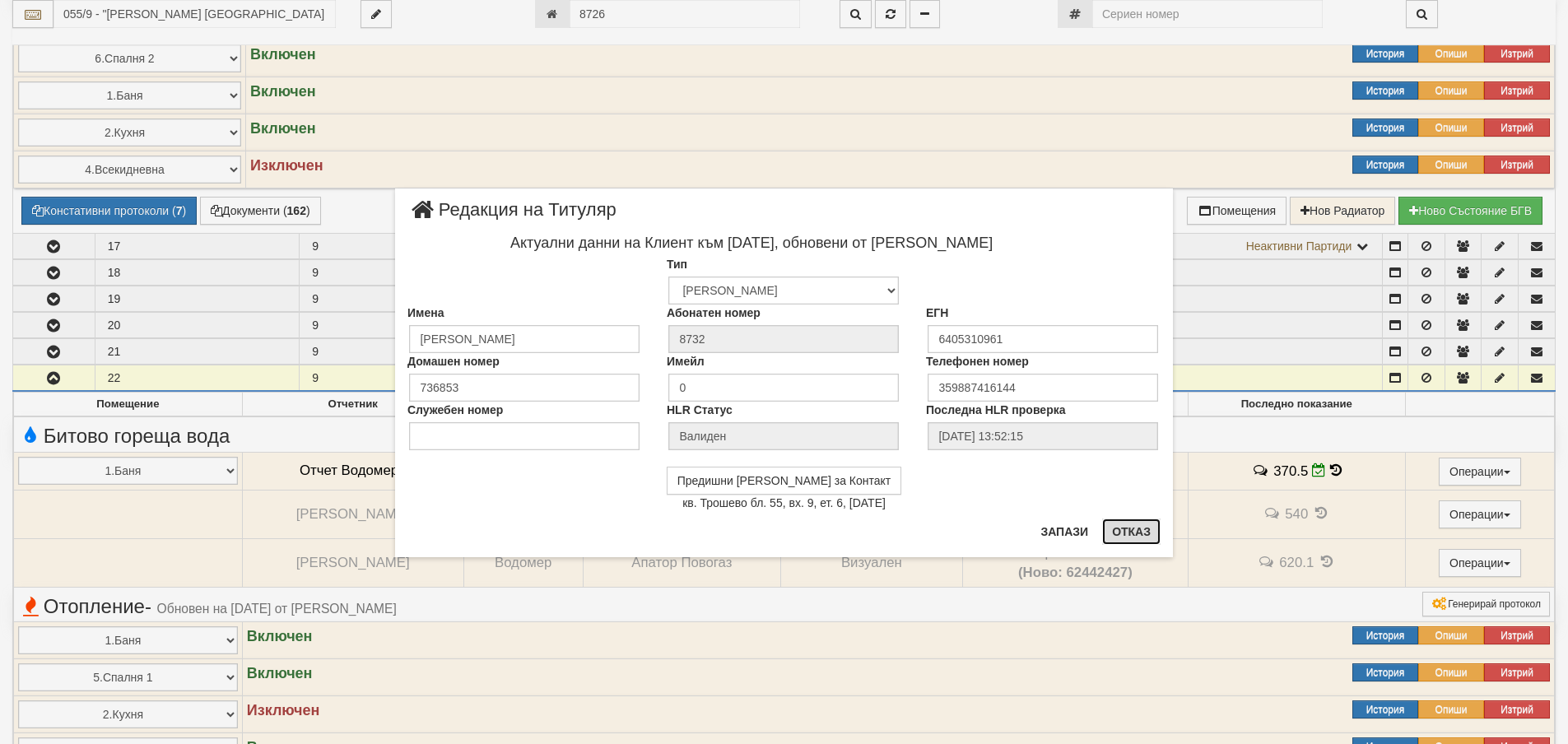
click at [1129, 526] on button "Отказ" at bounding box center [1131, 531] width 58 height 26
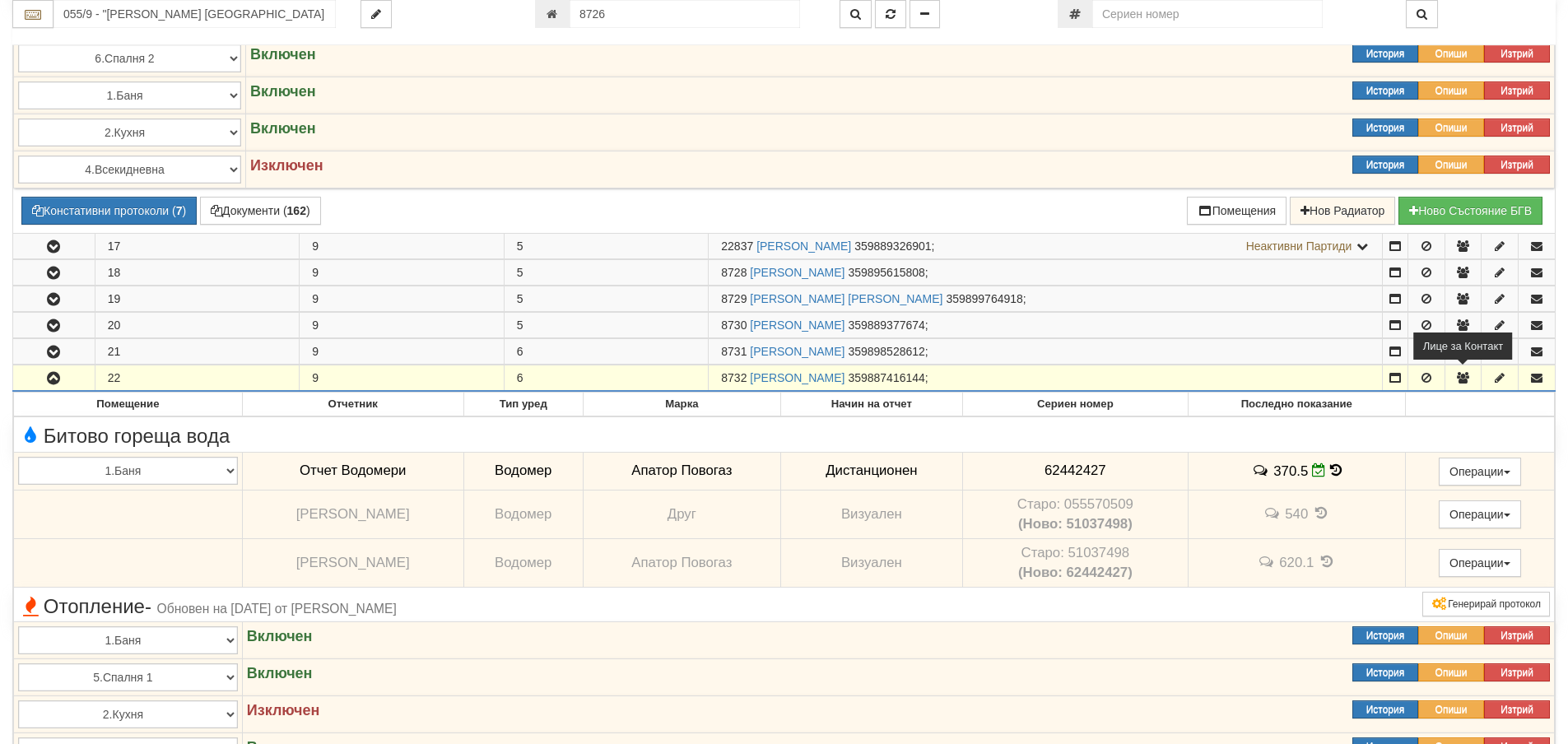
click at [1469, 381] on icon "button" at bounding box center [1462, 377] width 15 height 12
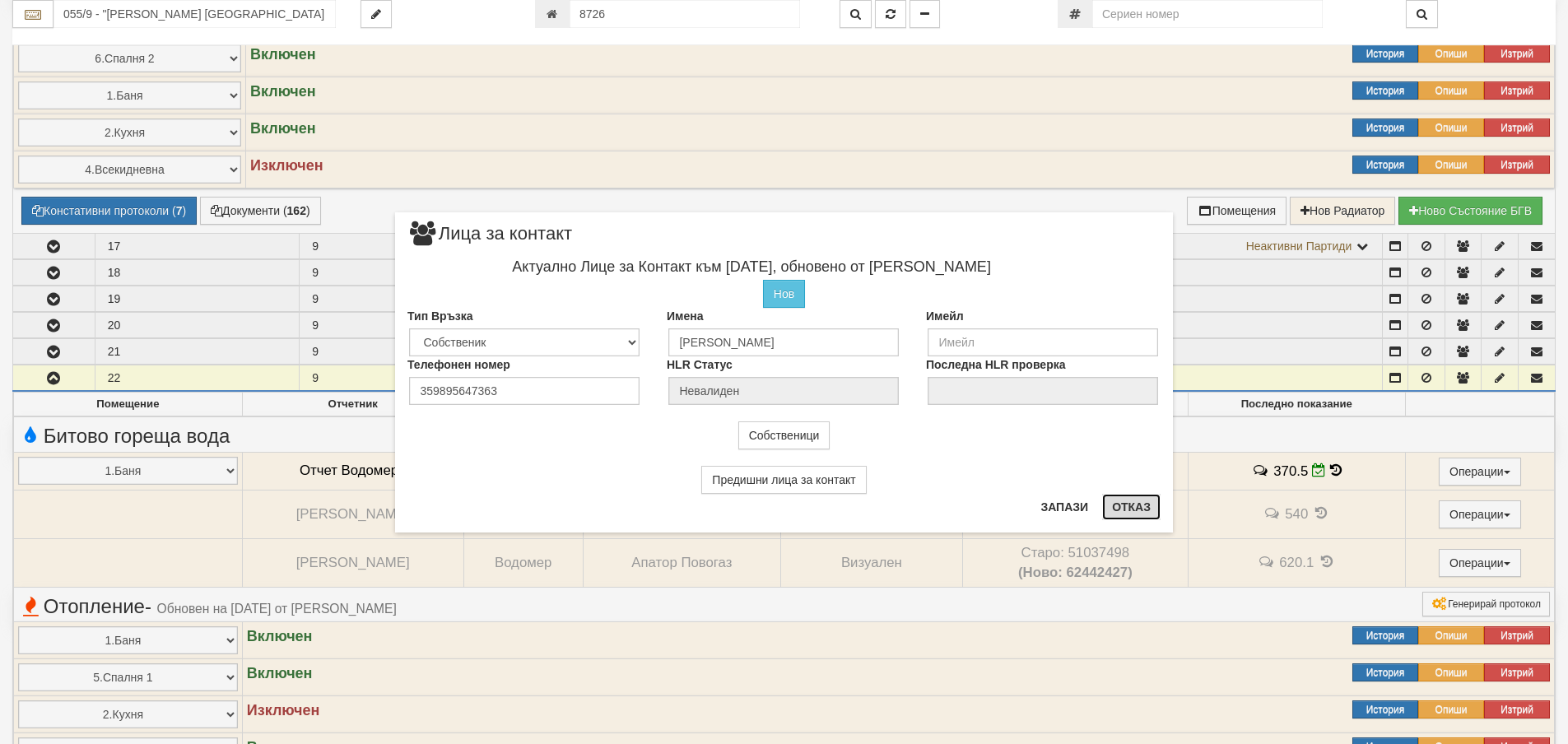
click at [1129, 506] on button "Отказ" at bounding box center [1131, 507] width 58 height 26
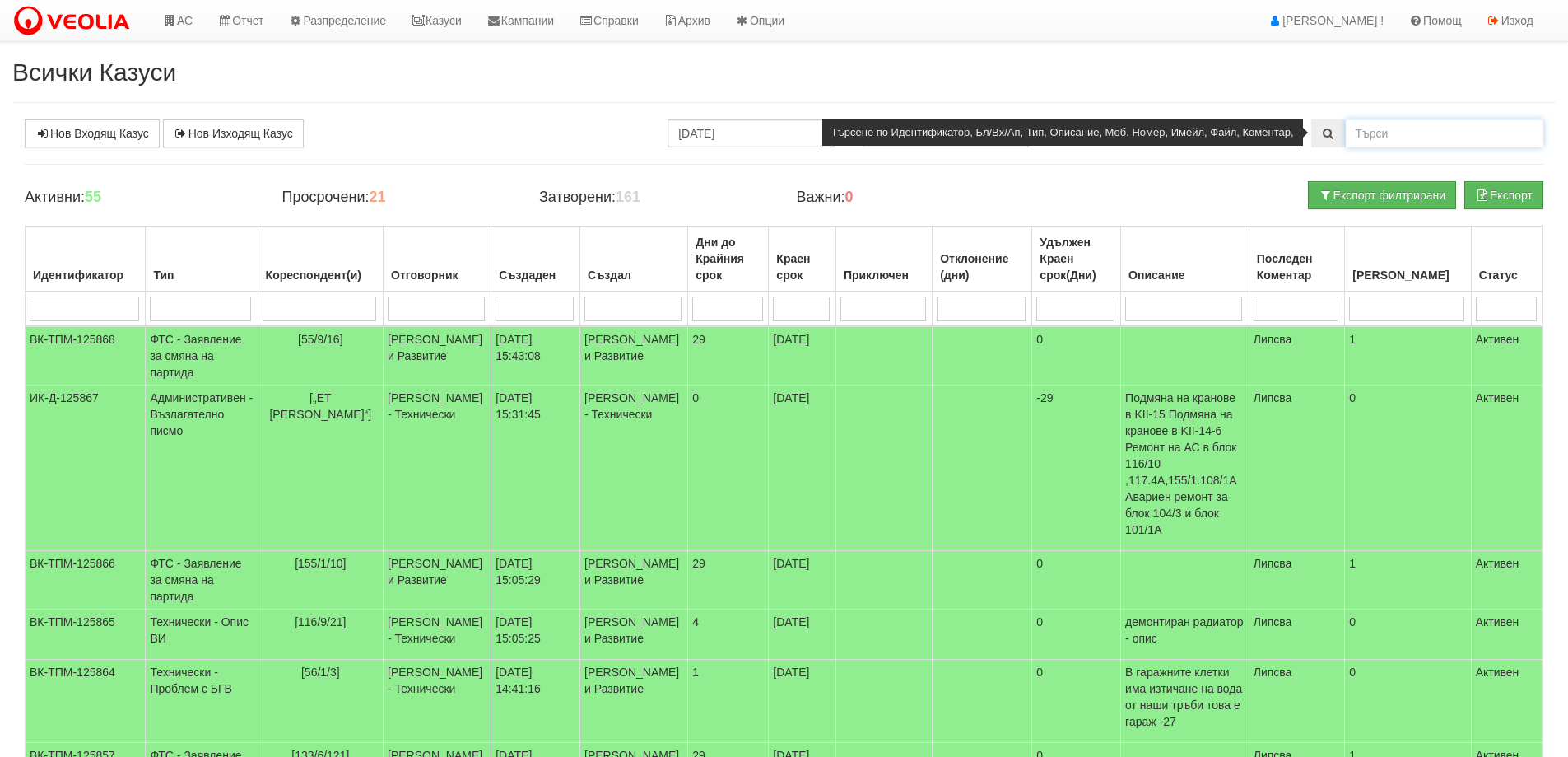
click at [1379, 135] on input "text" at bounding box center [1444, 133] width 198 height 28
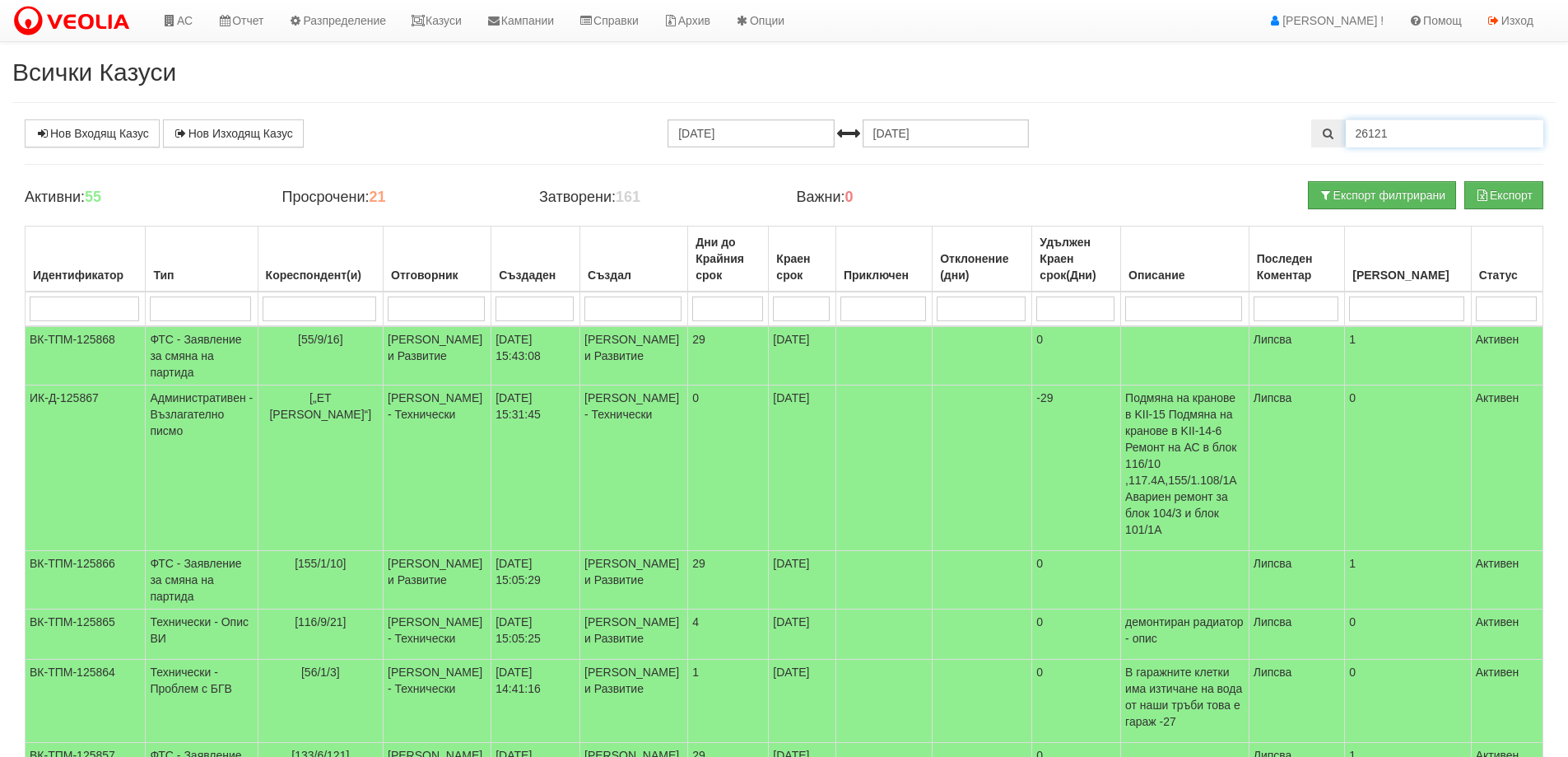
type input "26121"
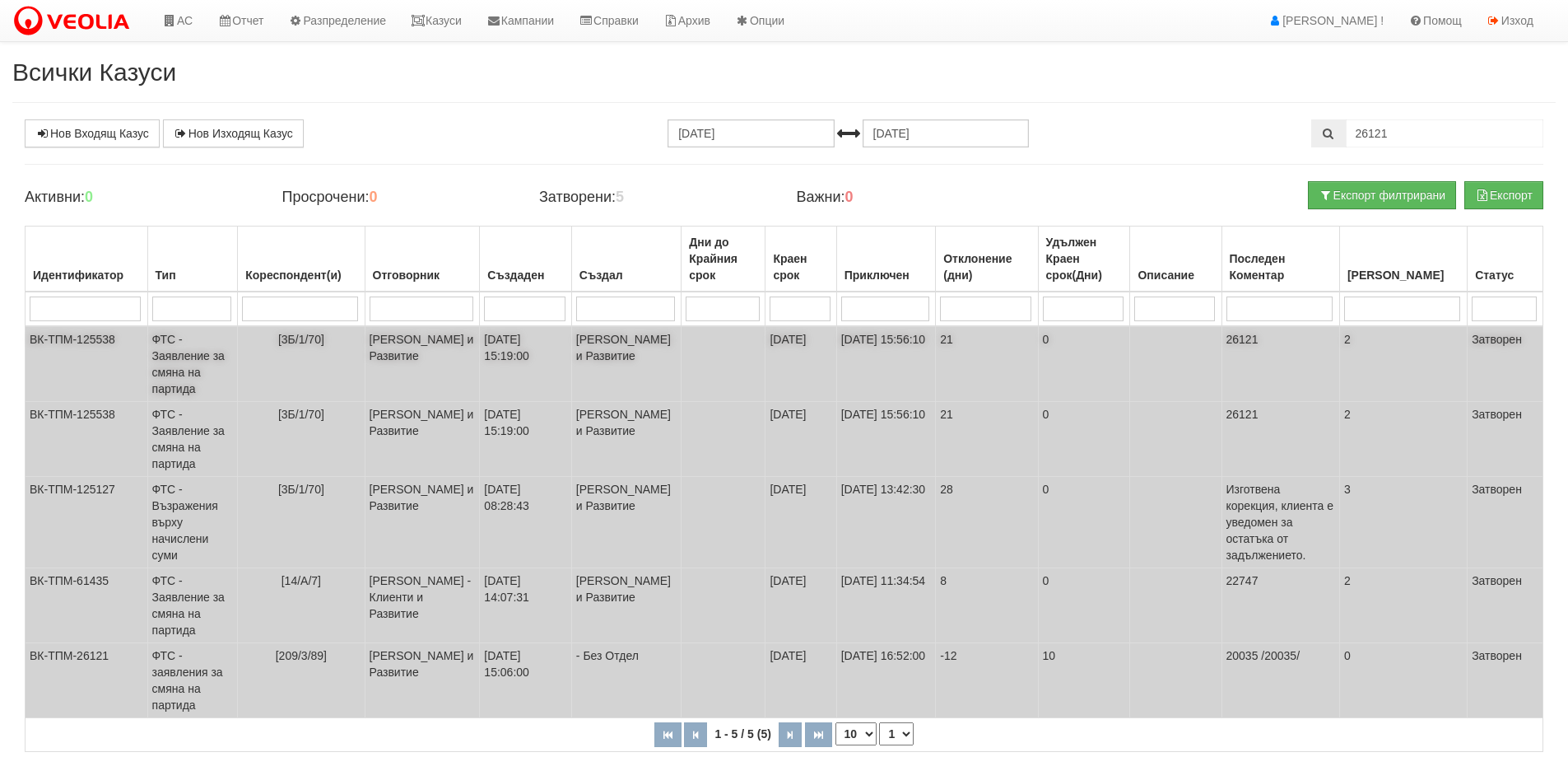
click at [180, 366] on td "ФТС - Заявление за смяна на партида" at bounding box center [193, 364] width 90 height 76
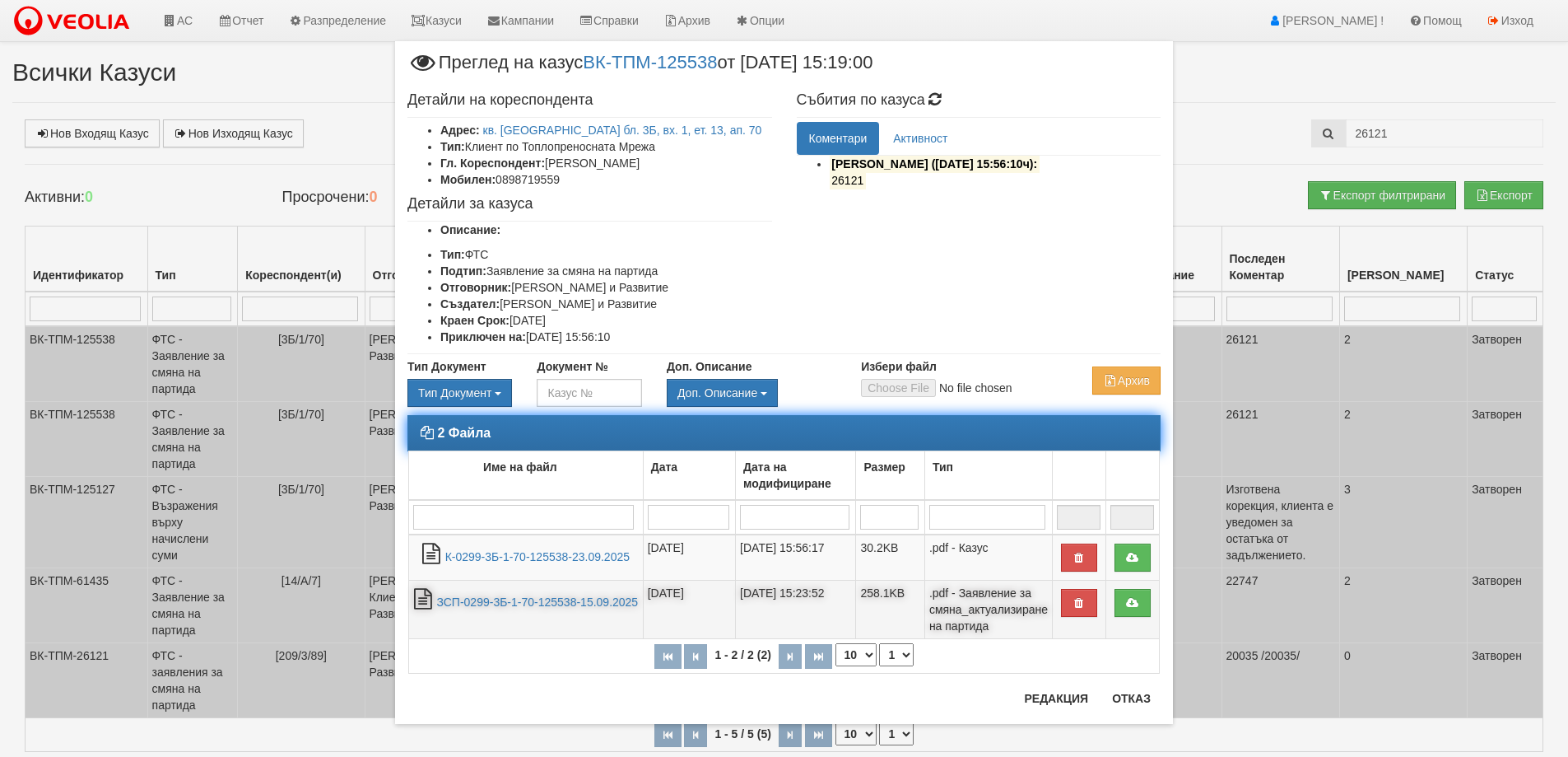
click at [553, 611] on td "ЗСП-0299-3Б-1-70-125538-15.09.2025" at bounding box center [527, 609] width 235 height 58
click at [553, 600] on link "ЗСП-0299-3Б-1-70-125538-15.09.2025" at bounding box center [536, 602] width 201 height 13
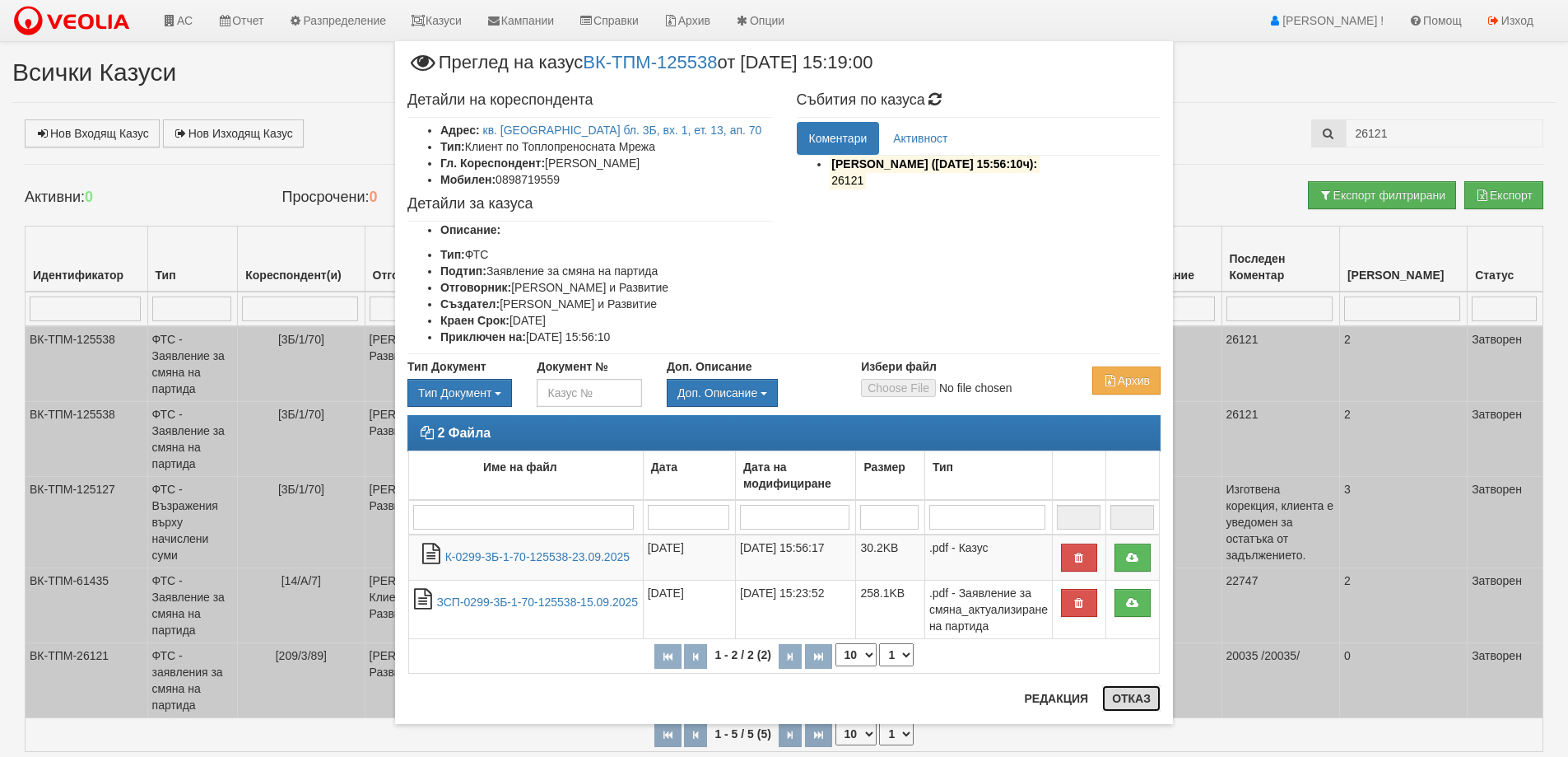
click at [1133, 701] on button "Отказ" at bounding box center [1131, 698] width 58 height 26
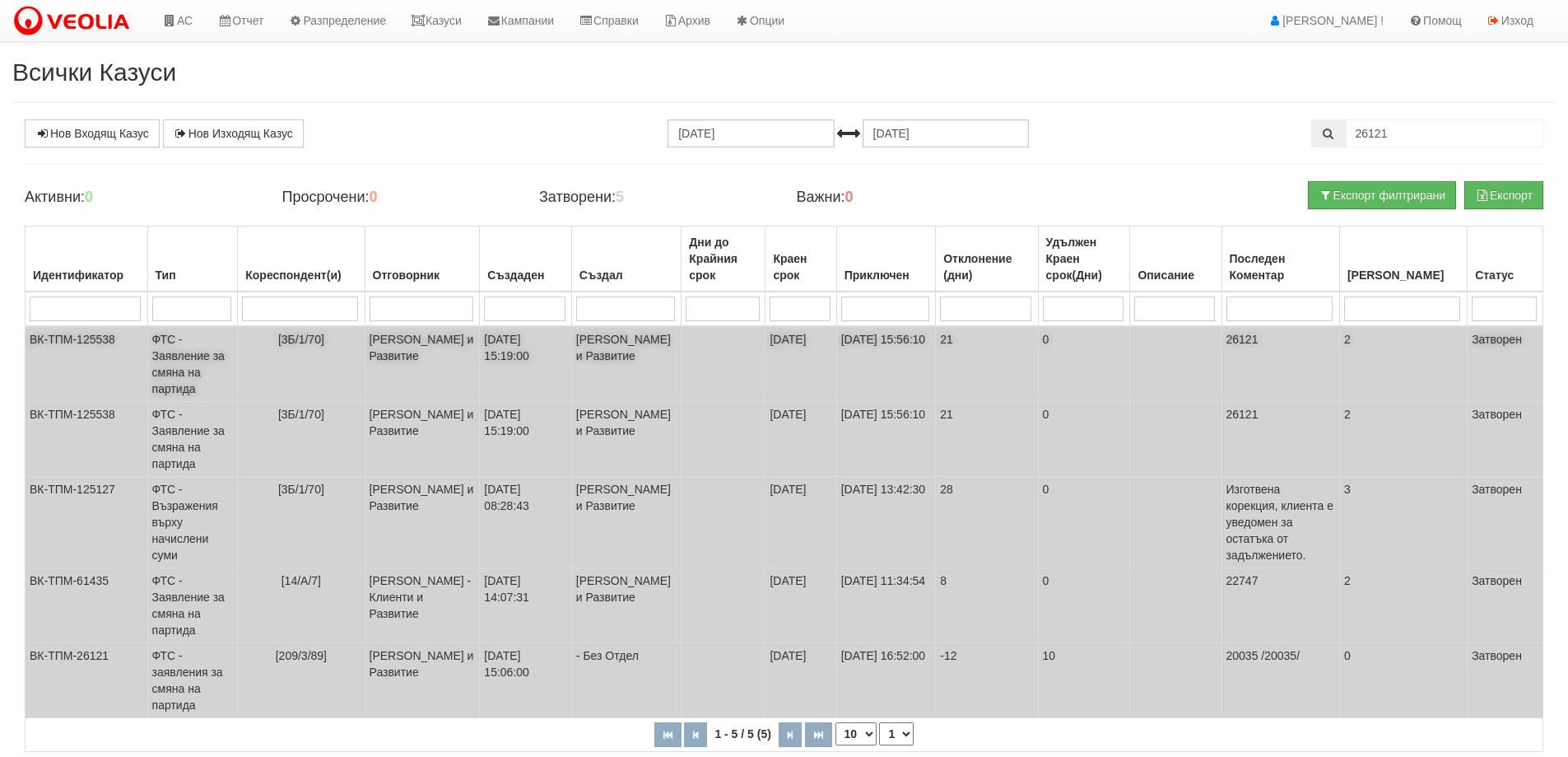
click at [187, 362] on td "ФТС - Заявление за смяна на партида" at bounding box center [193, 364] width 90 height 76
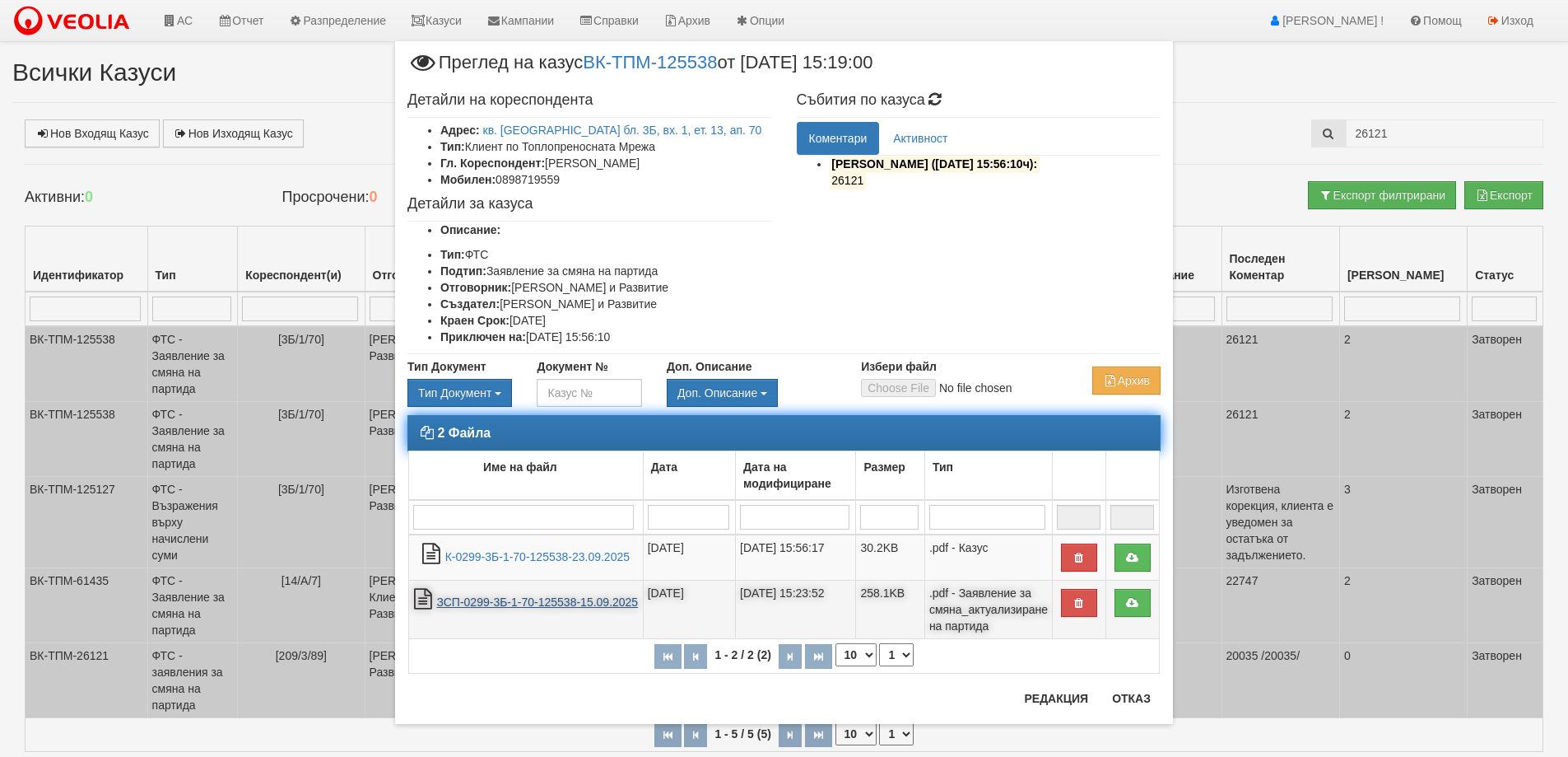
click at [516, 604] on link "ЗСП-0299-3Б-1-70-125538-15.09.2025" at bounding box center [536, 602] width 201 height 13
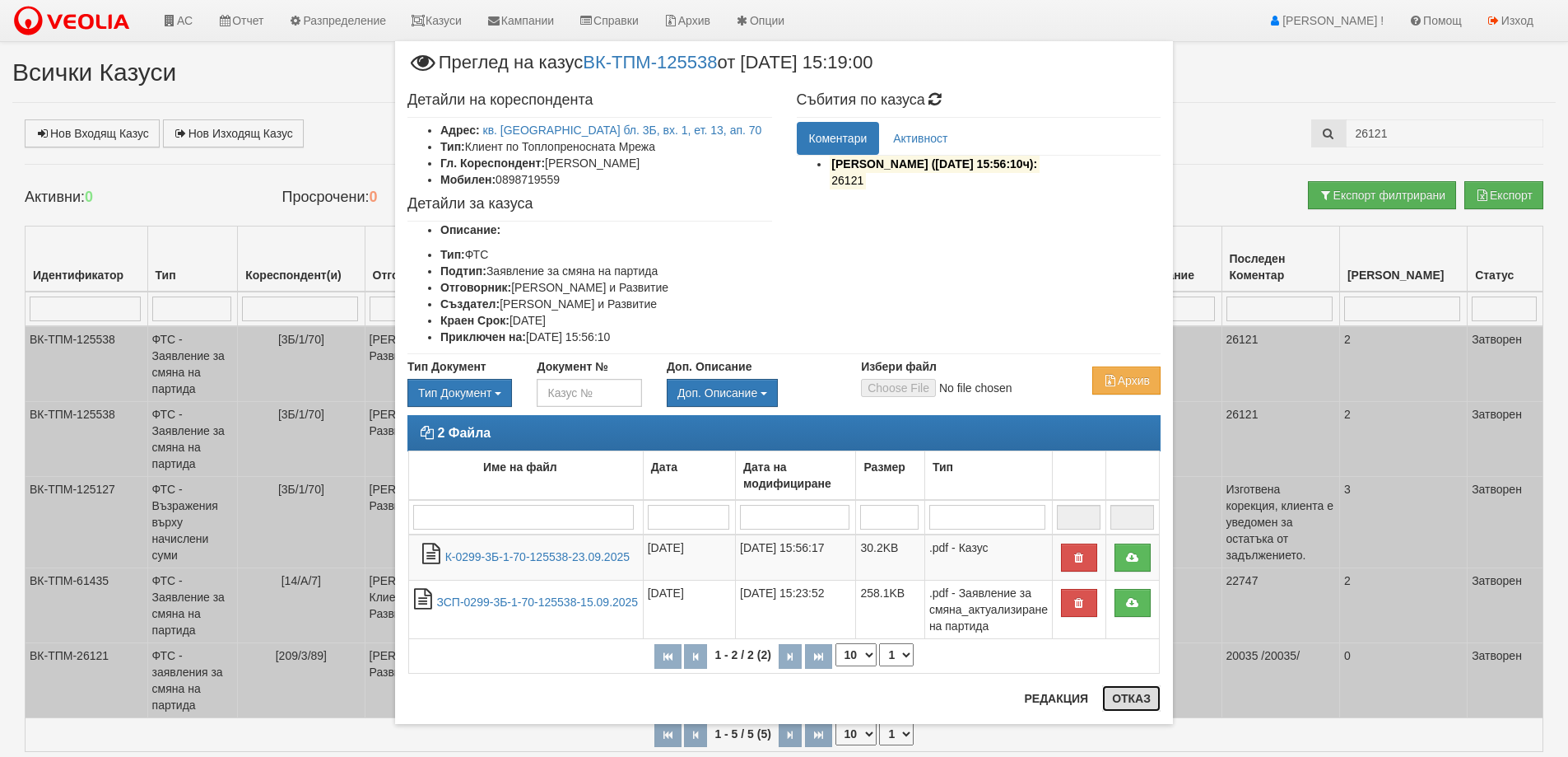
click at [1124, 701] on button "Отказ" at bounding box center [1131, 698] width 58 height 26
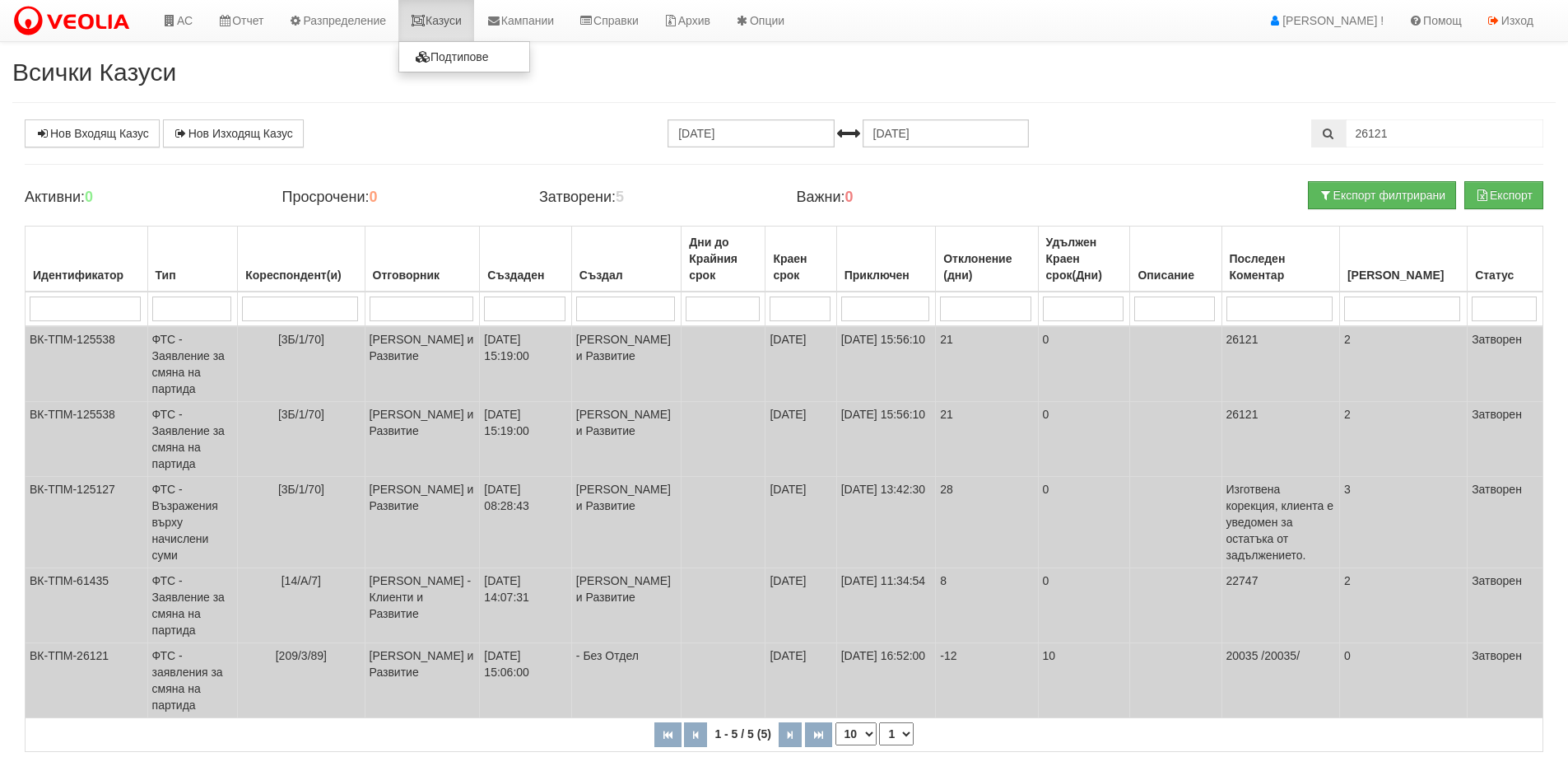
click at [464, 20] on link "Казуси" at bounding box center [436, 21] width 76 height 41
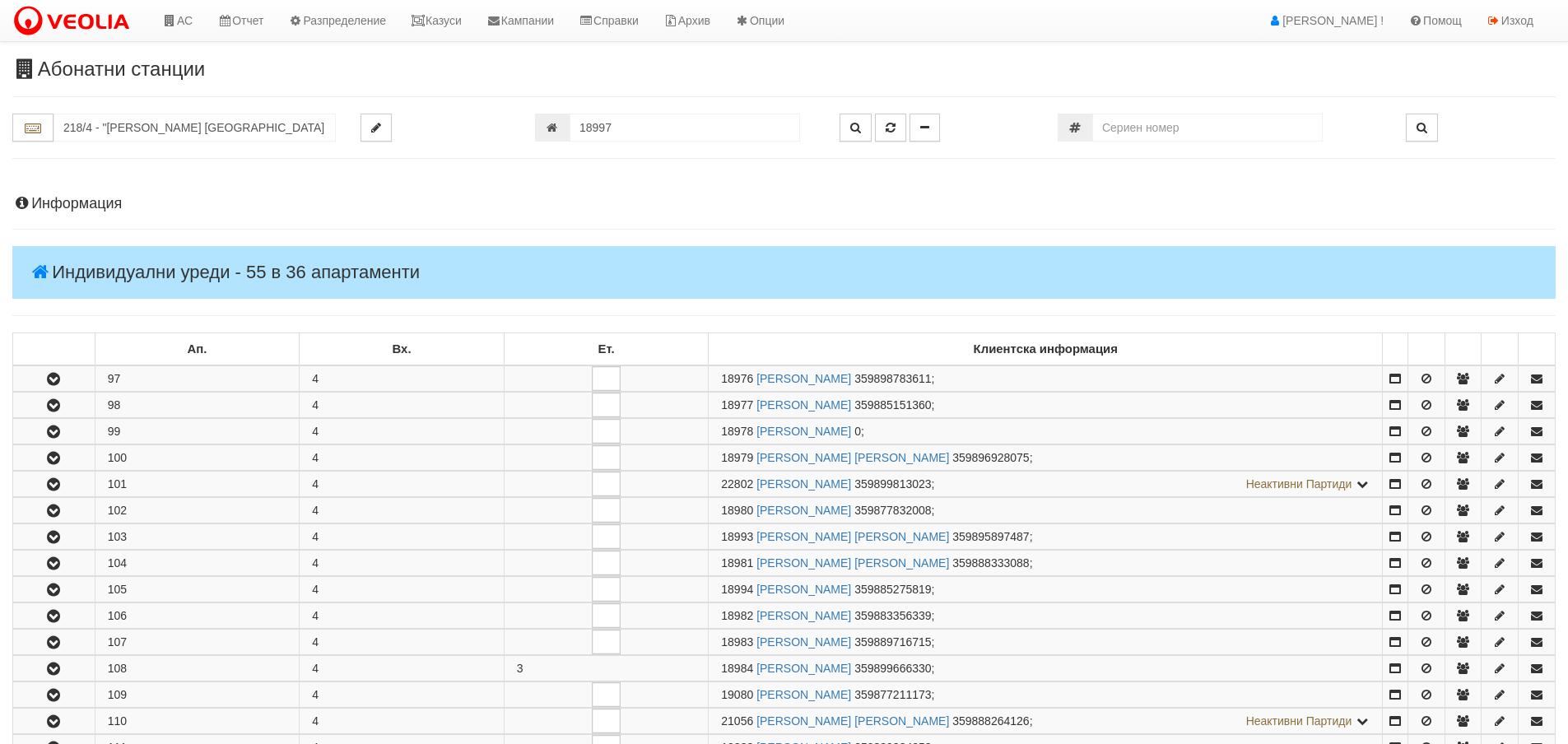
scroll to position [971, 0]
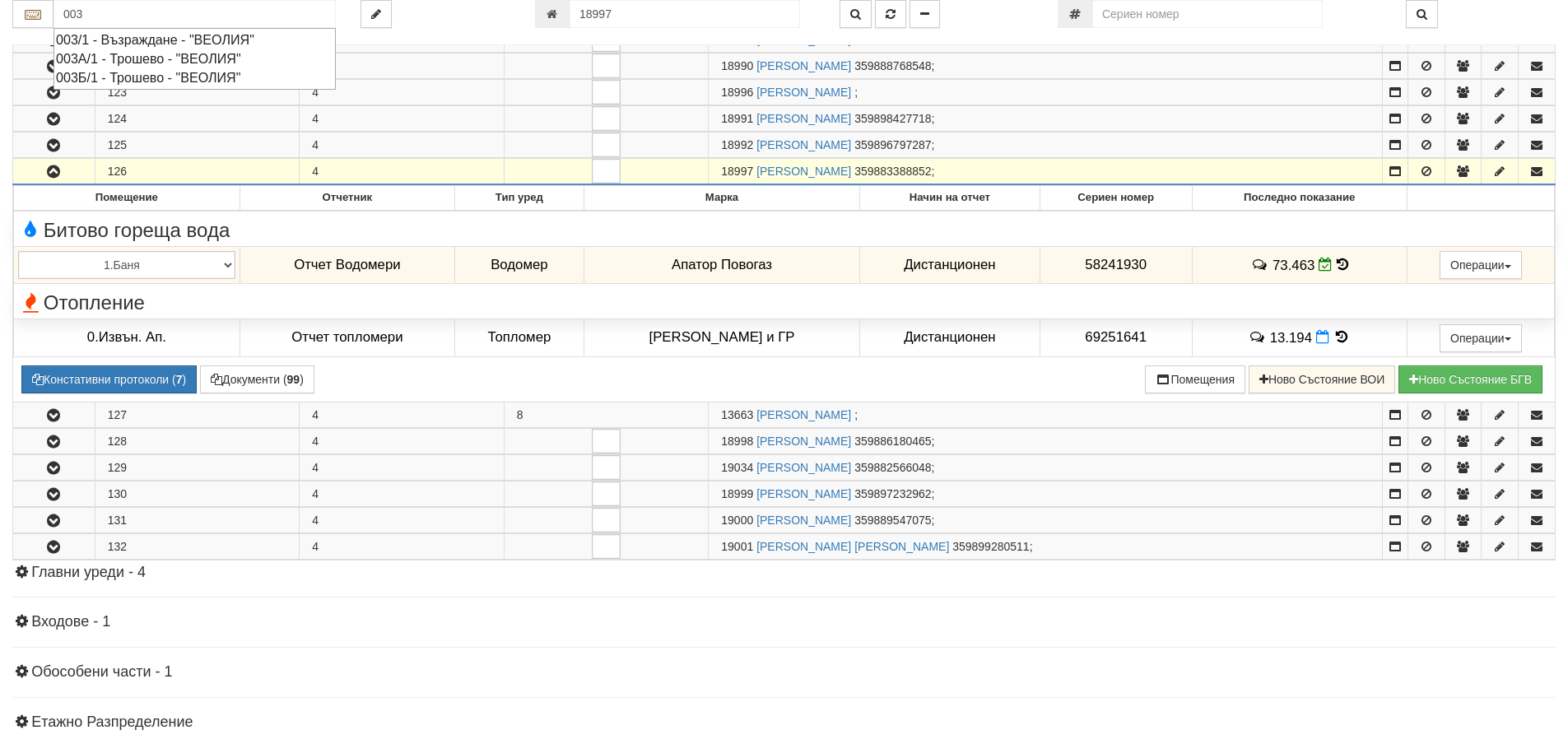
click at [134, 75] on div "003Б/1 - Трошево - "ВЕОЛИЯ"" at bounding box center [195, 77] width 278 height 19
type input "003Б/1 - Трошево - "ВЕОЛИЯ""
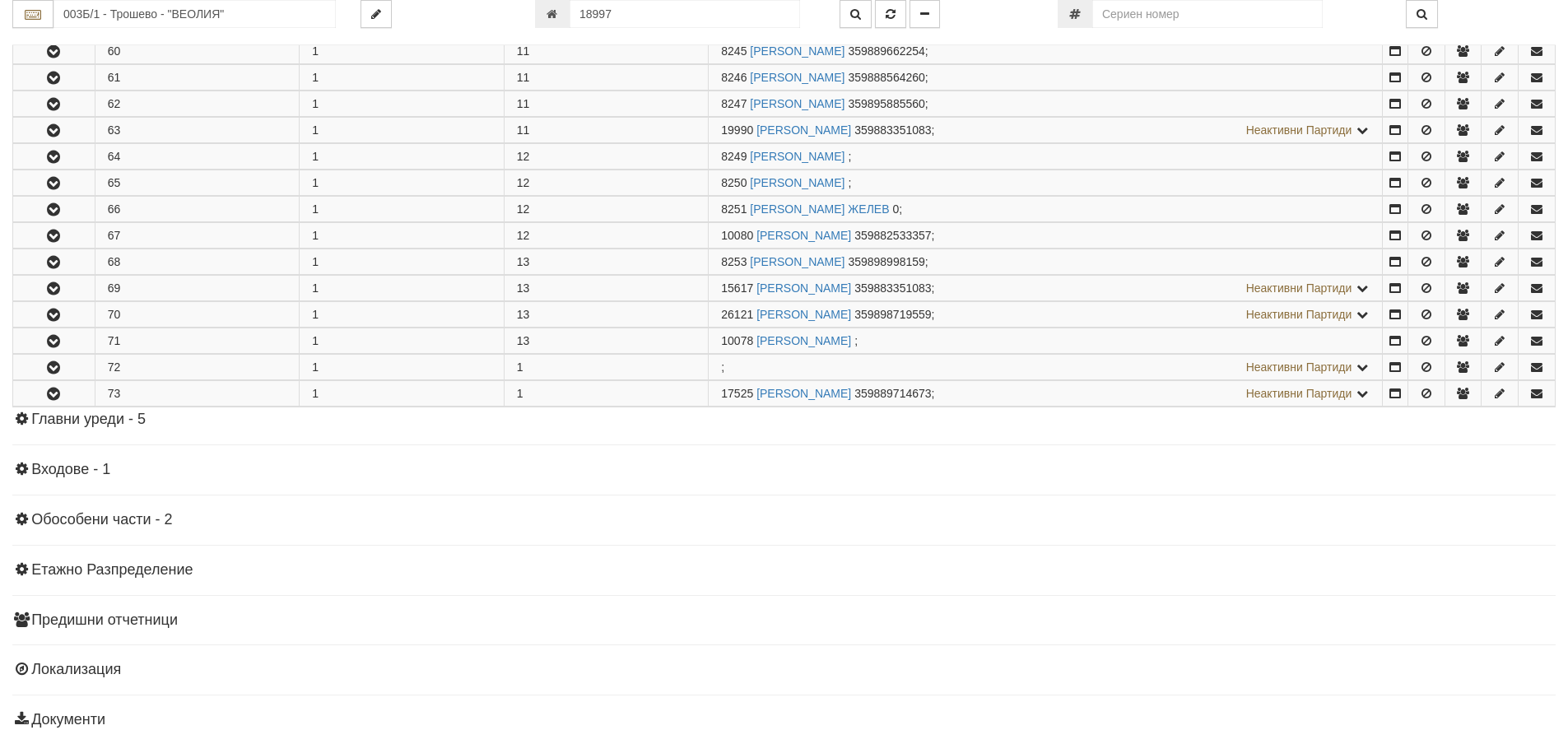
scroll to position [1893, 0]
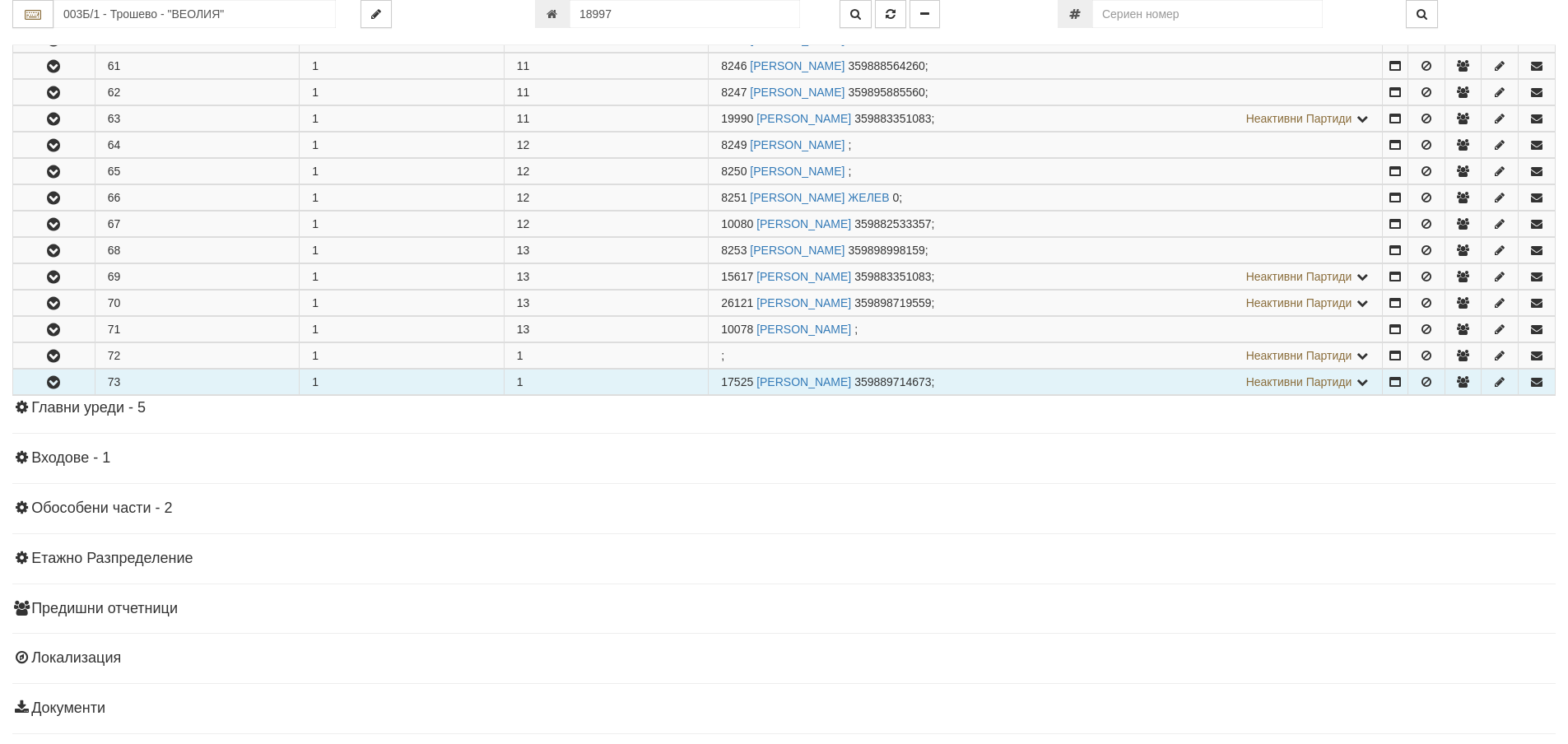
click at [57, 381] on icon "button" at bounding box center [54, 382] width 20 height 12
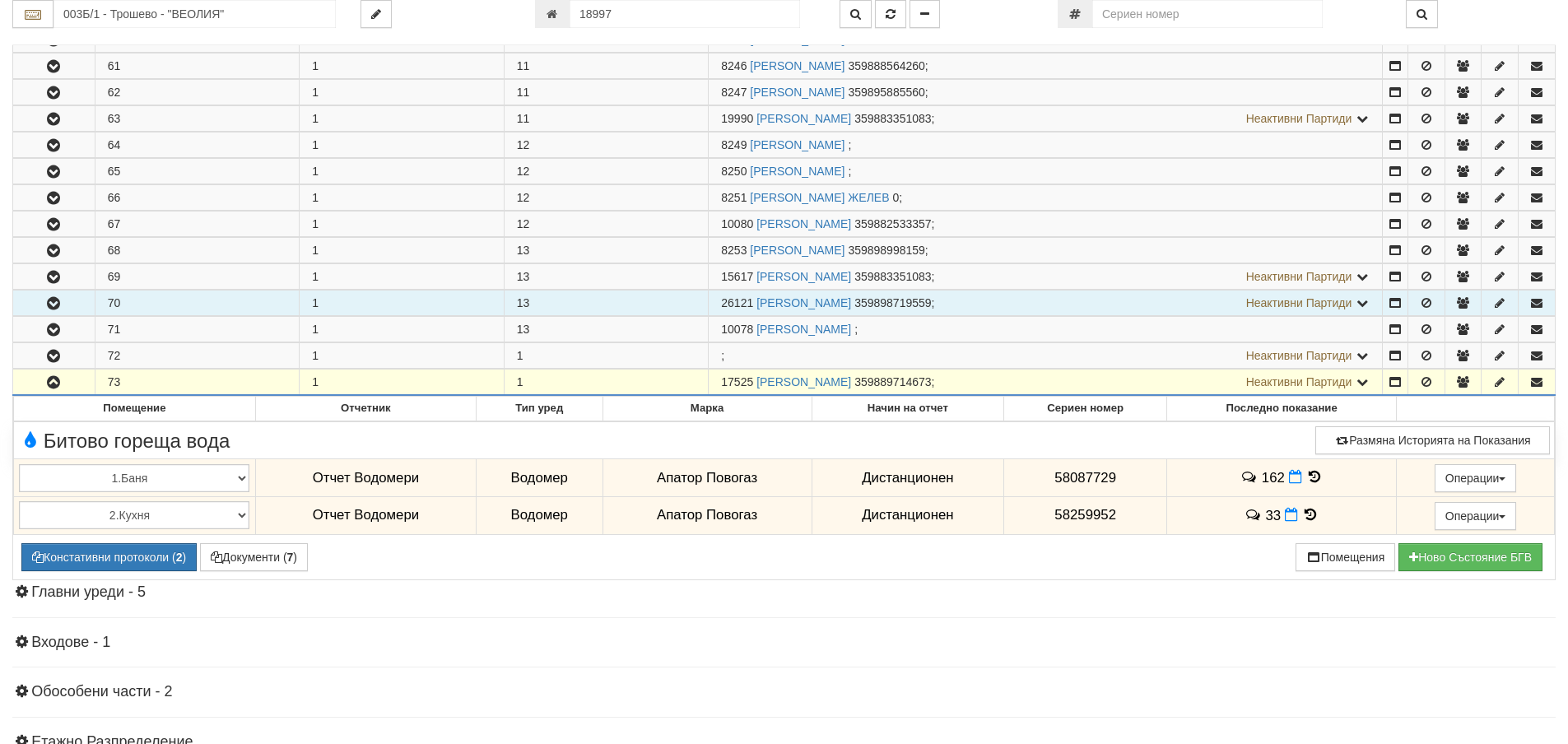
click at [55, 304] on icon "button" at bounding box center [54, 304] width 20 height 12
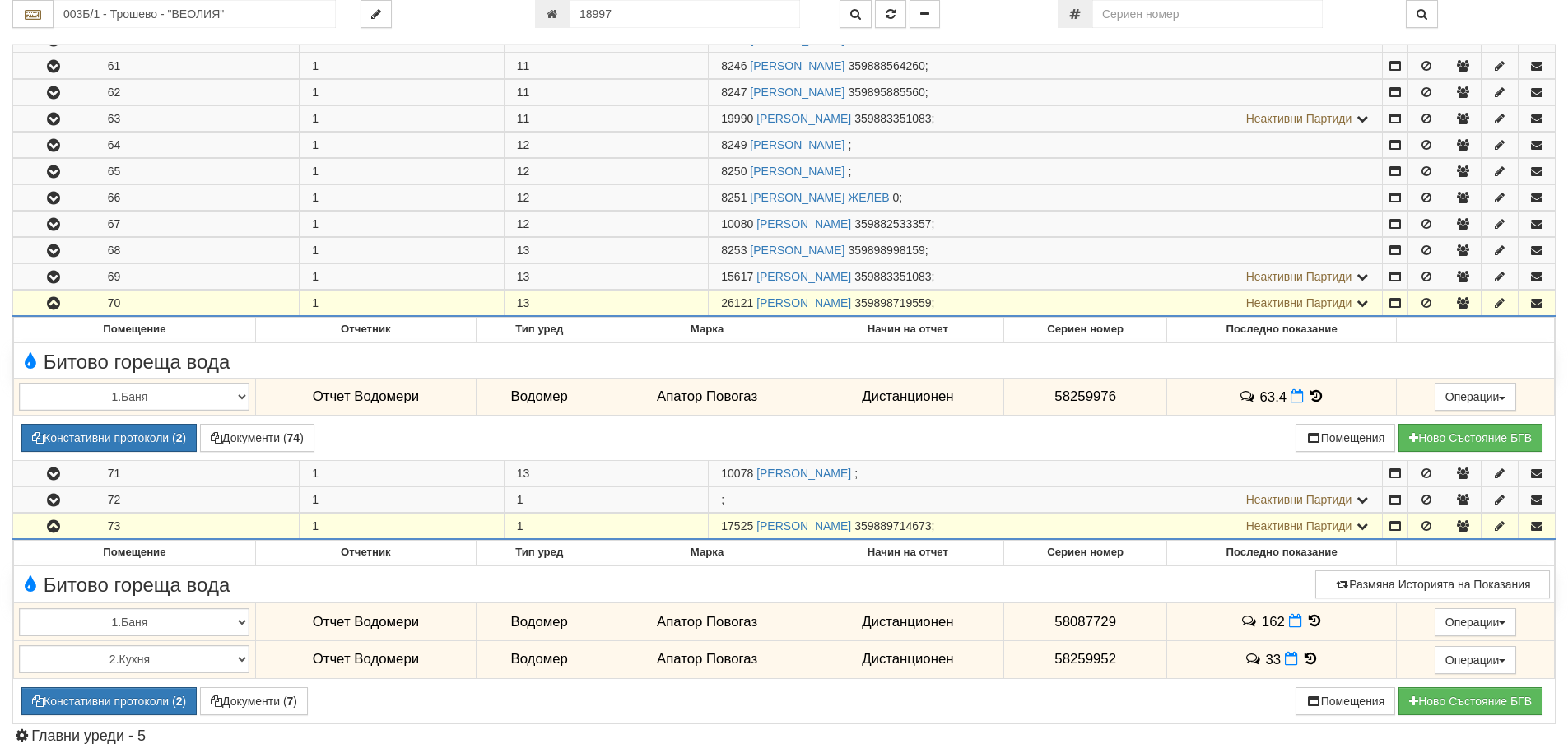
click at [1360, 304] on icon at bounding box center [1362, 303] width 15 height 12
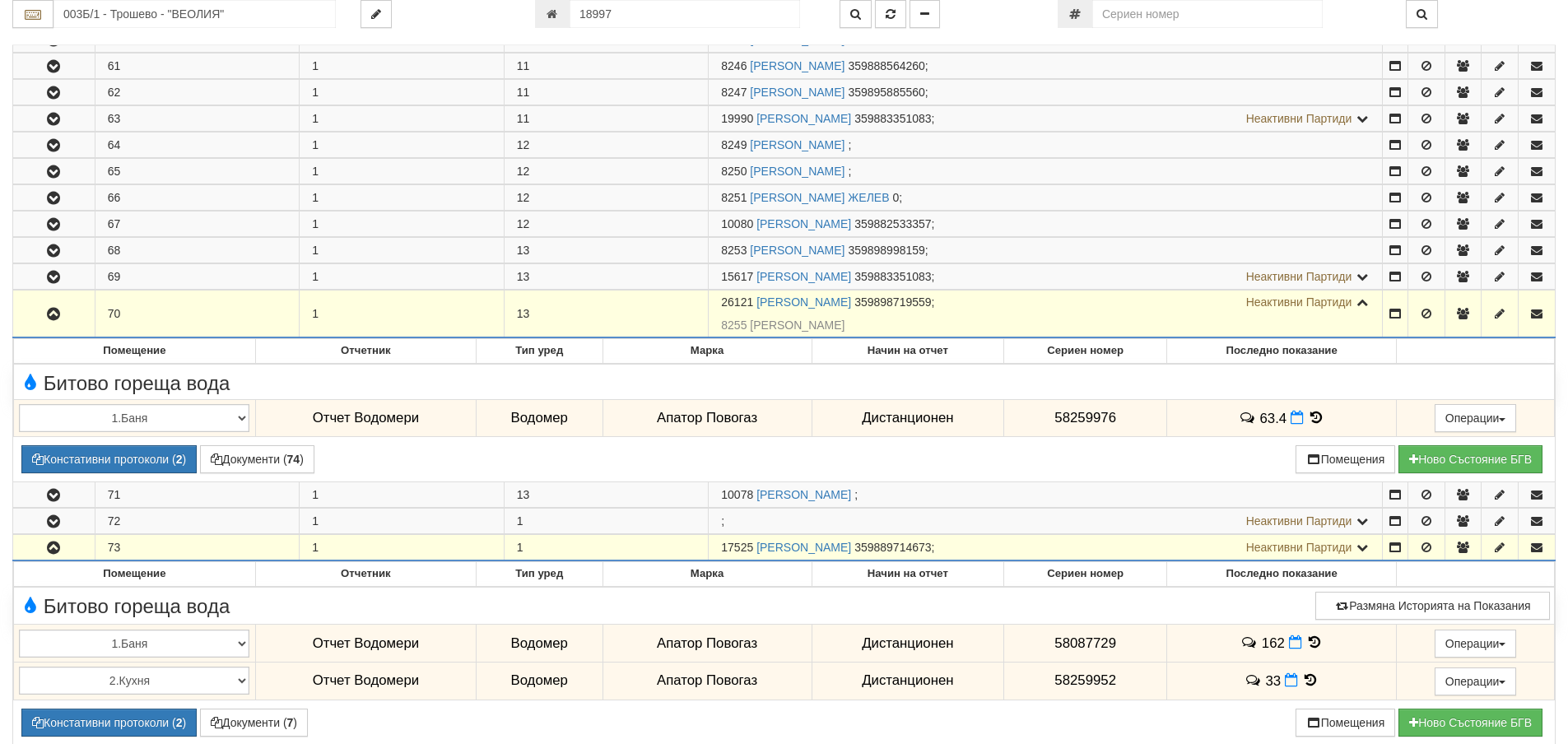
click at [1201, 36] on div "003Б/1 - Трошево - "ВЕОЛИЯ" 18997" at bounding box center [784, 22] width 1544 height 46
